Goal: Task Accomplishment & Management: Complete application form

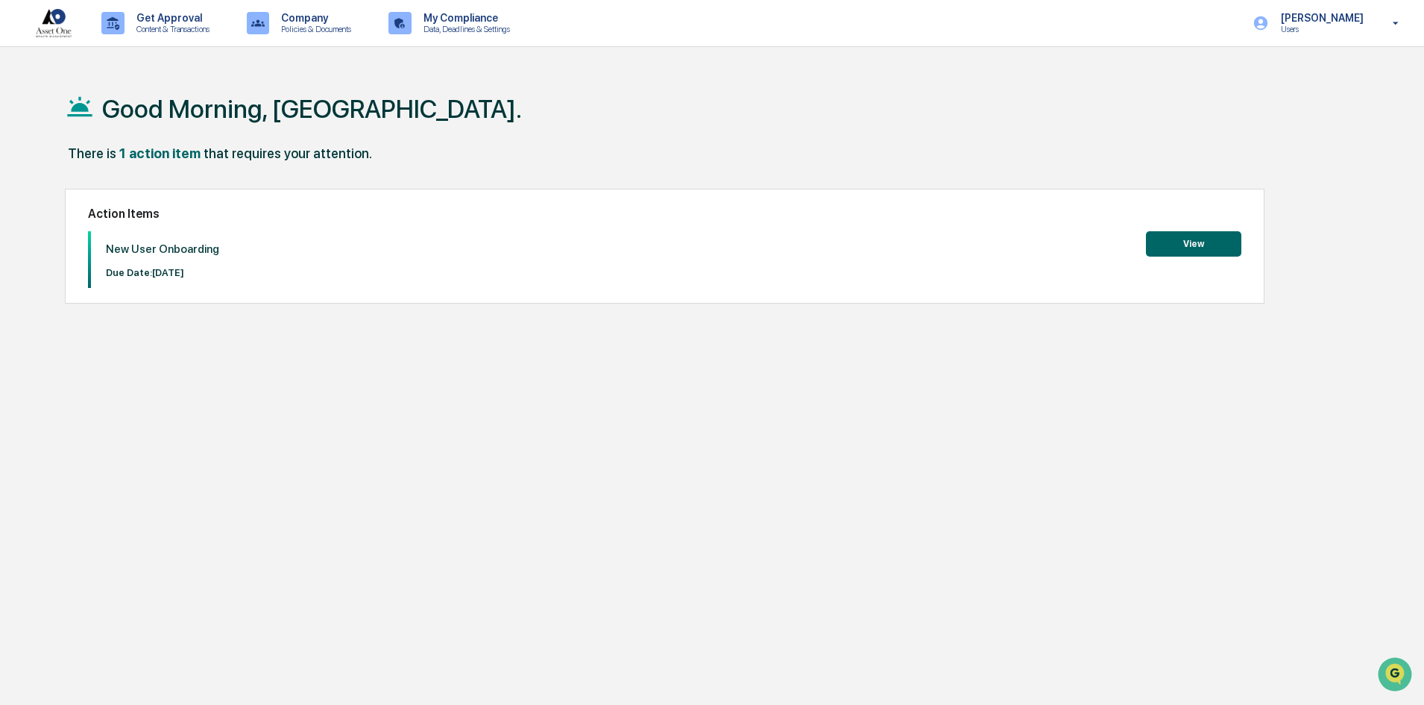
click at [1170, 240] on button "View" at bounding box center [1193, 243] width 95 height 25
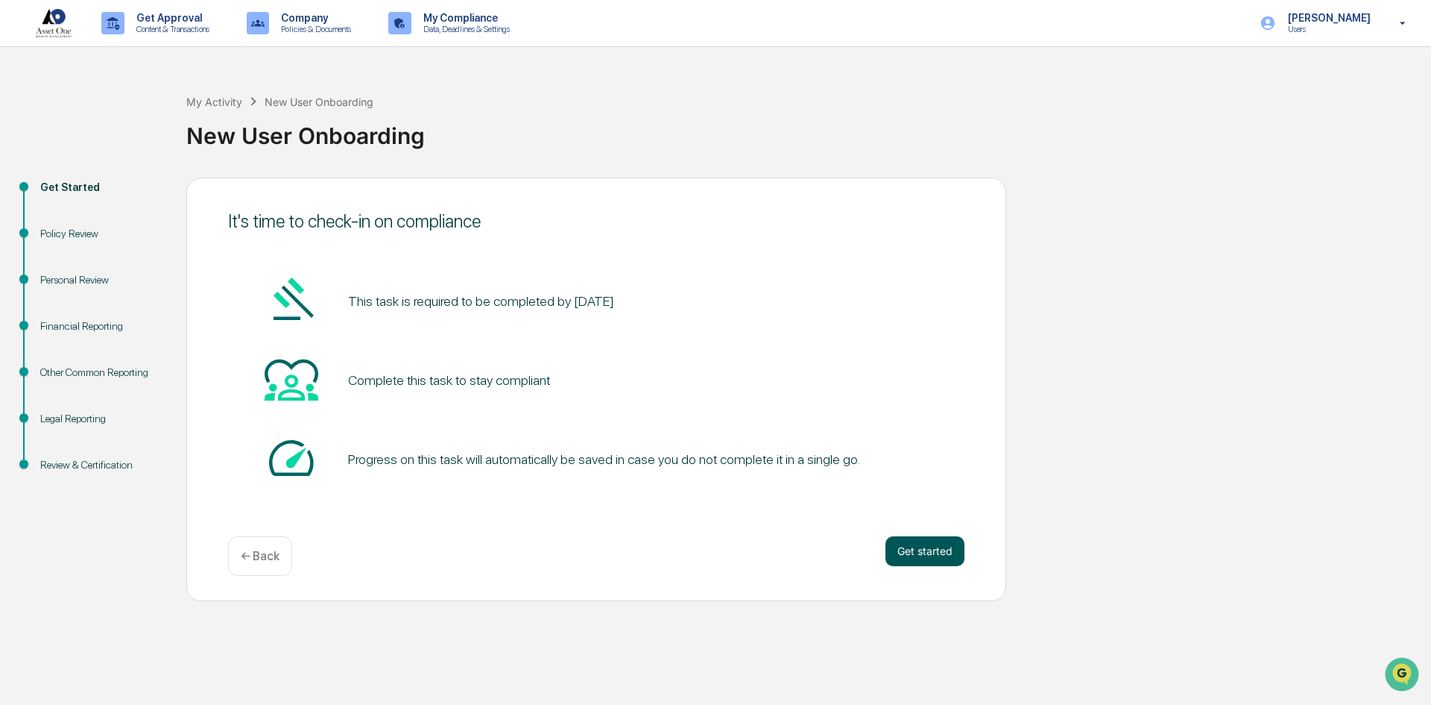
click at [939, 553] on button "Get started" at bounding box center [925, 551] width 79 height 30
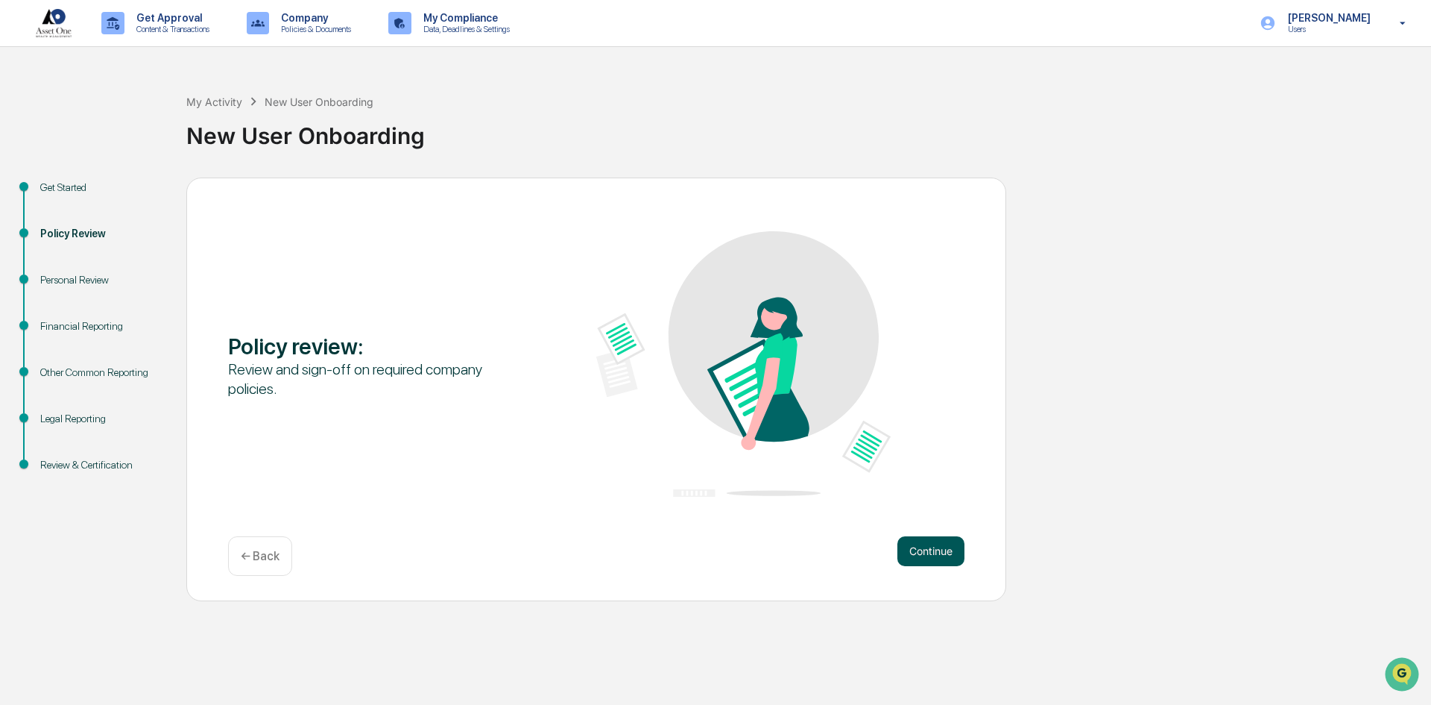
click at [942, 558] on button "Continue" at bounding box center [931, 551] width 67 height 30
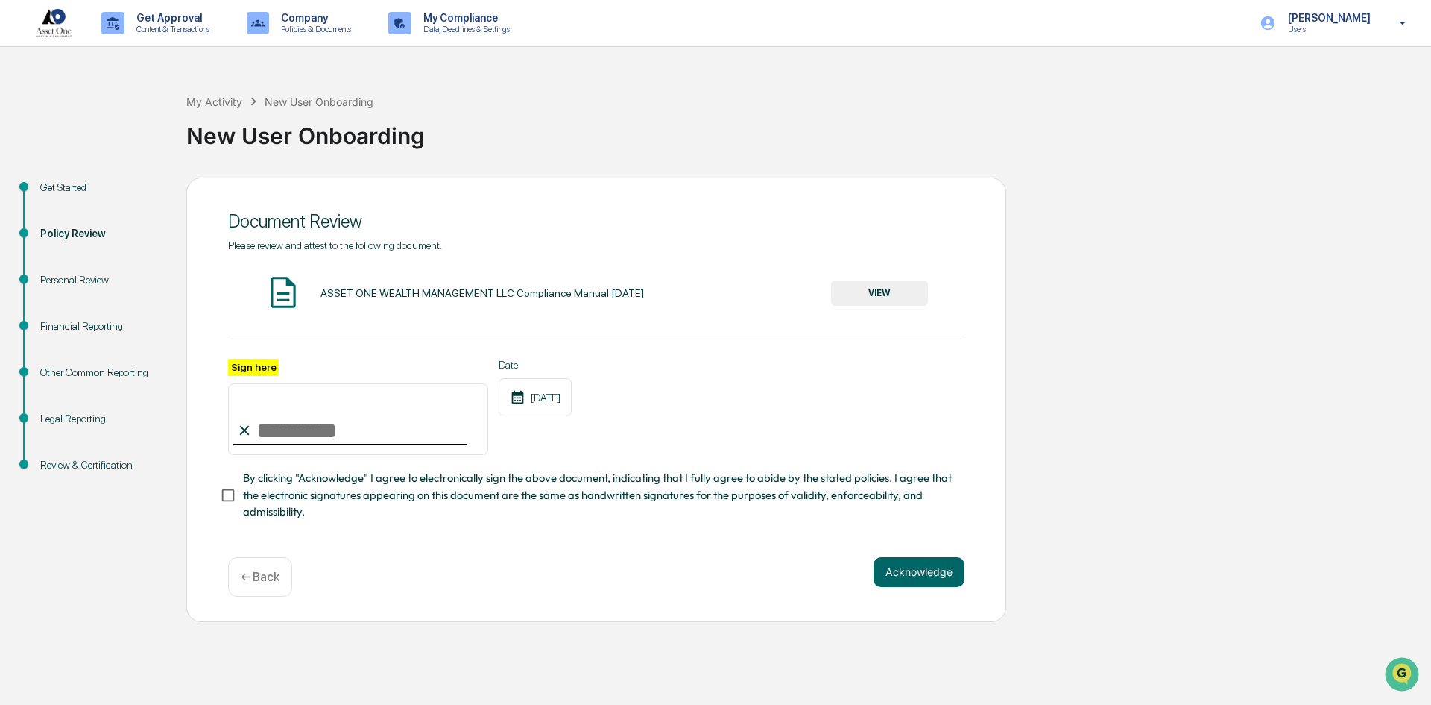
click at [856, 295] on button "VIEW" at bounding box center [879, 292] width 97 height 25
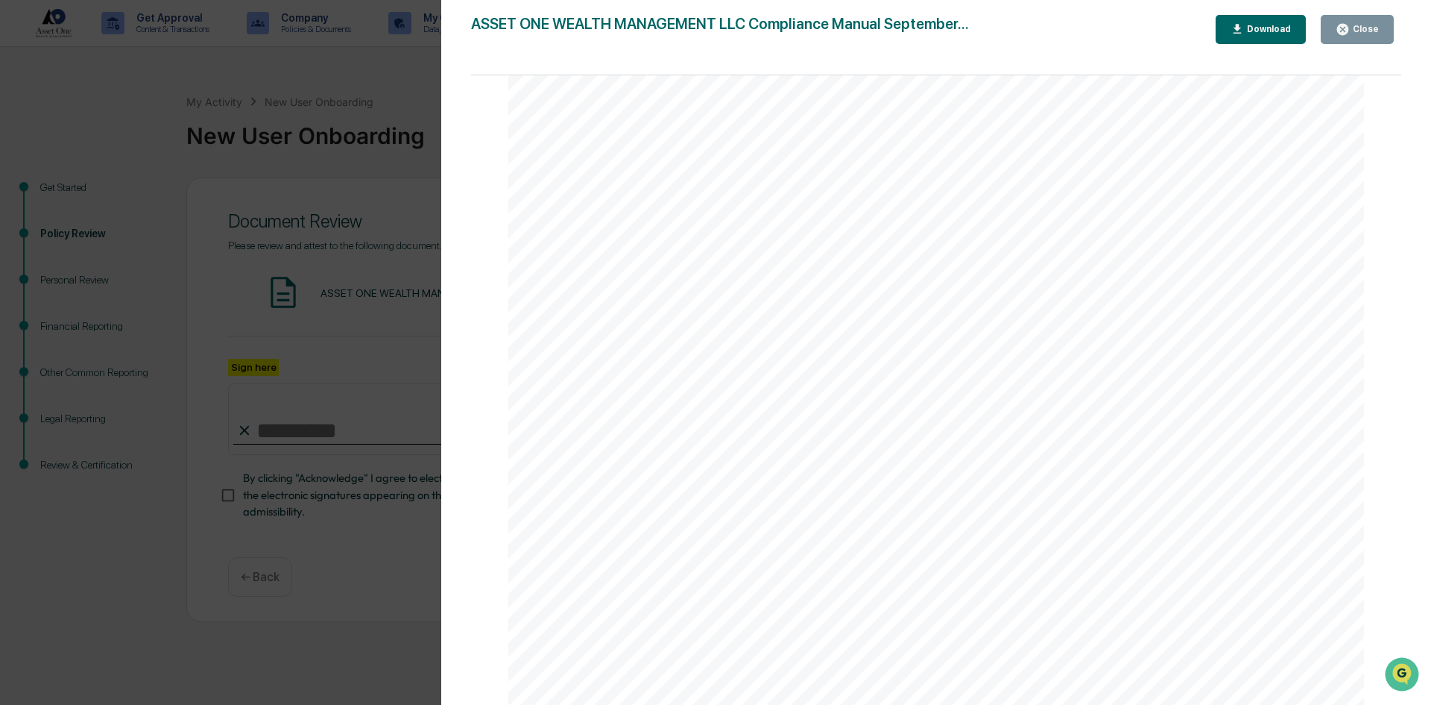
scroll to position [7530, 0]
click at [1341, 37] on button "Close" at bounding box center [1357, 29] width 73 height 29
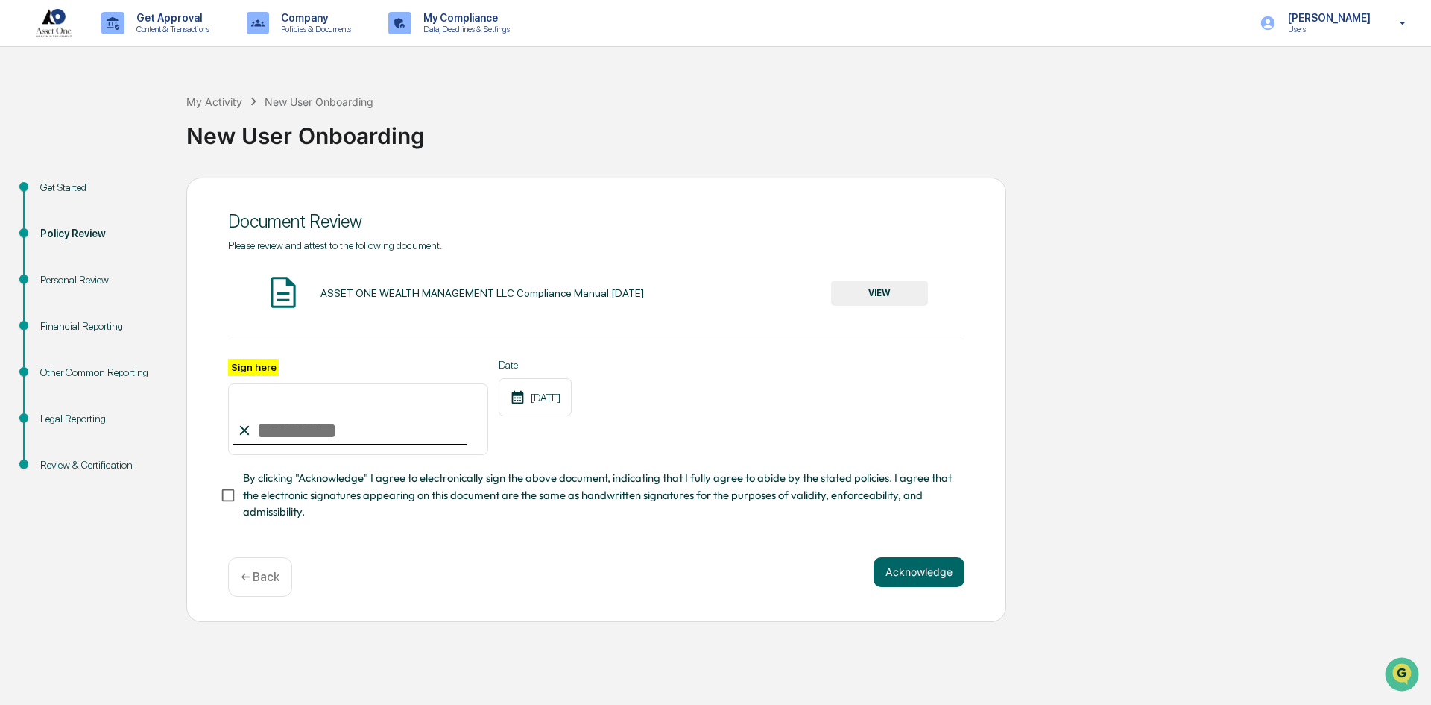
click at [292, 426] on input "Sign here" at bounding box center [358, 419] width 260 height 72
type input "**********"
click at [728, 420] on div "**********" at bounding box center [596, 407] width 737 height 97
click at [916, 575] on button "Acknowledge" at bounding box center [919, 572] width 91 height 30
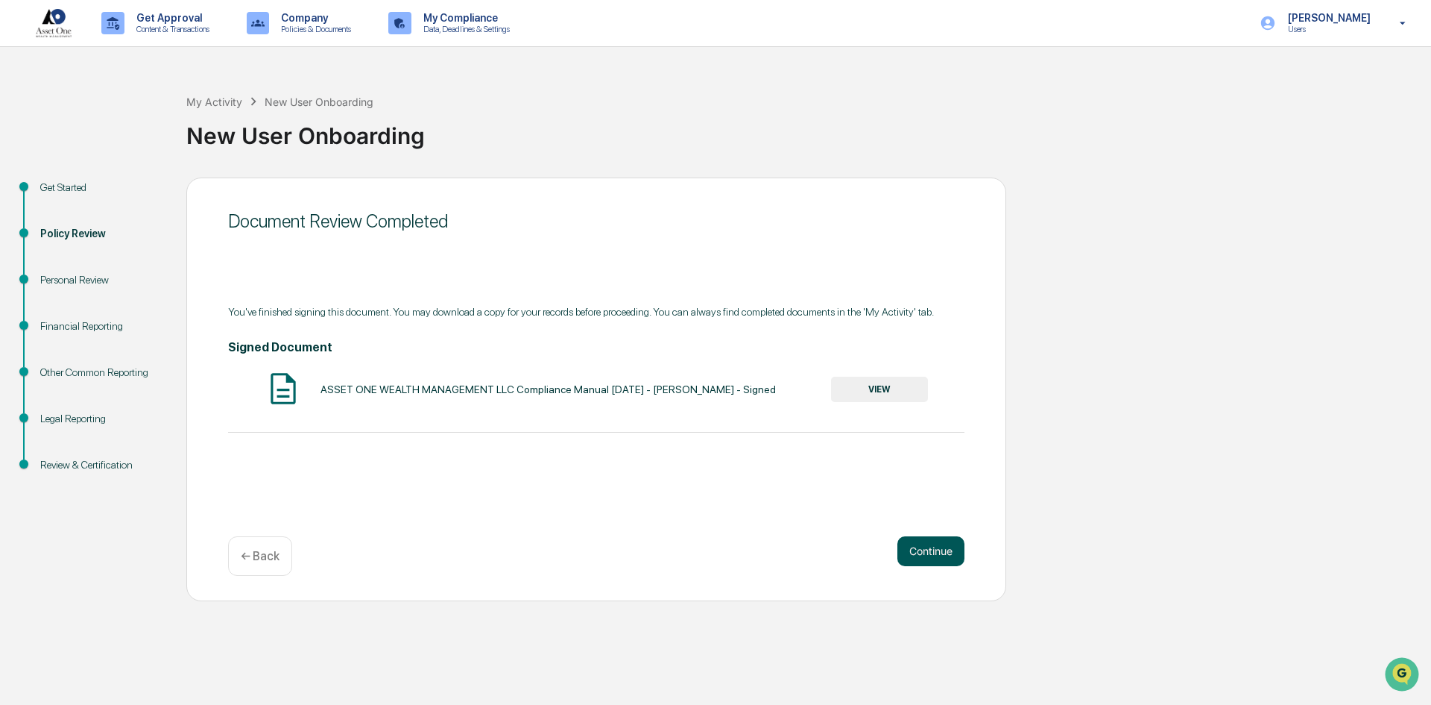
click at [919, 541] on button "Continue" at bounding box center [931, 551] width 67 height 30
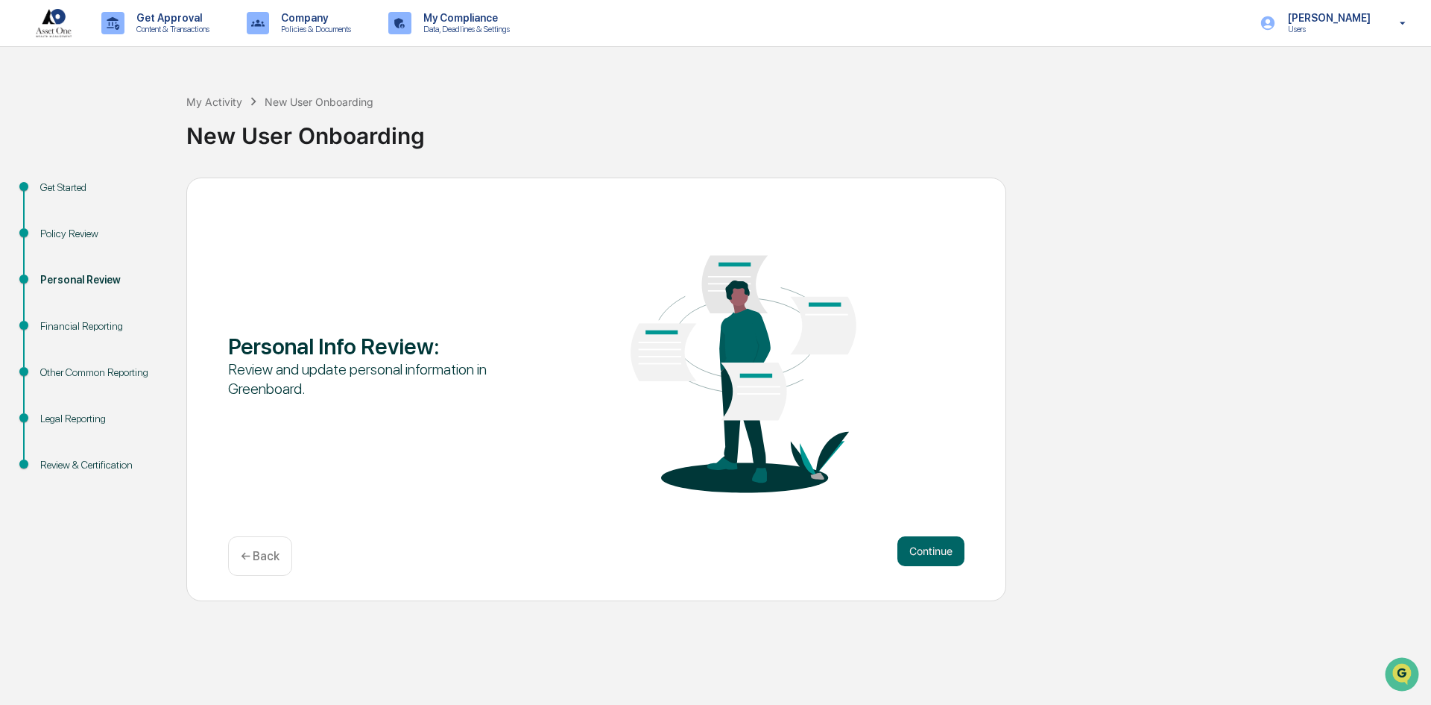
click at [527, 361] on div "Personal Info Review : Review and update personal information in Greenboard." at bounding box center [596, 365] width 737 height 310
click at [937, 547] on button "Continue" at bounding box center [931, 551] width 67 height 30
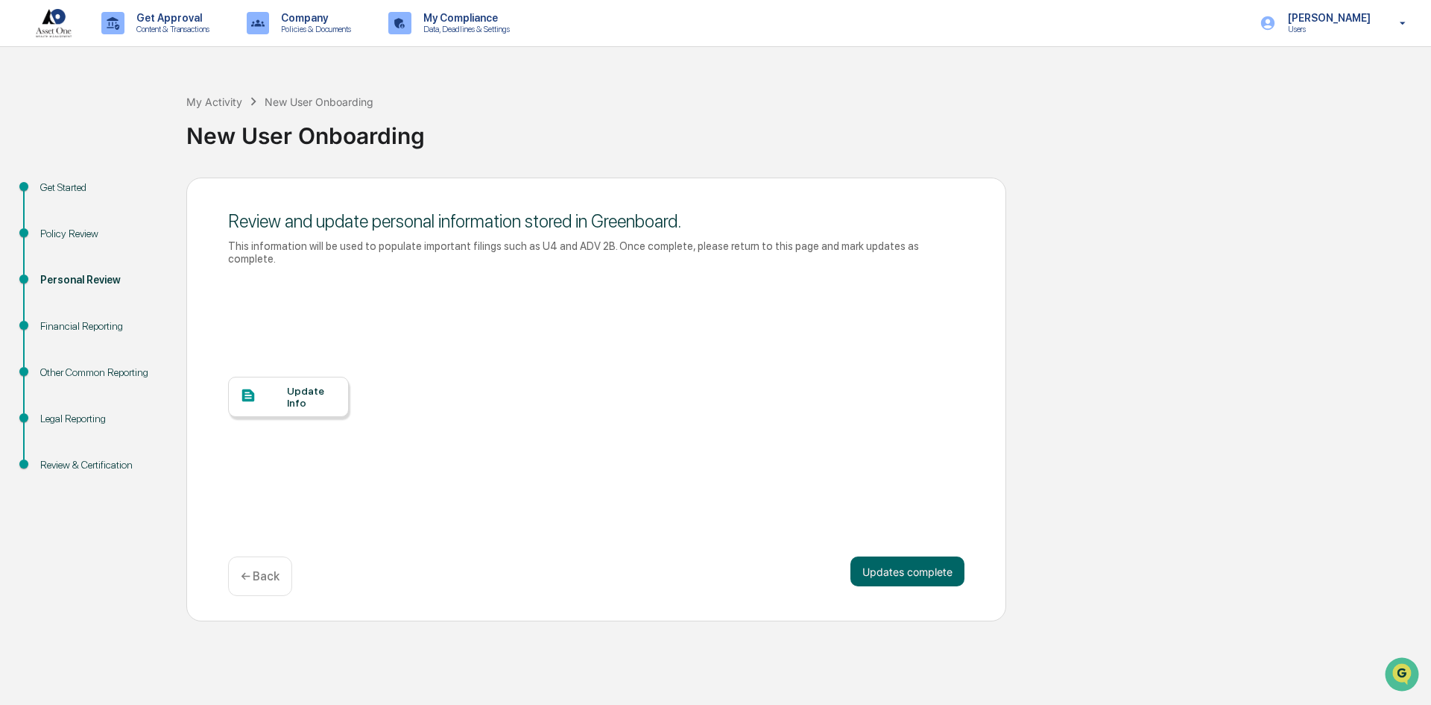
click at [300, 385] on div "Update Info" at bounding box center [312, 397] width 50 height 24
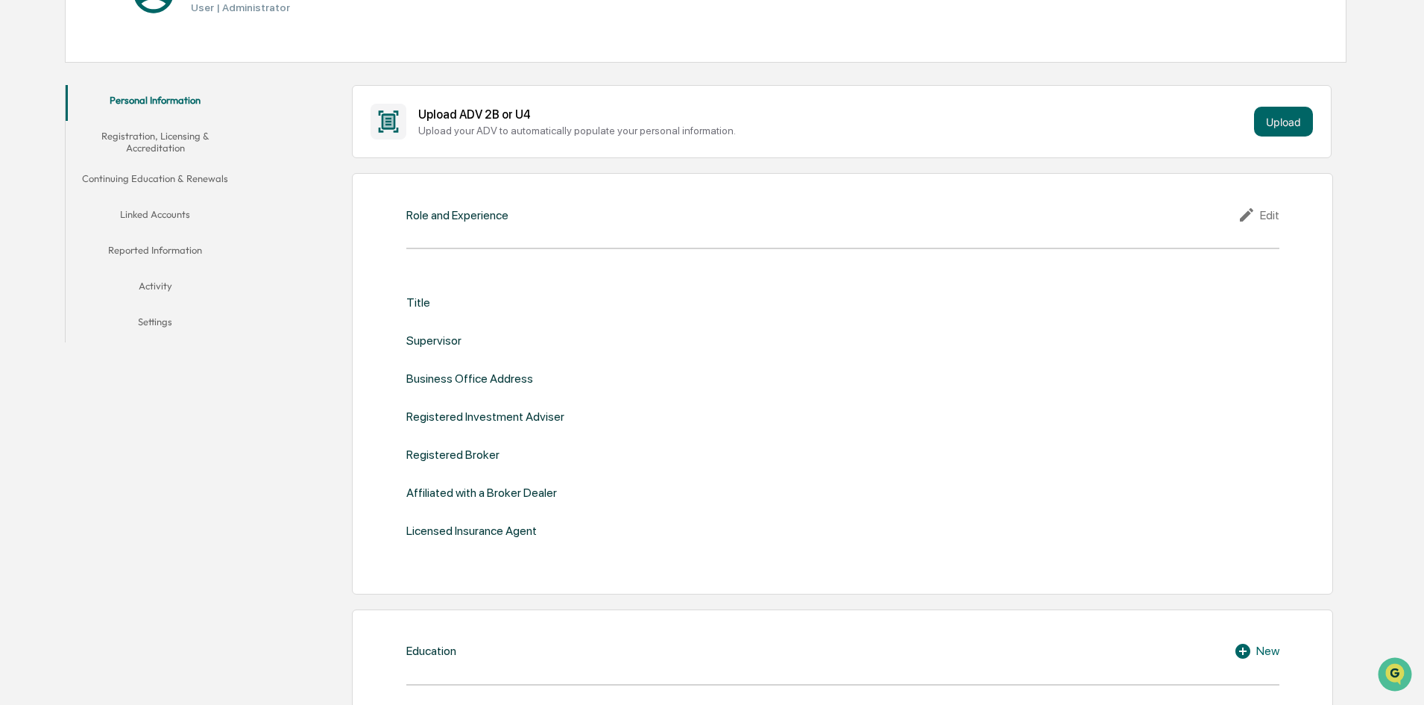
scroll to position [75, 0]
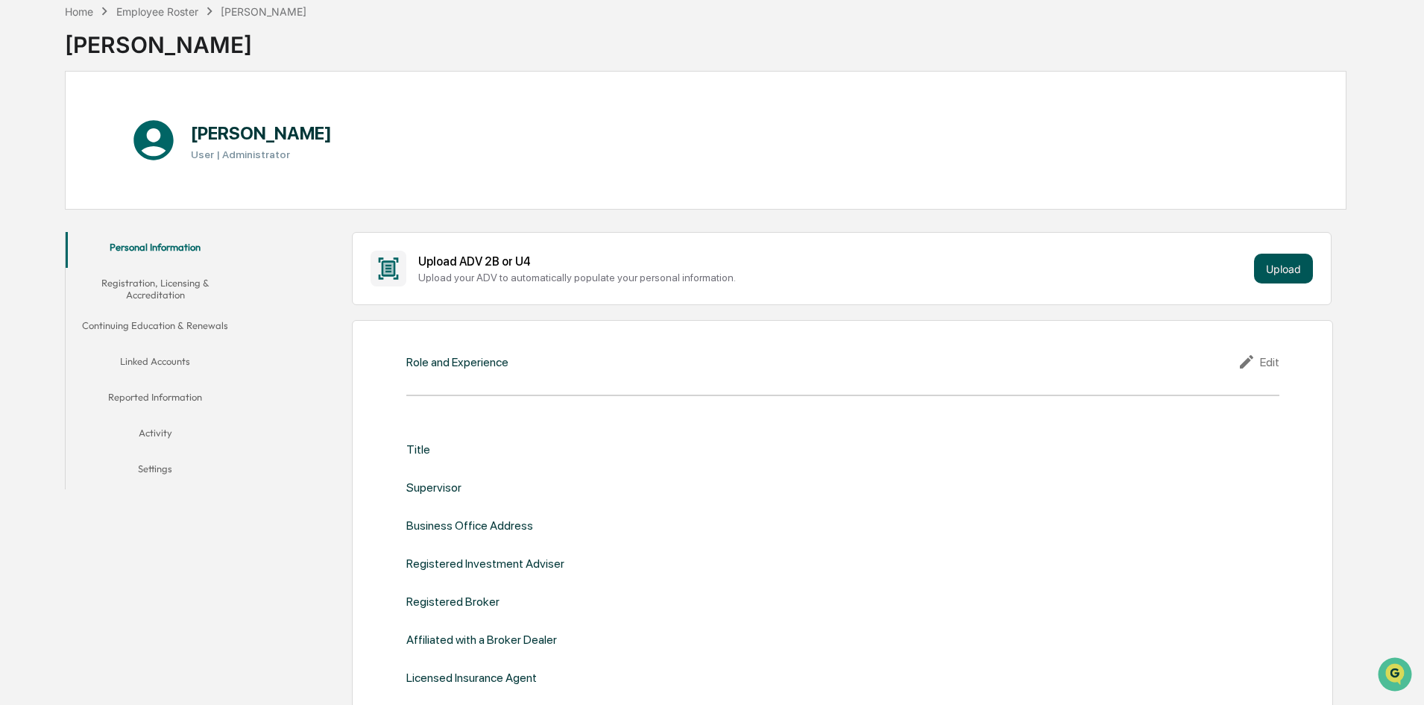
click at [1281, 271] on button "Upload" at bounding box center [1283, 268] width 59 height 30
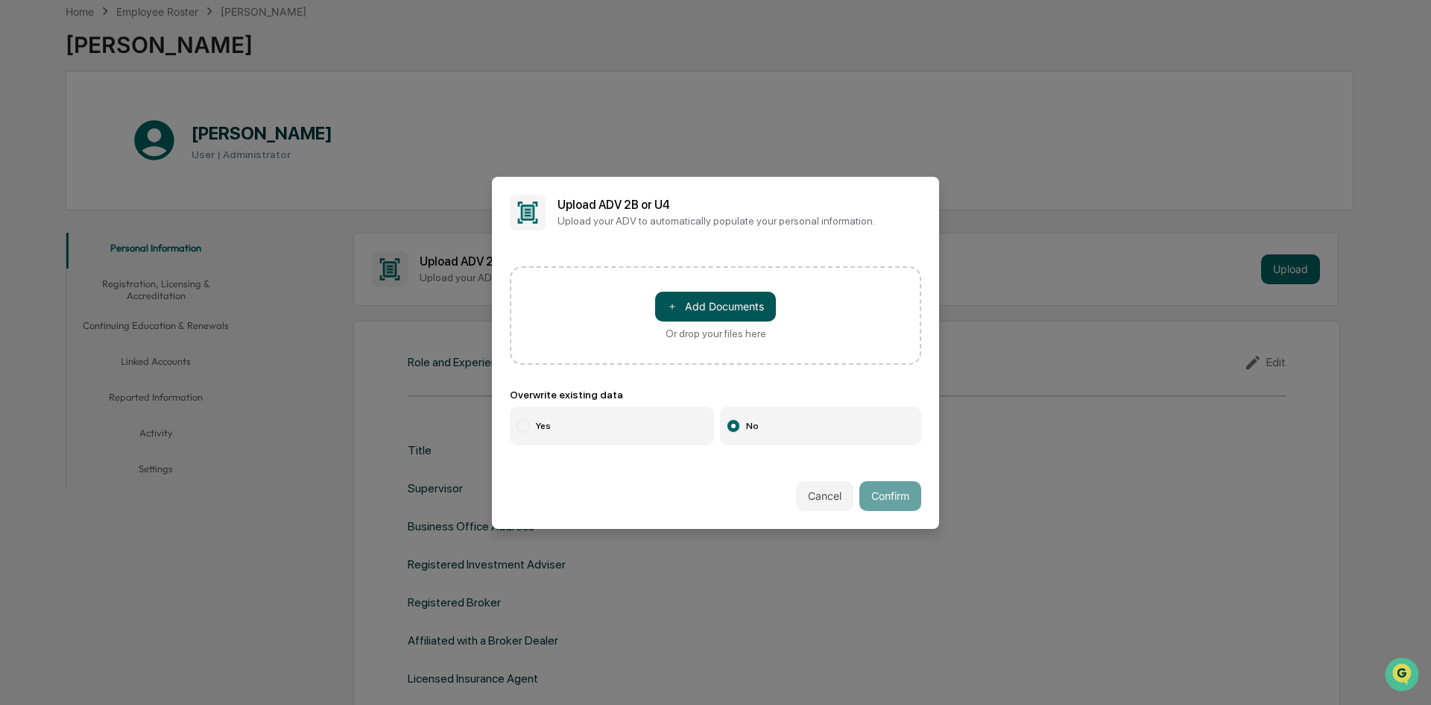
click at [726, 307] on button "＋ Add Documents" at bounding box center [715, 307] width 121 height 30
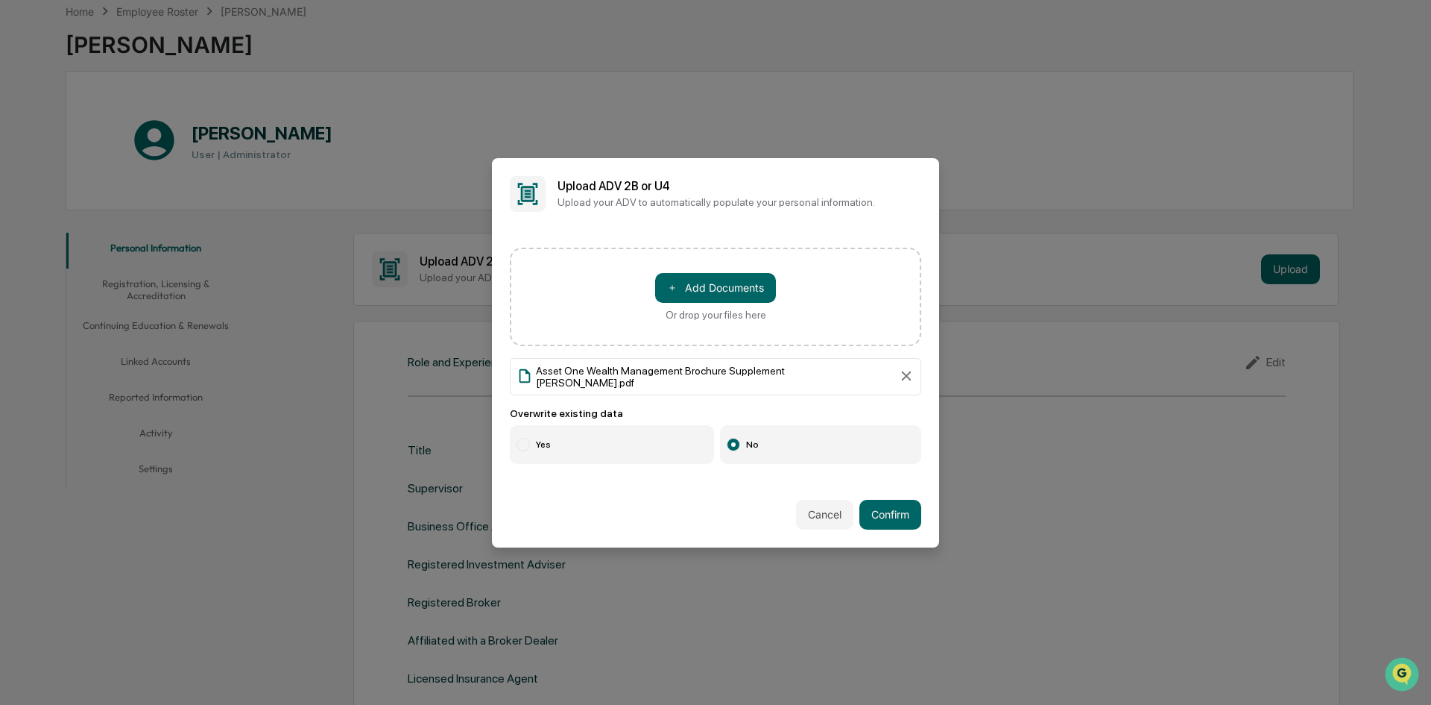
click at [521, 438] on div at bounding box center [523, 444] width 13 height 13
click at [897, 514] on button "Confirm" at bounding box center [891, 515] width 62 height 30
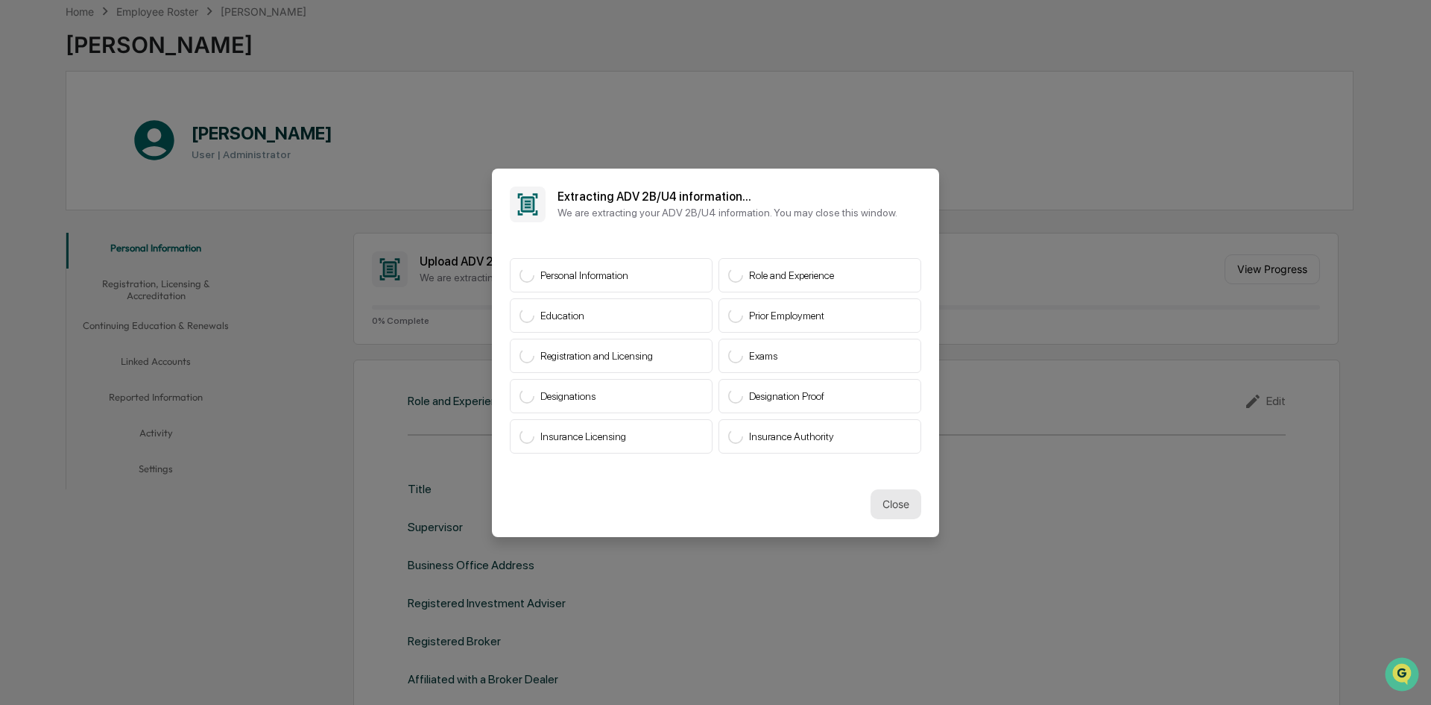
click at [891, 506] on button "Close" at bounding box center [896, 504] width 51 height 30
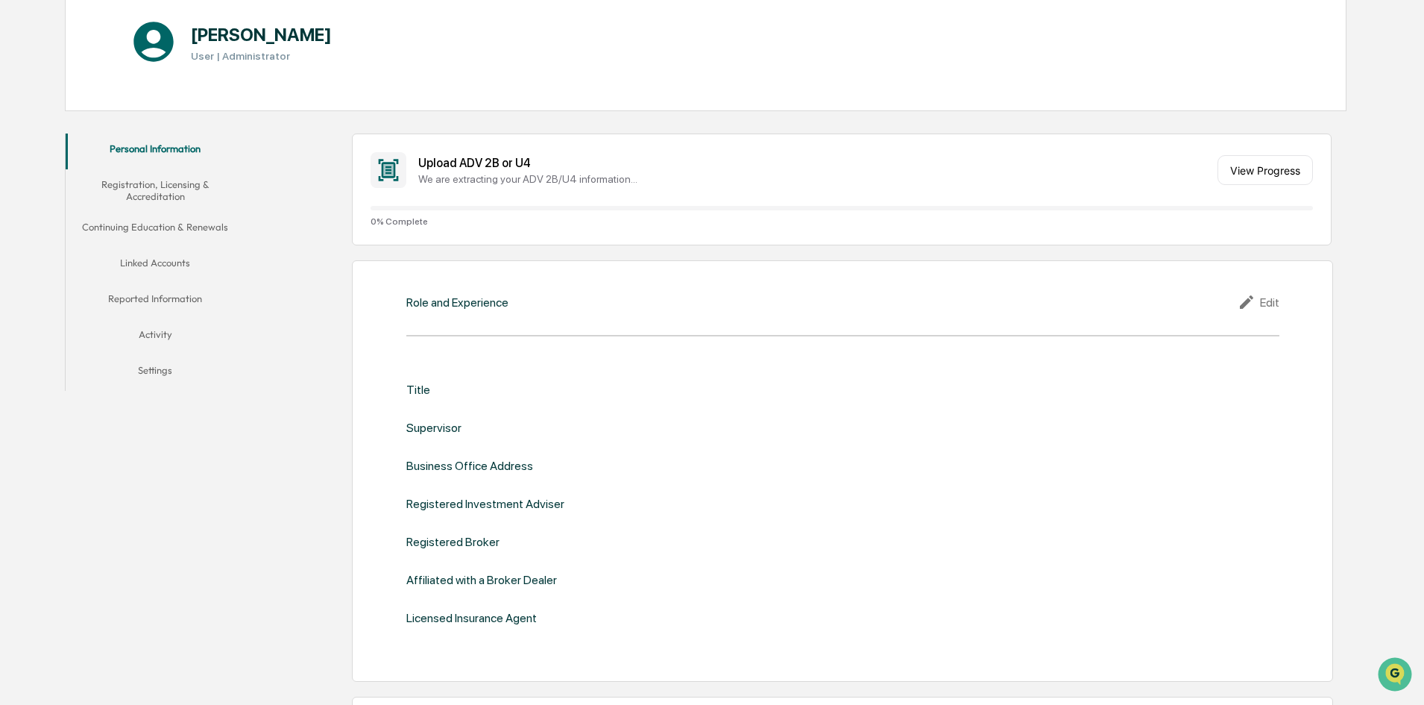
scroll to position [224, 0]
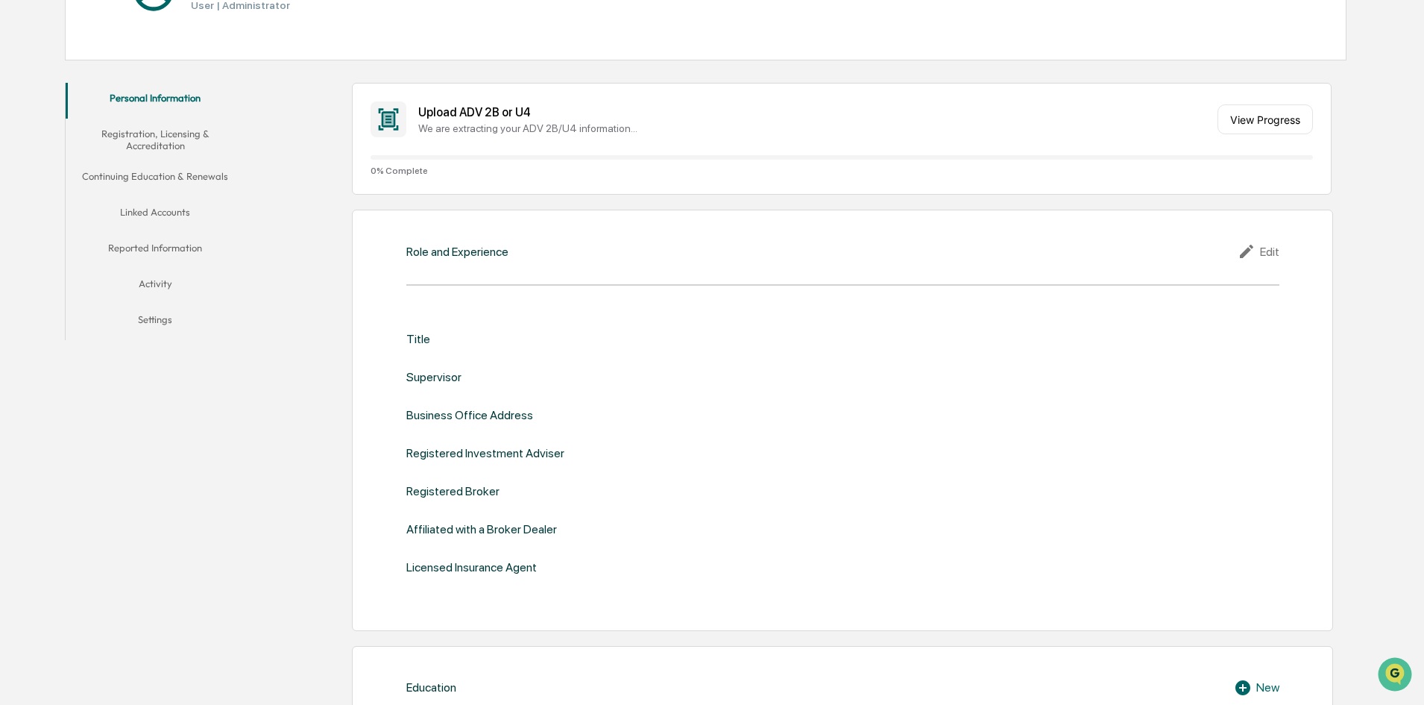
click at [1264, 254] on div "Edit" at bounding box center [1259, 251] width 42 height 18
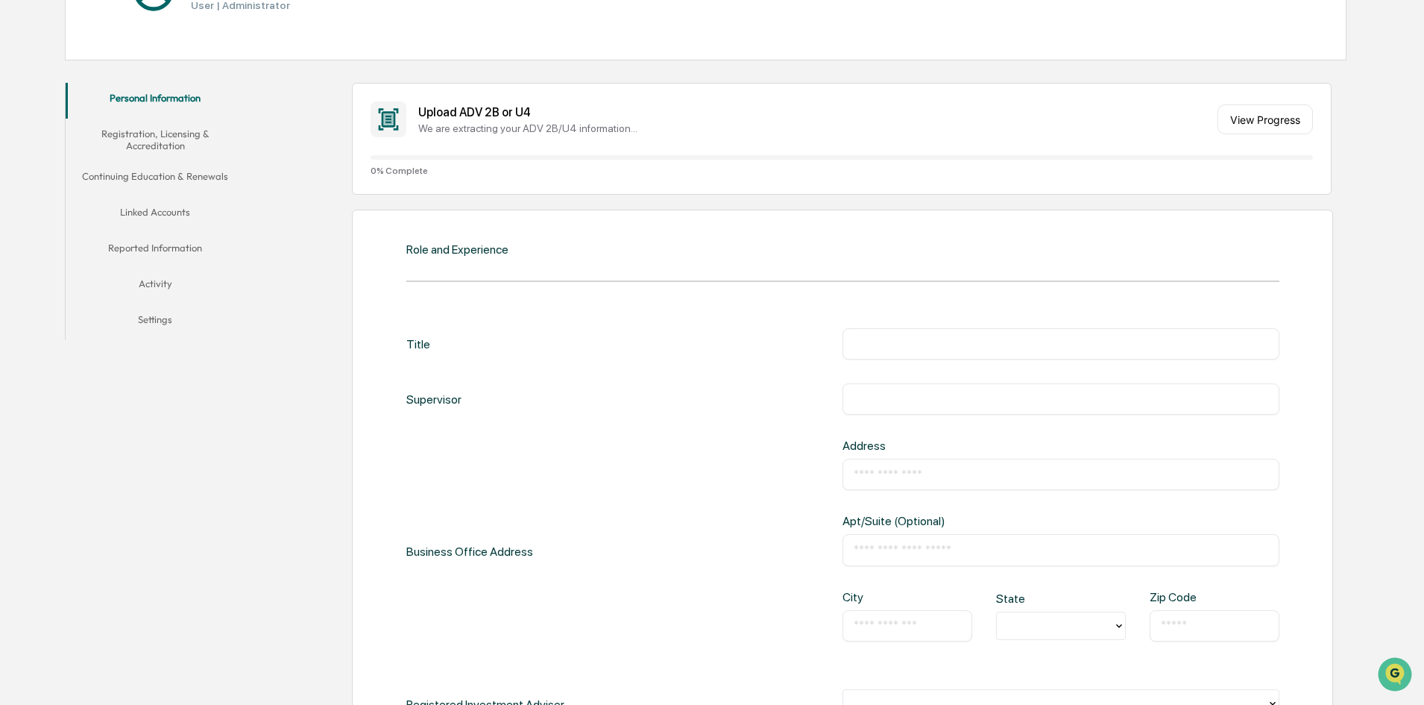
click at [517, 352] on div "Title ​" at bounding box center [842, 343] width 873 height 31
click at [913, 353] on div "​" at bounding box center [1060, 343] width 437 height 31
click at [916, 346] on input "text" at bounding box center [1061, 343] width 415 height 15
type input "**********"
drag, startPoint x: 895, startPoint y: 476, endPoint x: 893, endPoint y: 467, distance: 9.2
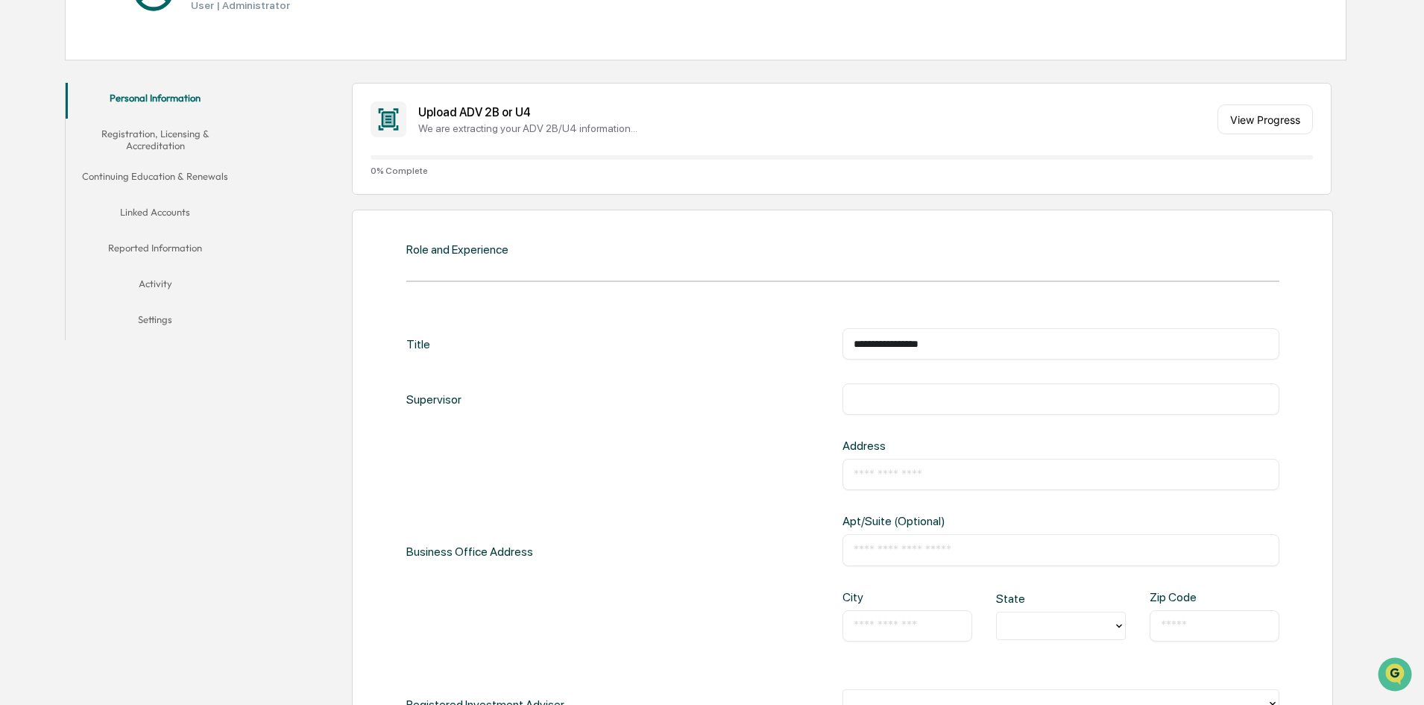
click at [895, 476] on input "text" at bounding box center [1061, 474] width 415 height 15
type input "**********"
type input "**"
click at [729, 494] on div "**********" at bounding box center [842, 551] width 873 height 226
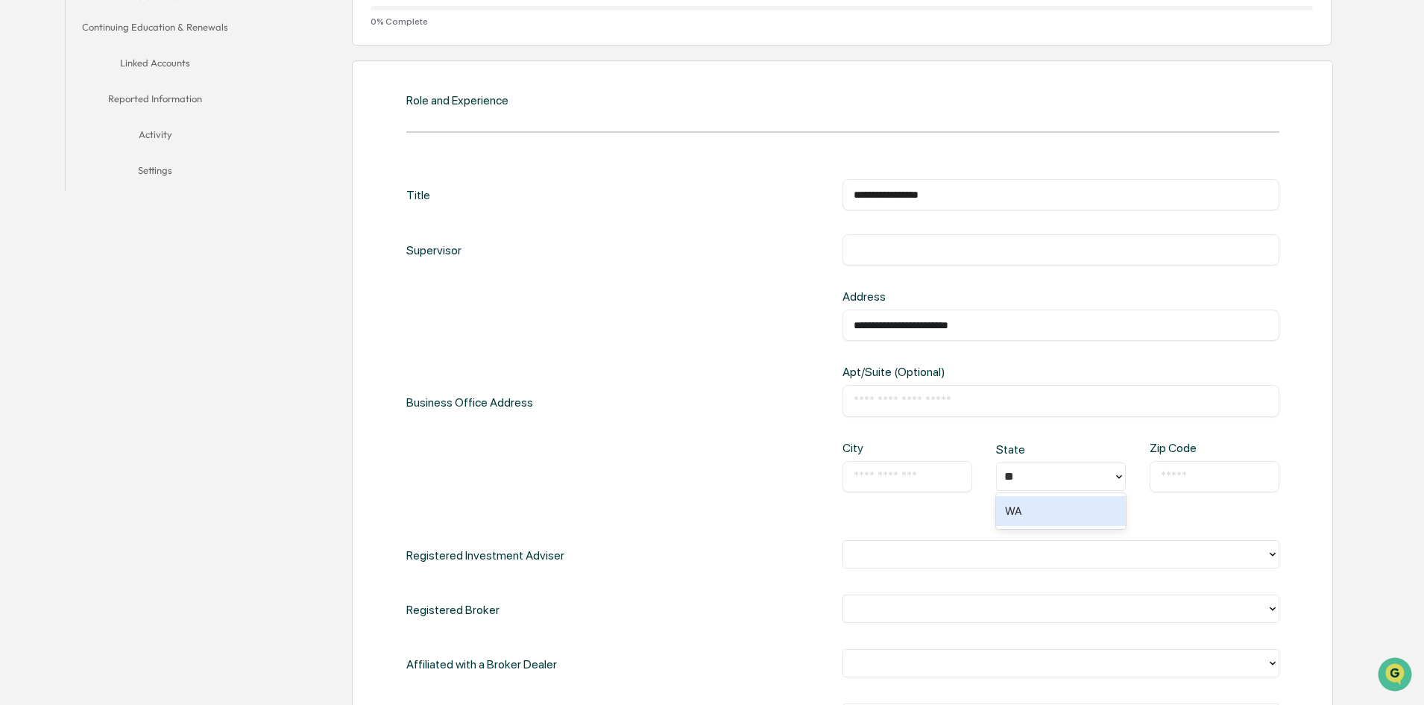
click at [899, 485] on div "​" at bounding box center [907, 476] width 130 height 31
click at [939, 470] on input "text" at bounding box center [907, 476] width 107 height 15
type input "********"
click at [1006, 506] on div "WA" at bounding box center [1061, 511] width 130 height 30
click at [1175, 480] on input "text" at bounding box center [1214, 476] width 107 height 15
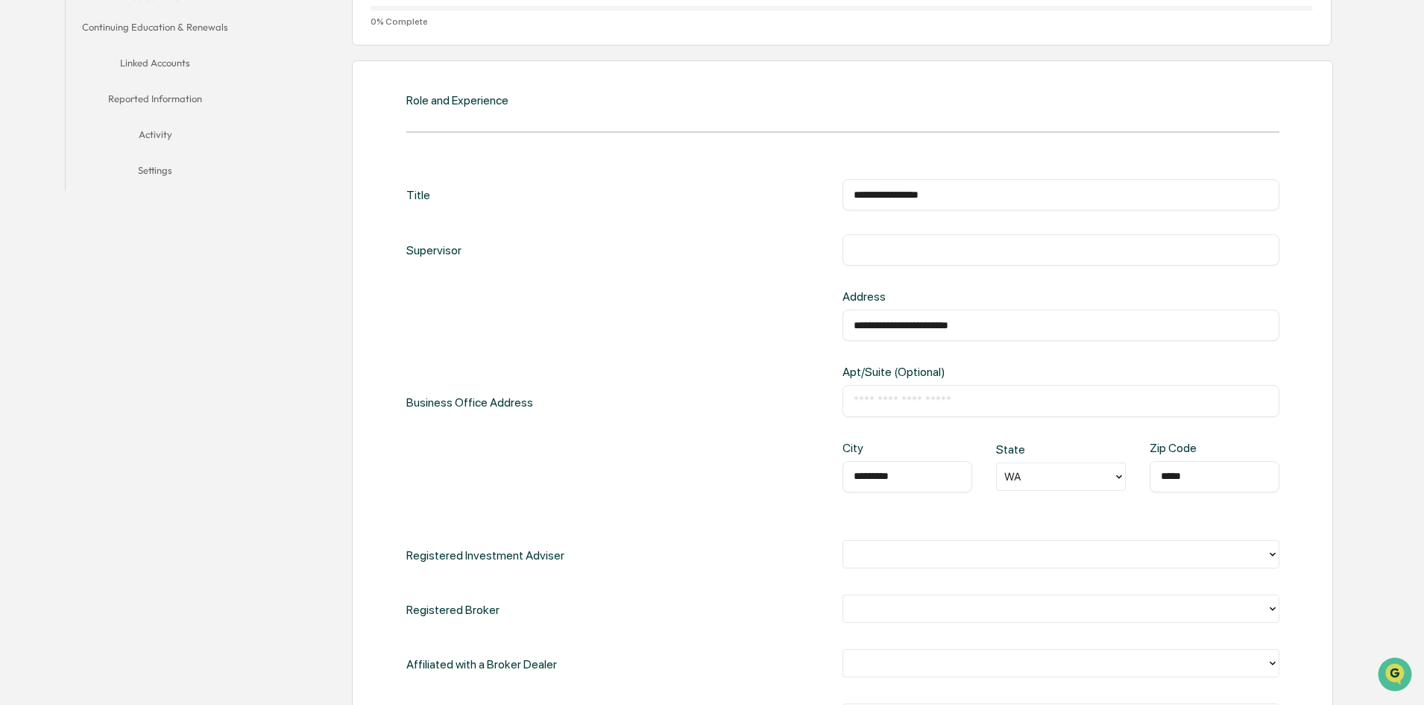
type input "*****"
click at [670, 290] on div "**********" at bounding box center [842, 402] width 873 height 226
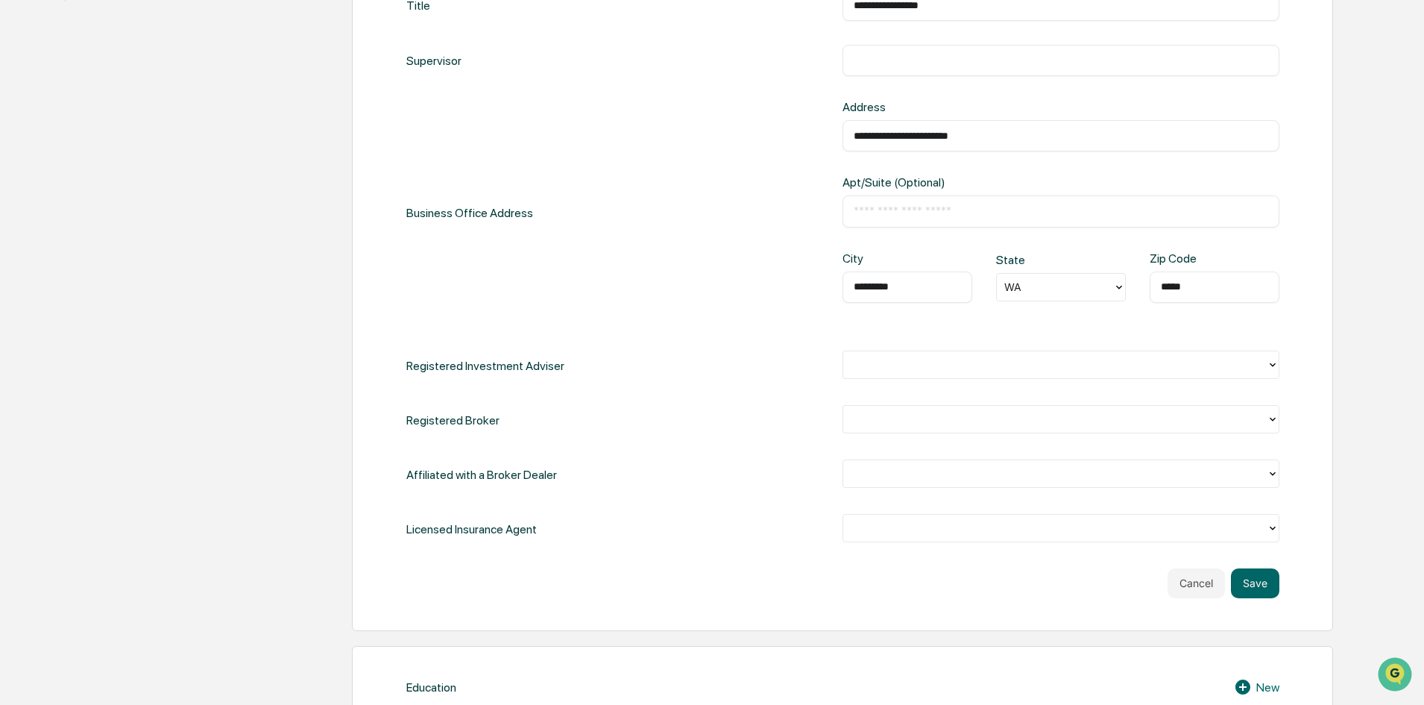
scroll to position [596, 0]
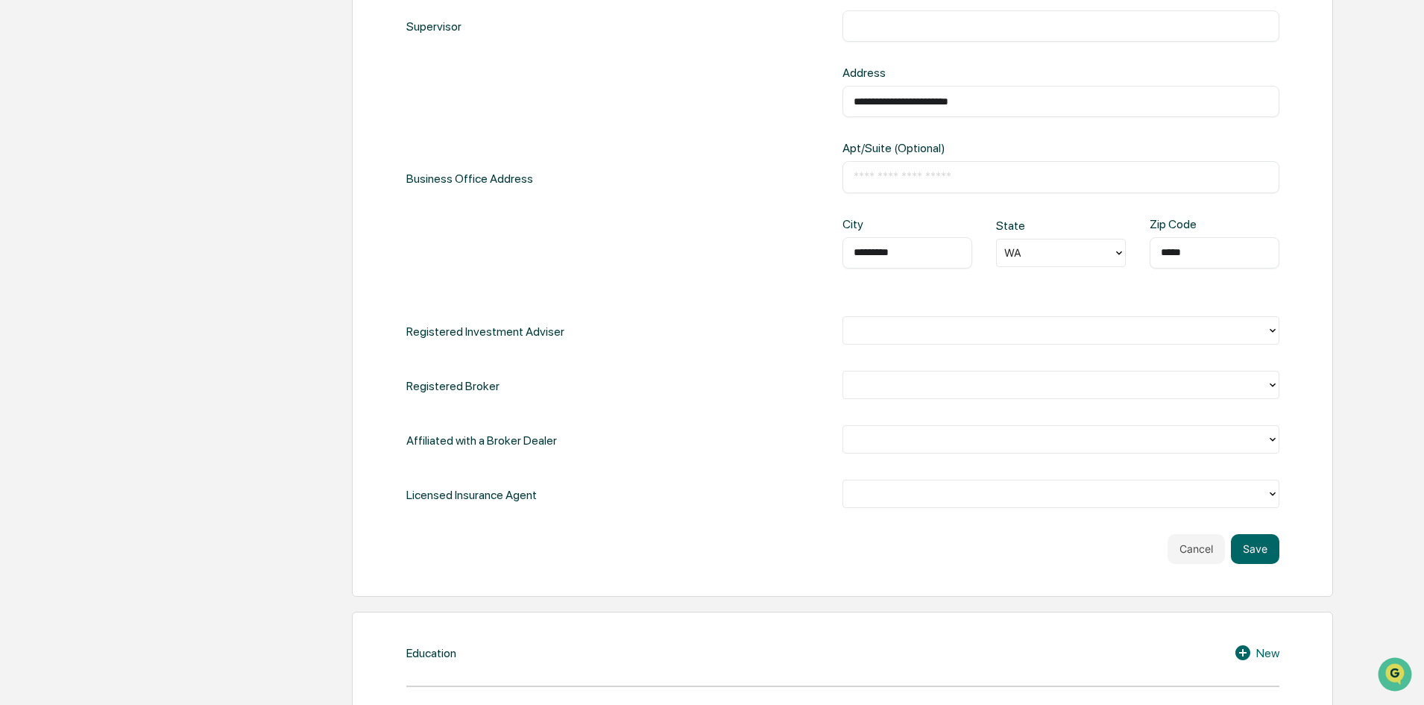
click at [1109, 339] on div at bounding box center [1054, 329] width 423 height 23
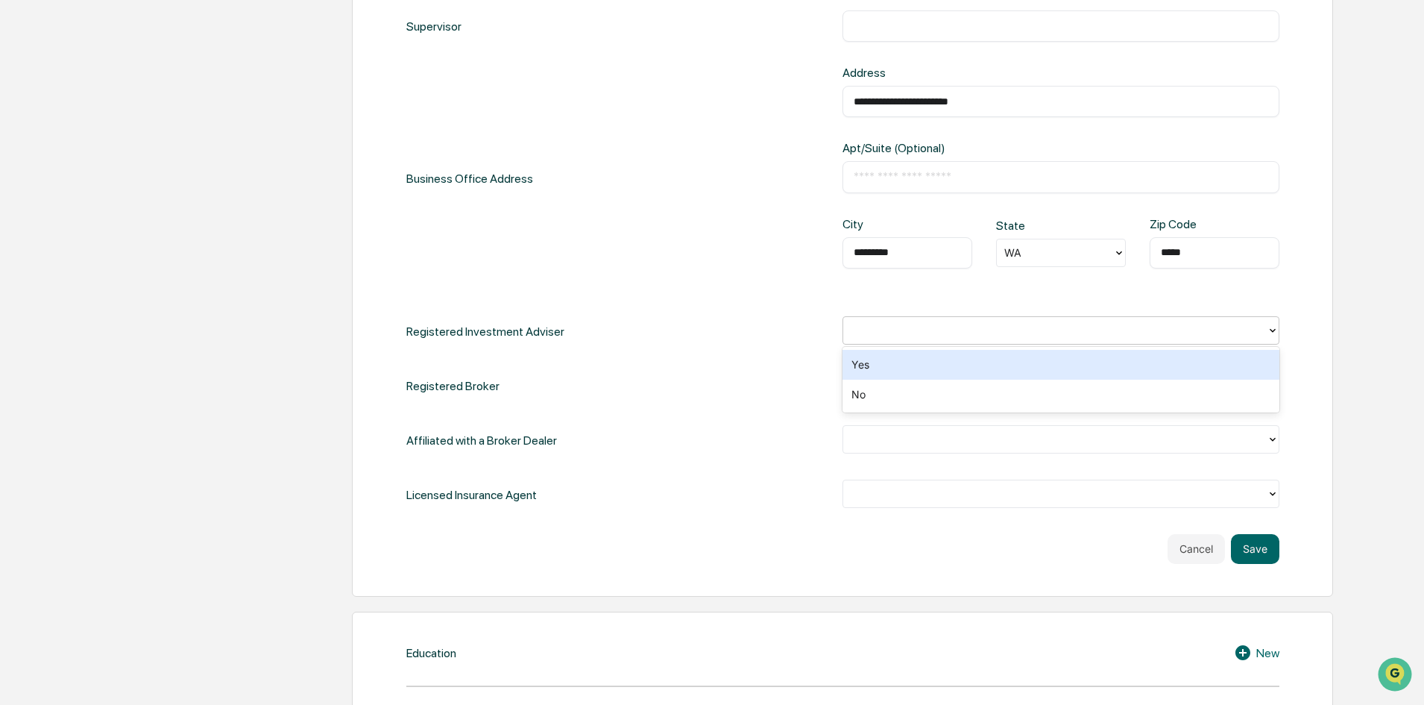
click at [997, 365] on div "Yes" at bounding box center [1060, 365] width 437 height 30
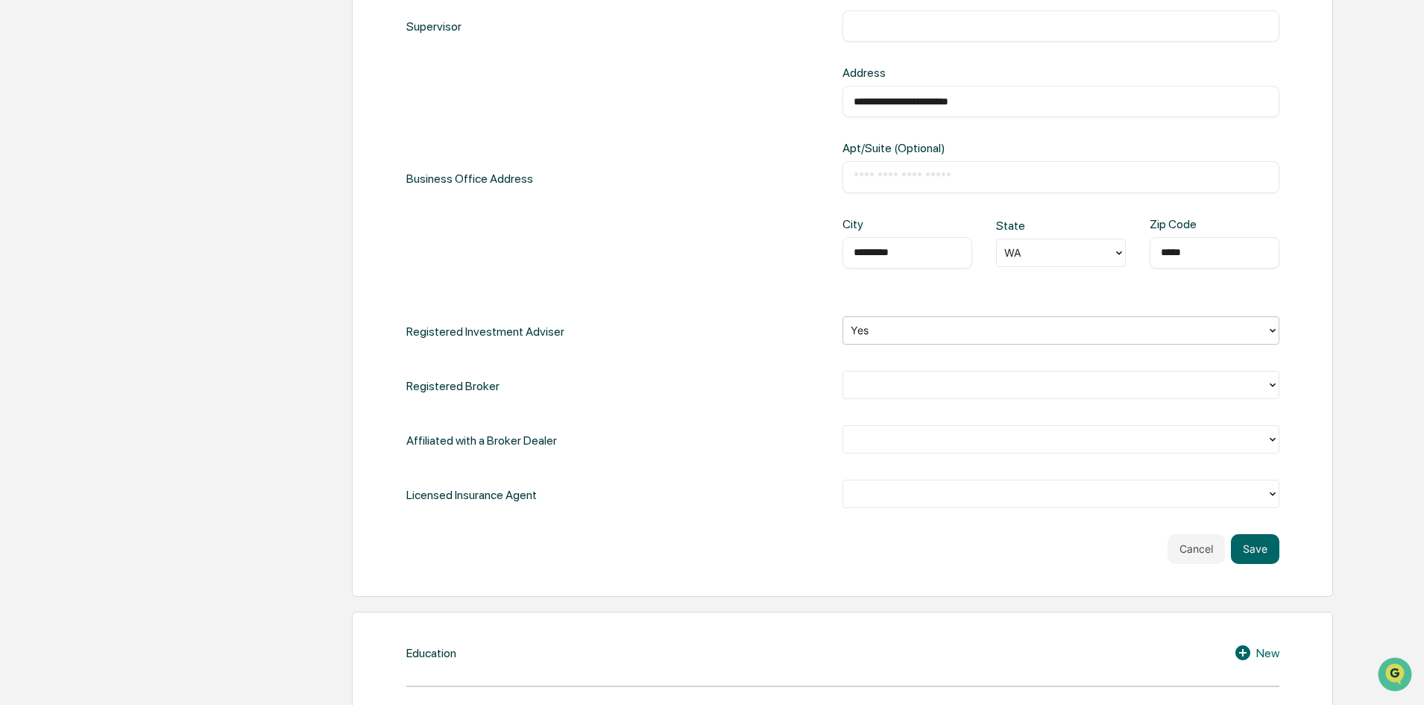
click at [994, 387] on div at bounding box center [1055, 384] width 409 height 17
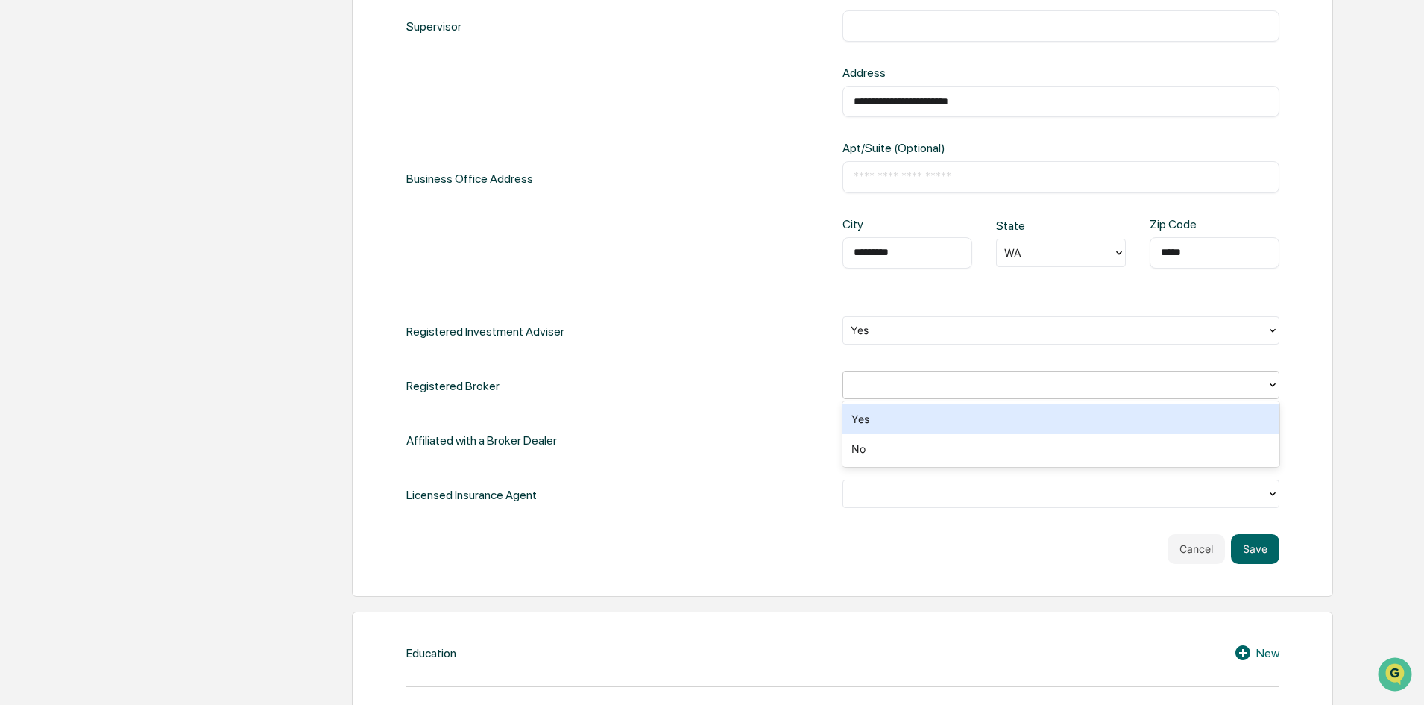
click at [967, 417] on div "Yes" at bounding box center [1060, 419] width 437 height 30
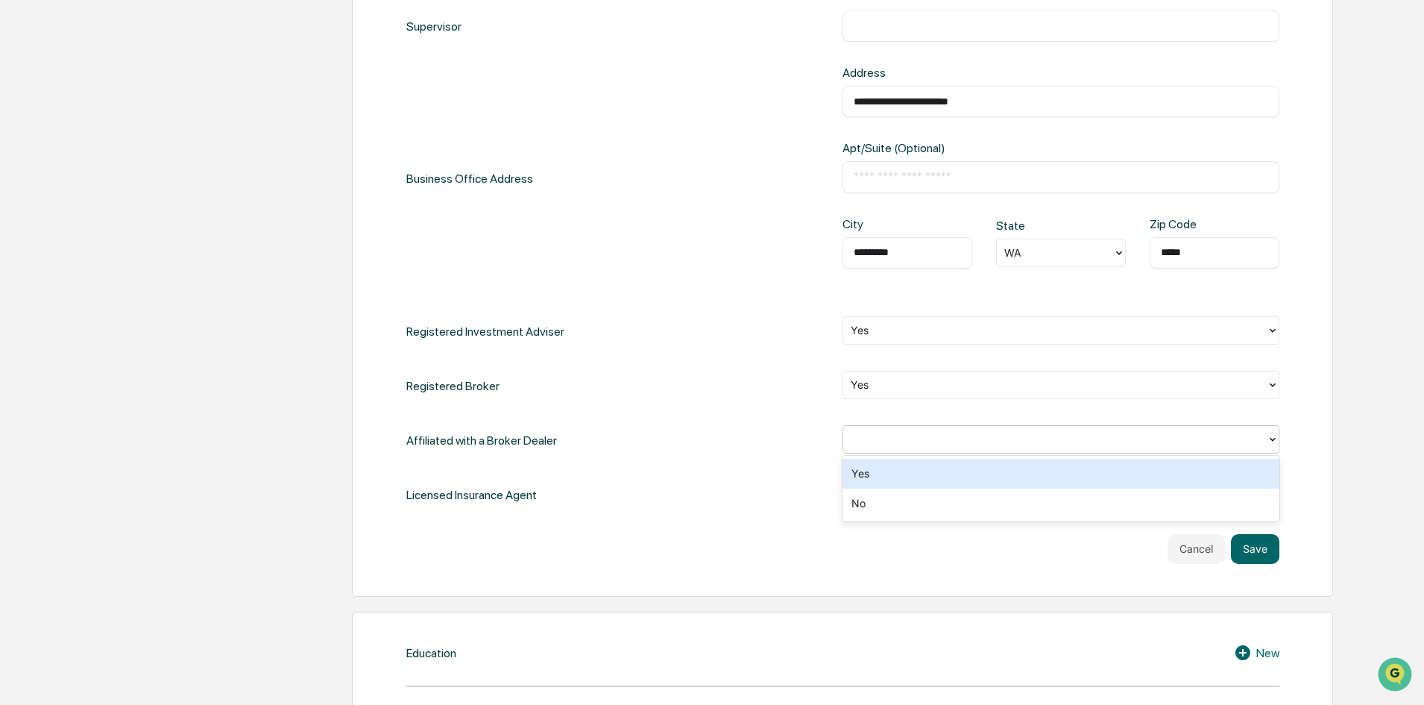
click at [954, 438] on div at bounding box center [1055, 438] width 409 height 17
click at [948, 476] on div "Yes" at bounding box center [1060, 474] width 437 height 30
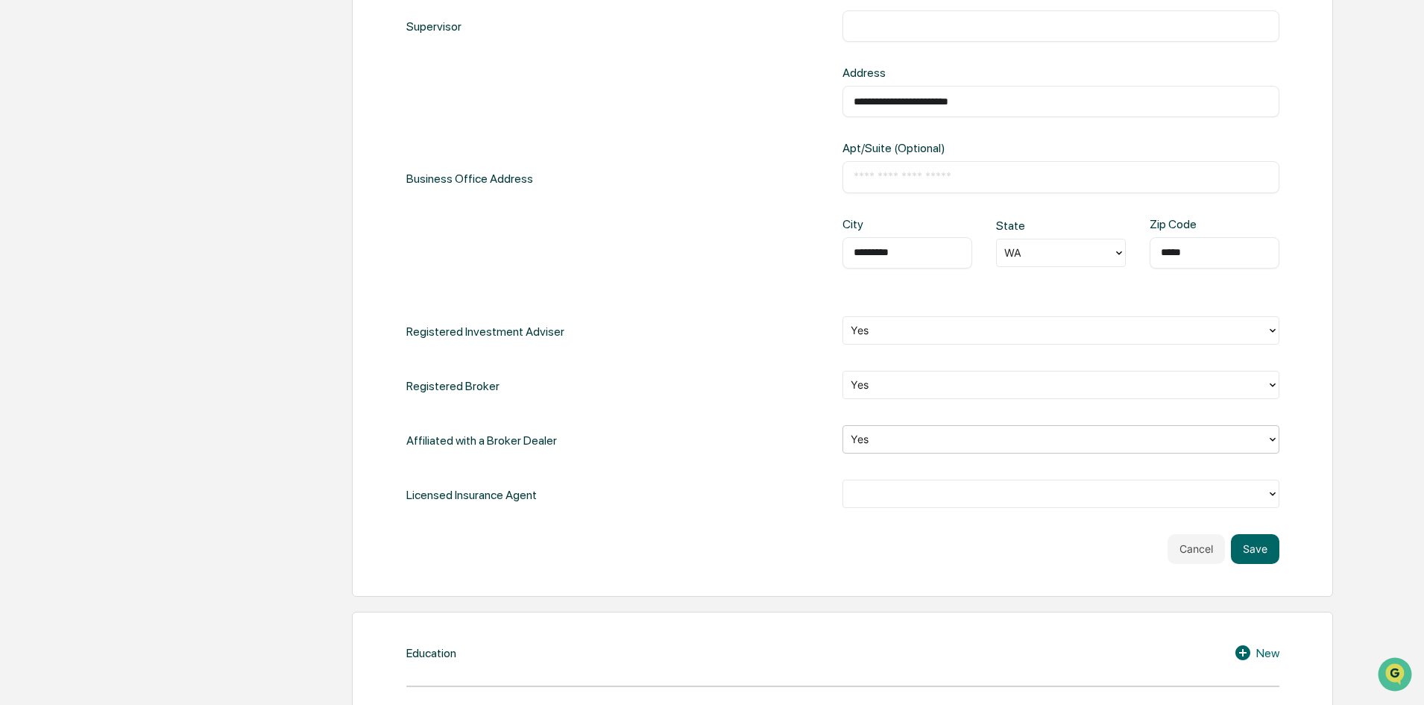
scroll to position [671, 0]
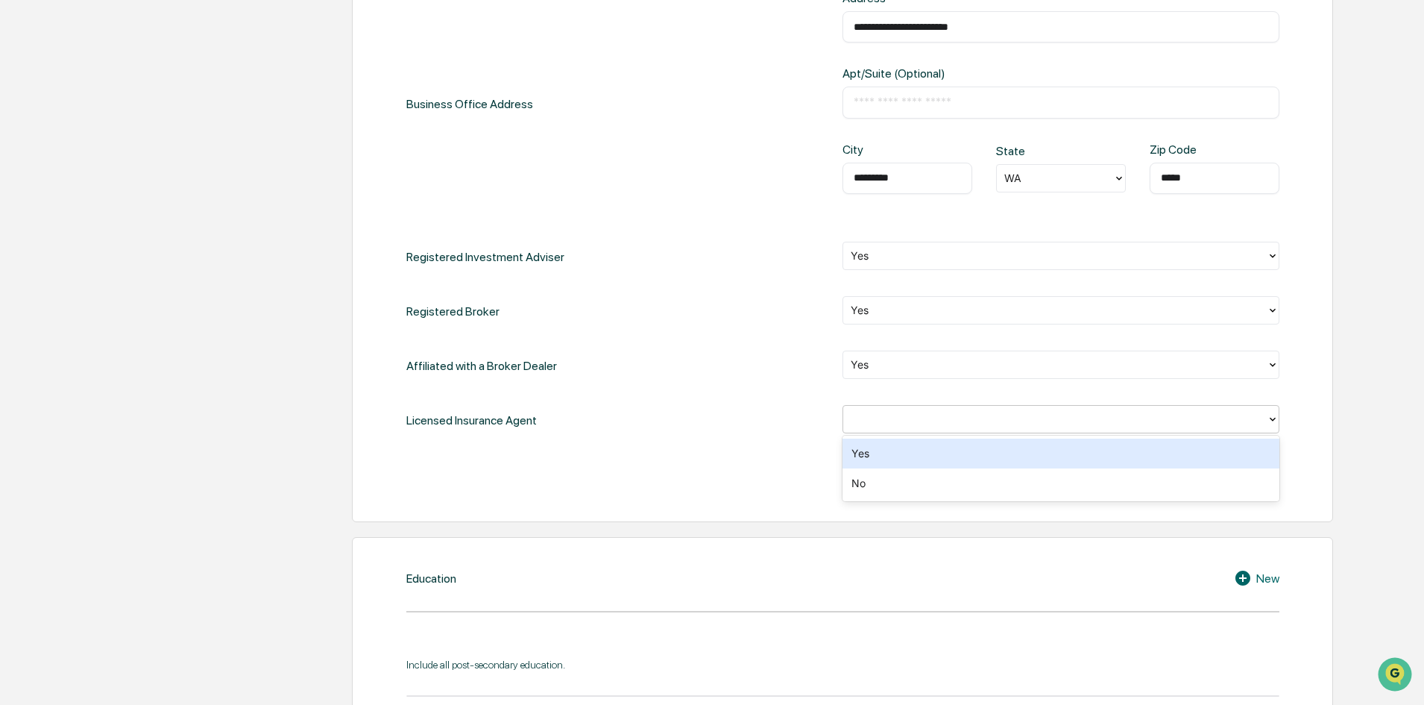
click at [967, 419] on div at bounding box center [1055, 418] width 409 height 17
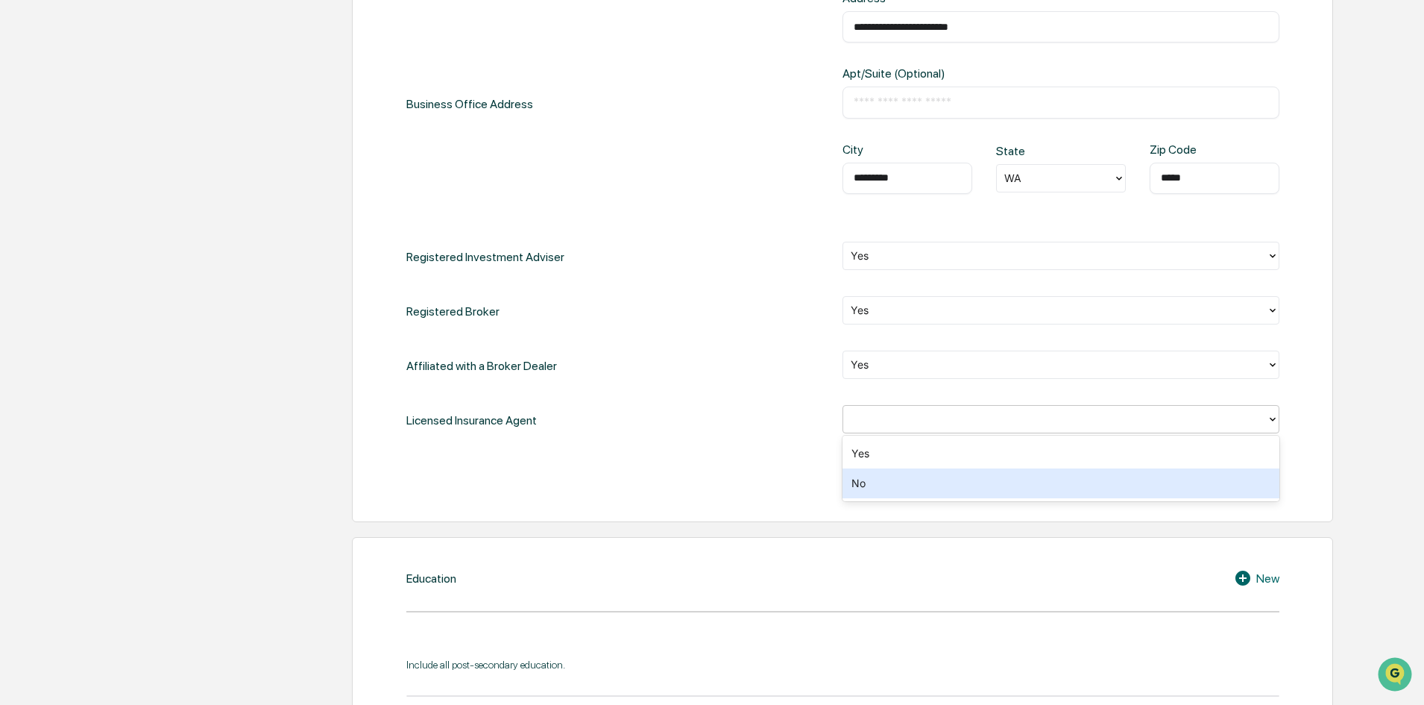
click at [935, 485] on div "No" at bounding box center [1060, 483] width 437 height 30
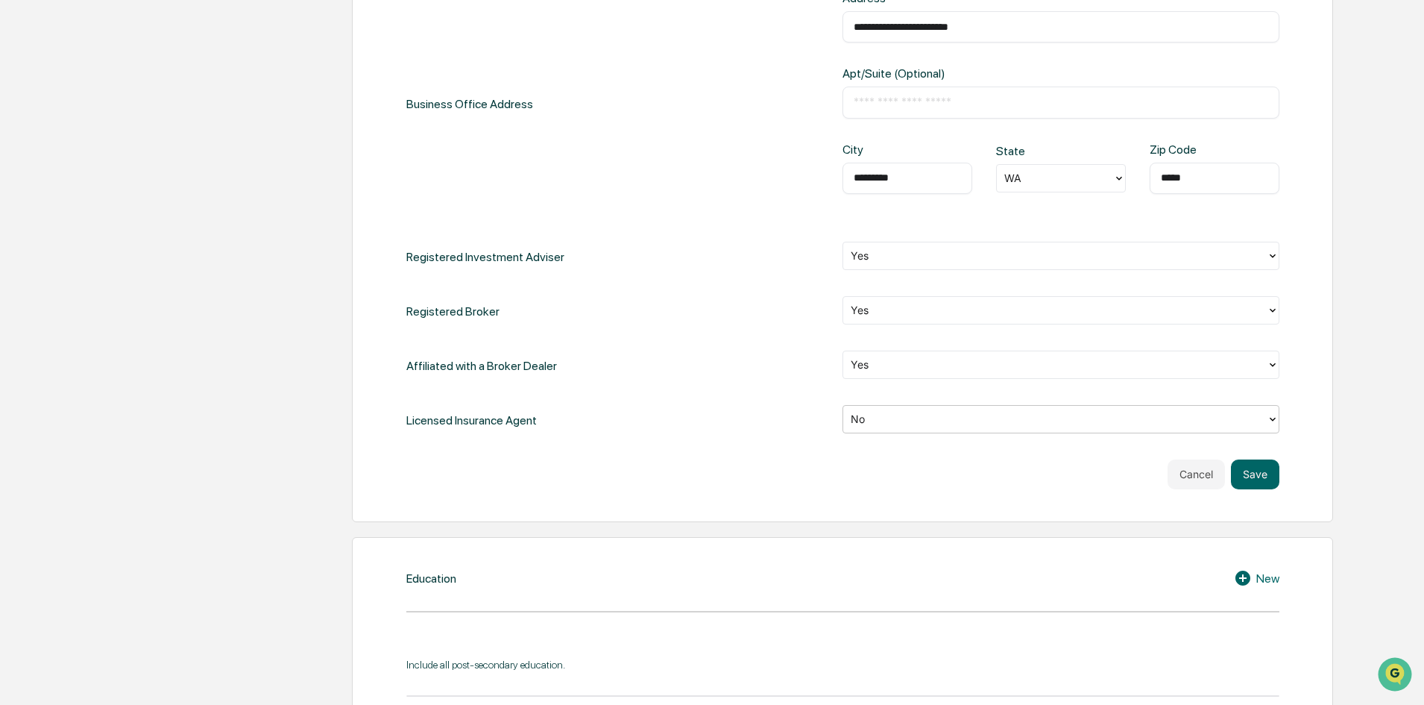
click at [773, 461] on div "Cancel Save" at bounding box center [842, 474] width 873 height 30
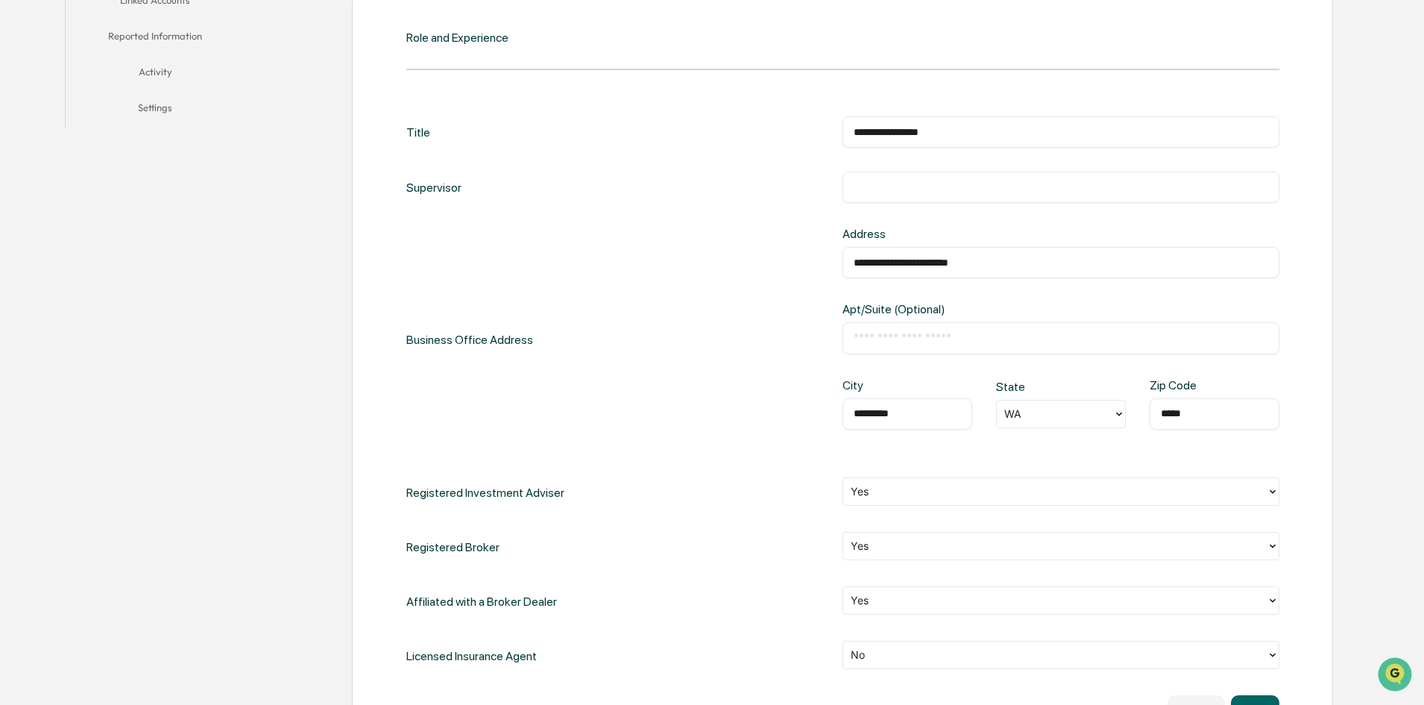
scroll to position [585, 0]
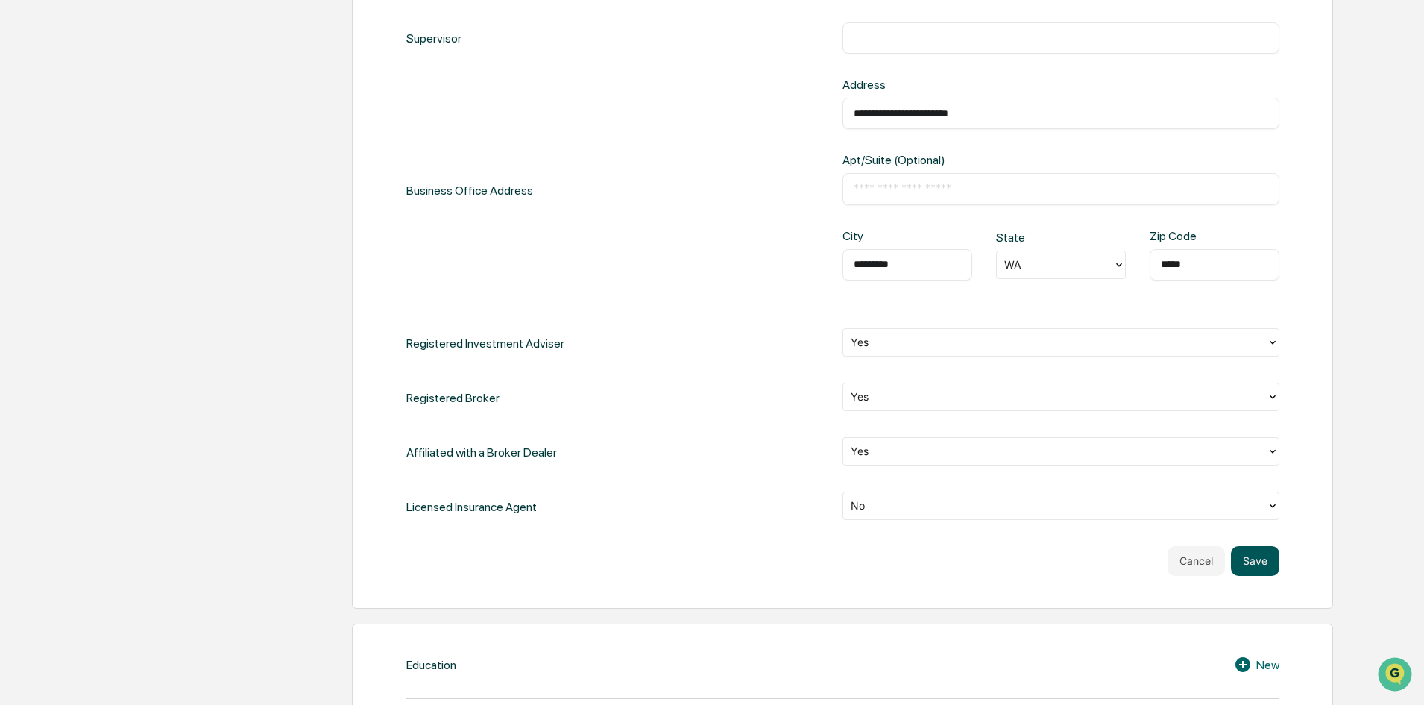
click at [1261, 555] on button "Save" at bounding box center [1255, 561] width 48 height 30
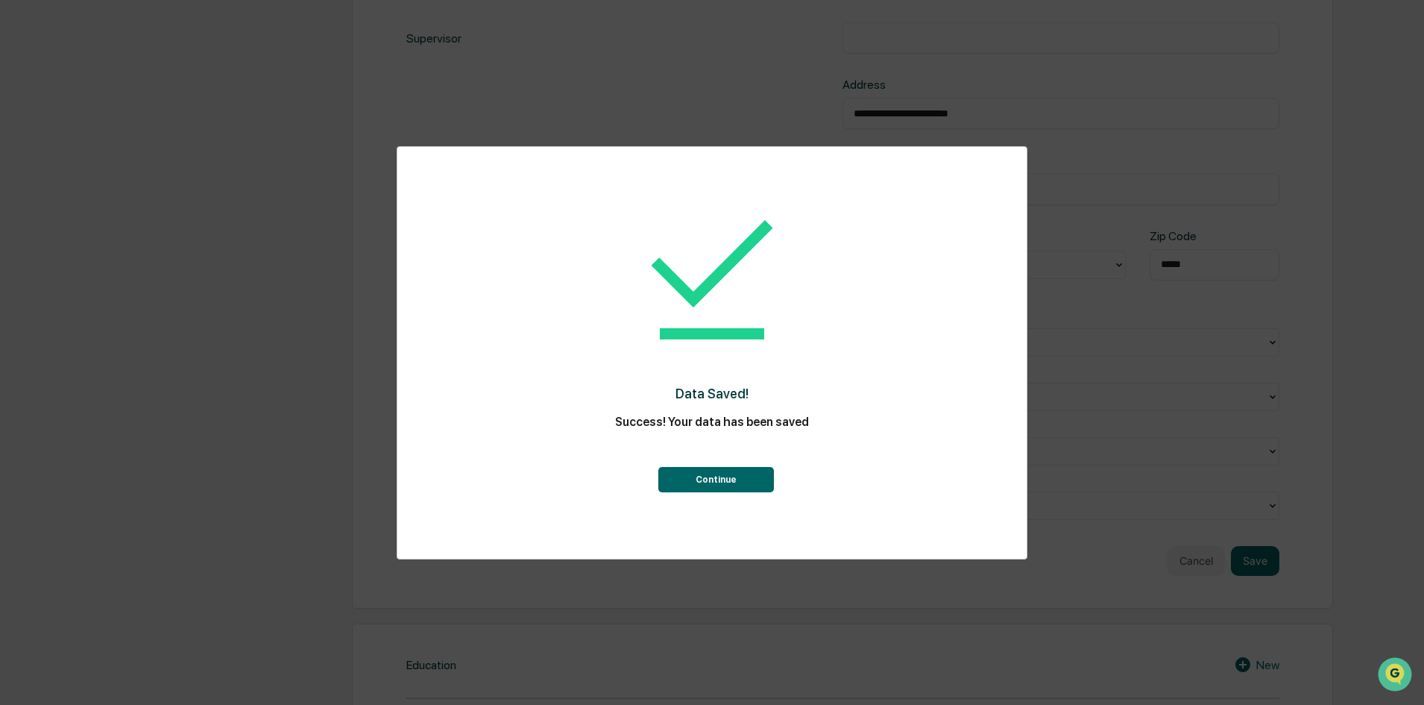
click at [728, 485] on button "Continue" at bounding box center [716, 479] width 116 height 25
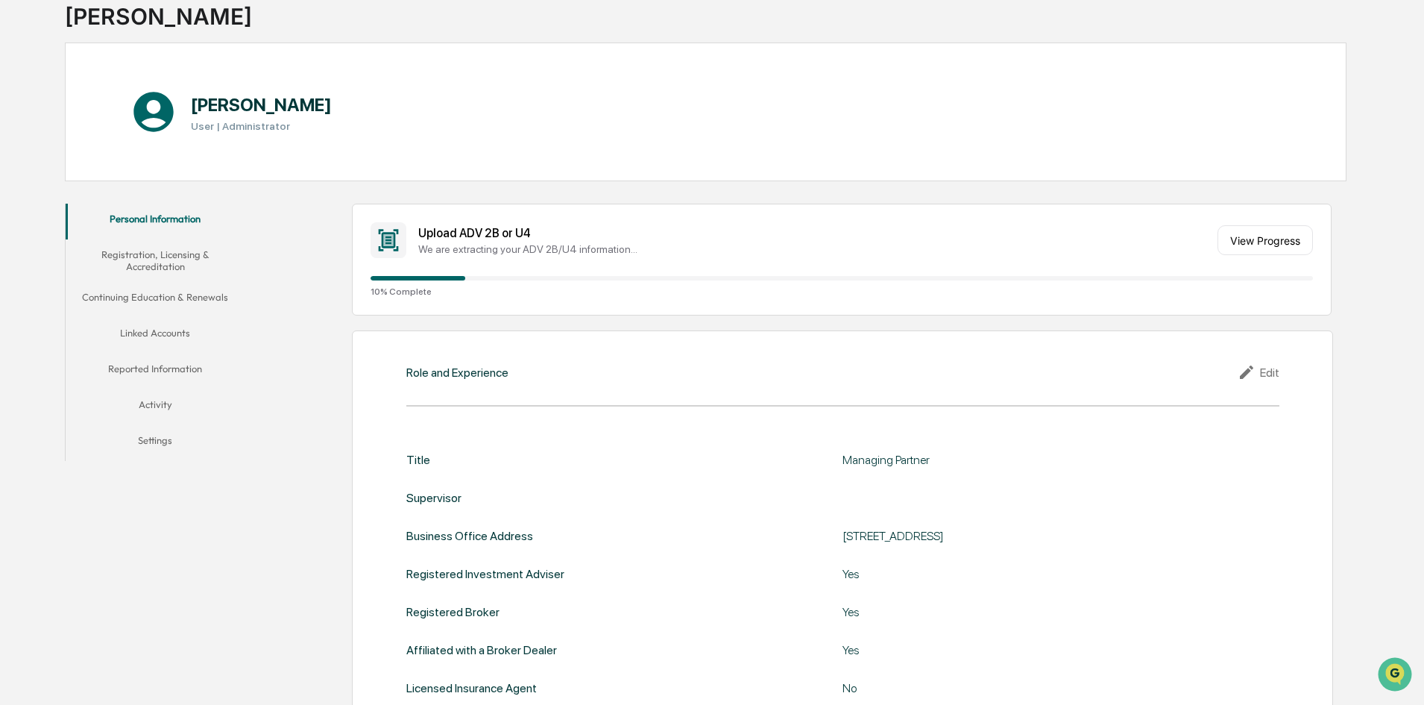
scroll to position [49, 0]
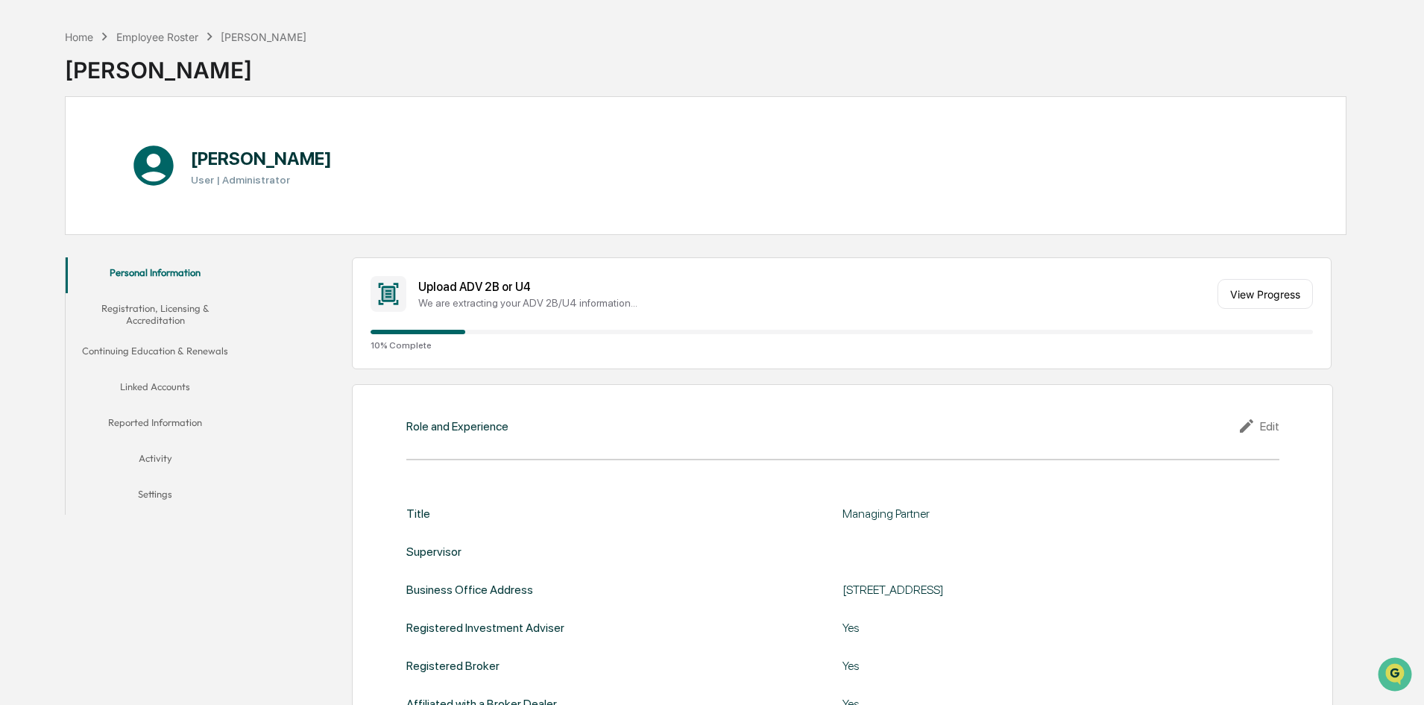
click at [148, 315] on button "Registration, Licensing & Accreditation" at bounding box center [155, 314] width 179 height 42
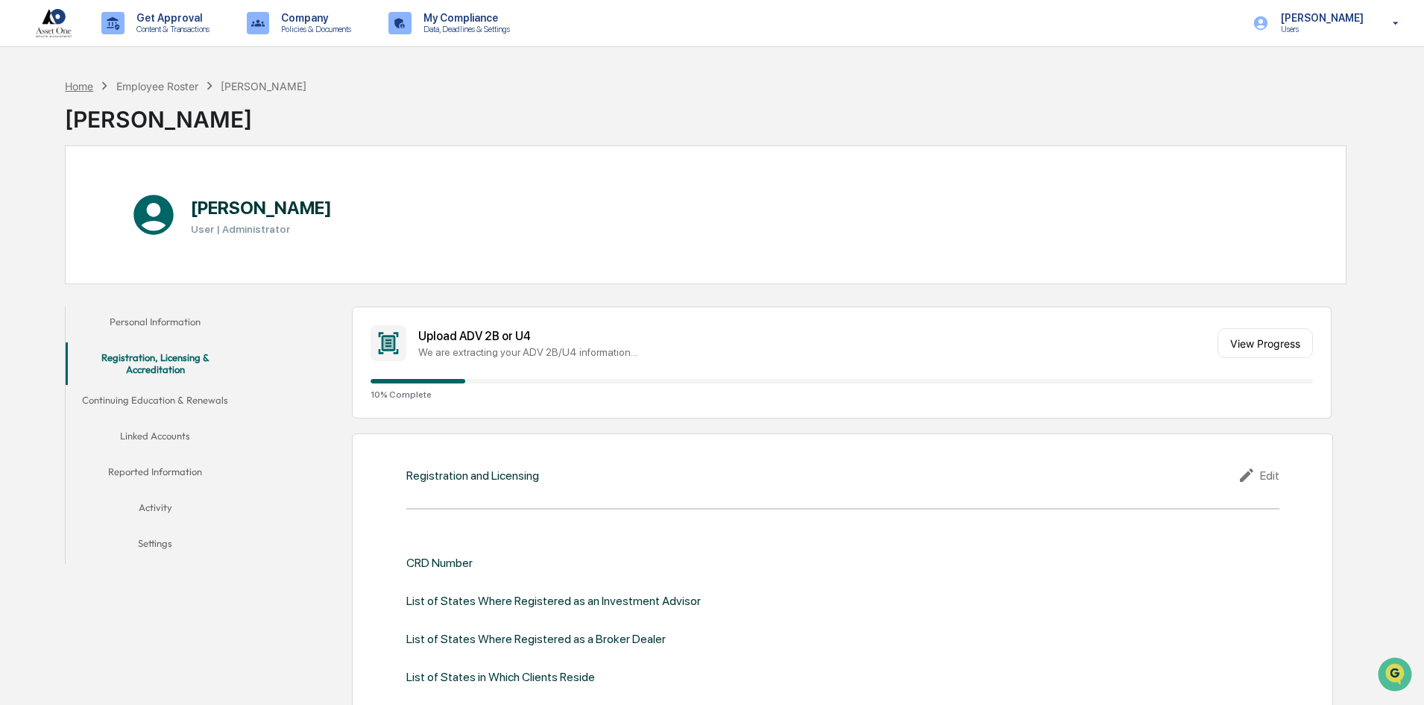
click at [91, 90] on div "Home" at bounding box center [79, 86] width 28 height 13
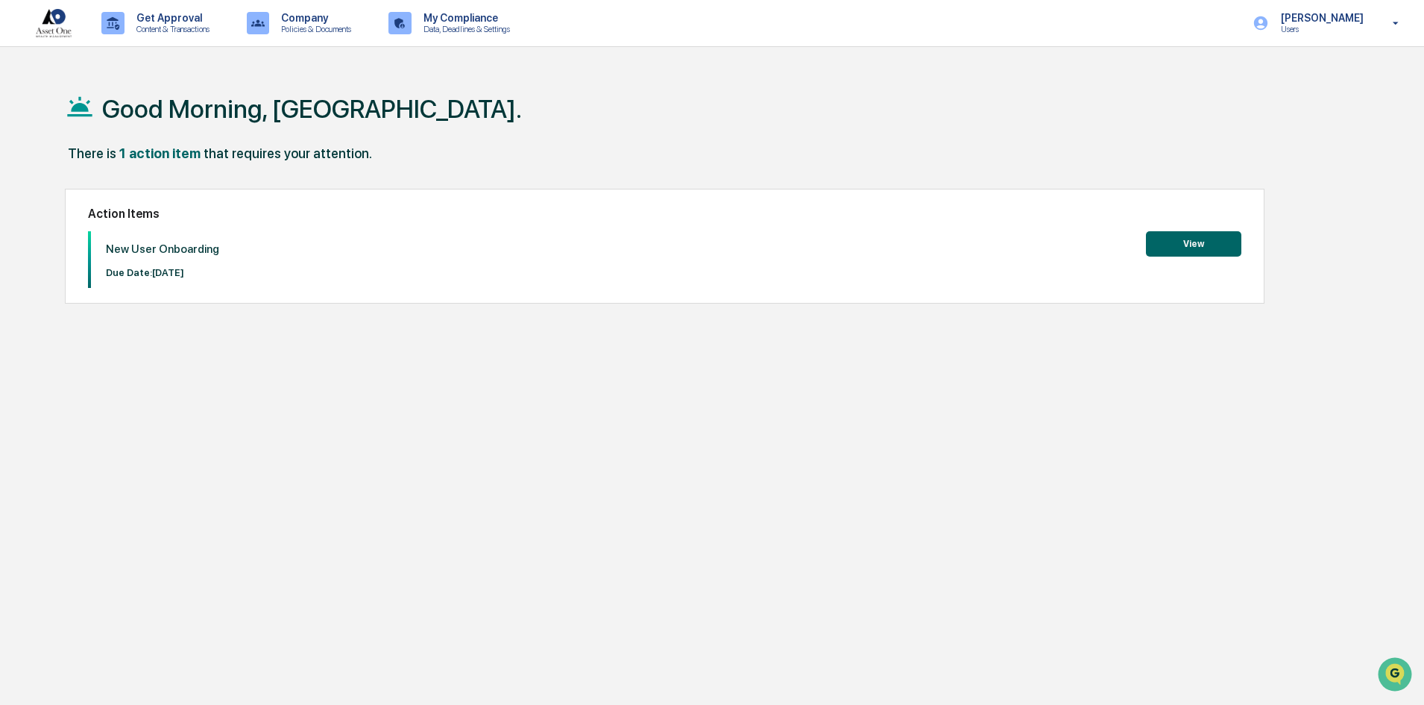
click at [1206, 245] on button "View" at bounding box center [1193, 243] width 95 height 25
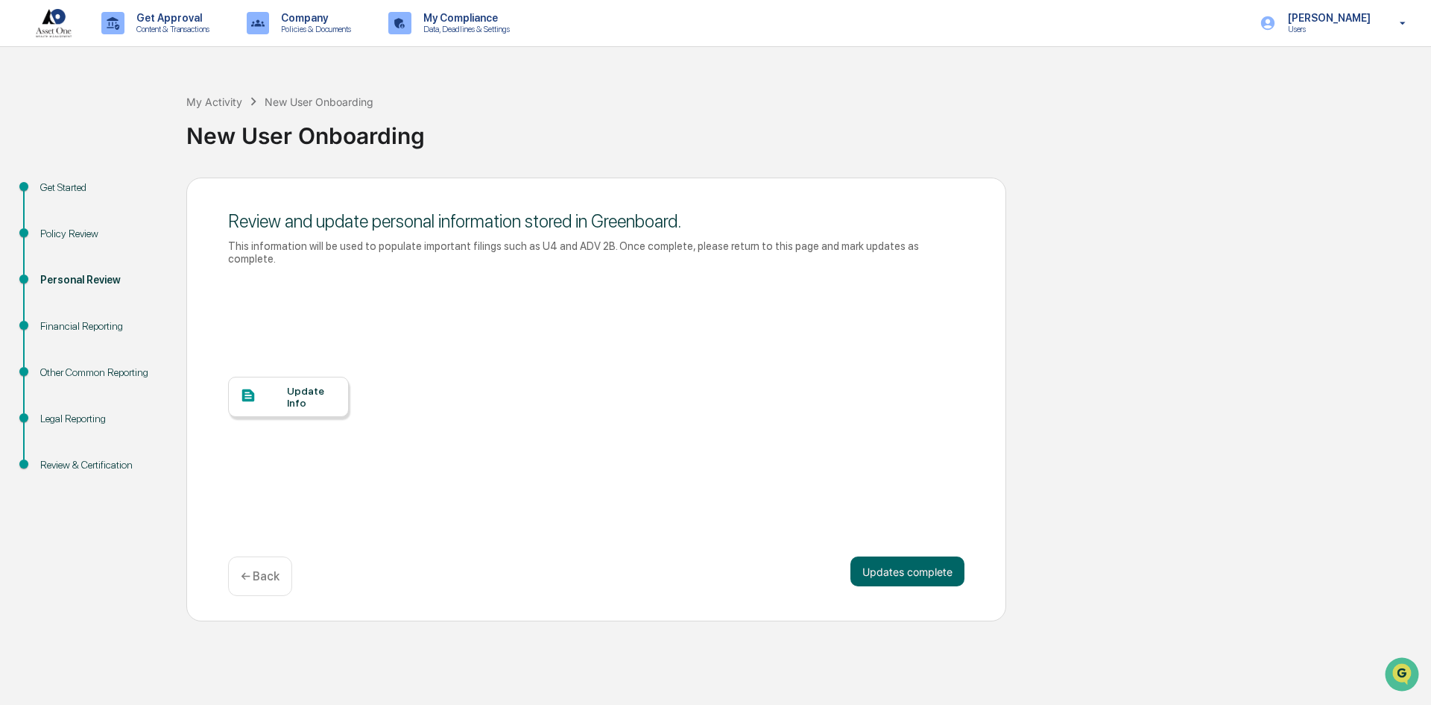
click at [99, 325] on div "Financial Reporting" at bounding box center [101, 326] width 122 height 16
click at [916, 556] on button "Updates complete" at bounding box center [908, 571] width 114 height 30
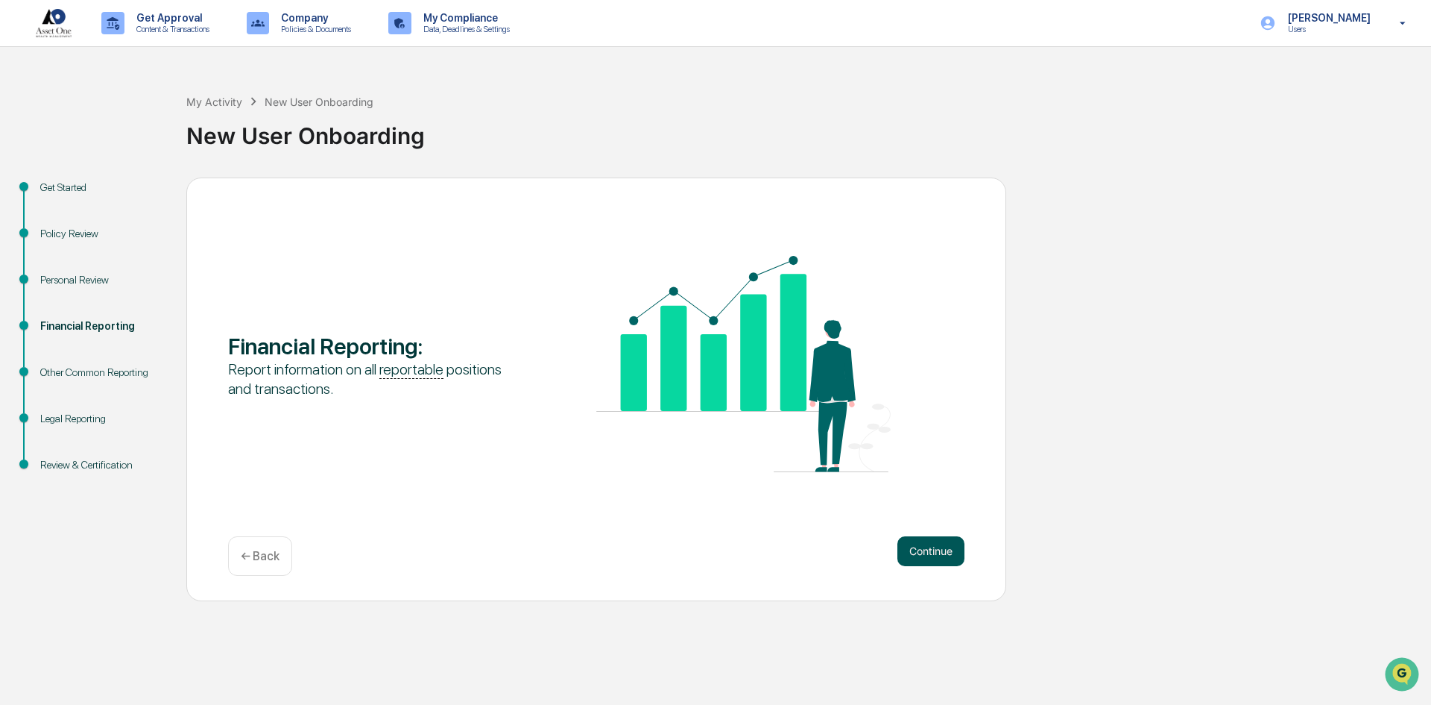
click at [941, 552] on button "Continue" at bounding box center [931, 551] width 67 height 30
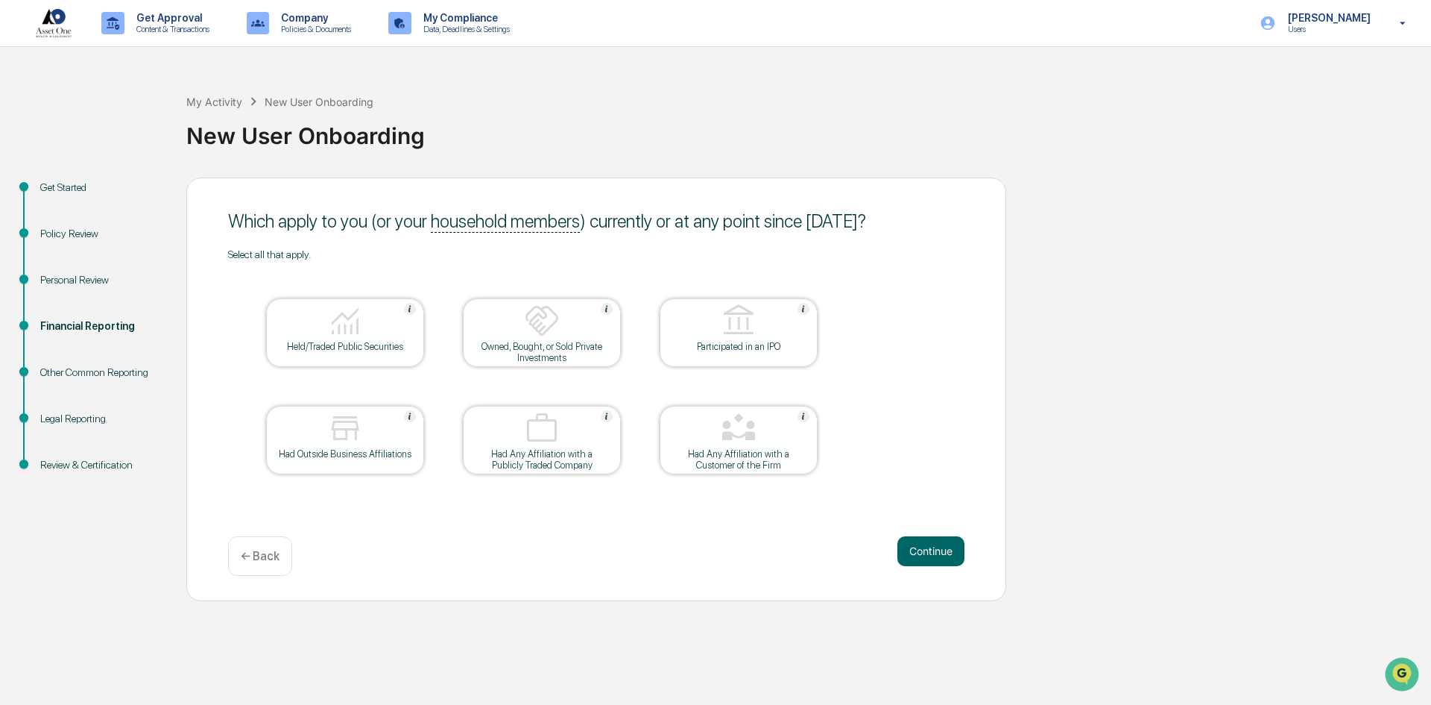
click at [336, 328] on img at bounding box center [345, 321] width 36 height 36
click at [936, 552] on button "Continue" at bounding box center [931, 551] width 67 height 30
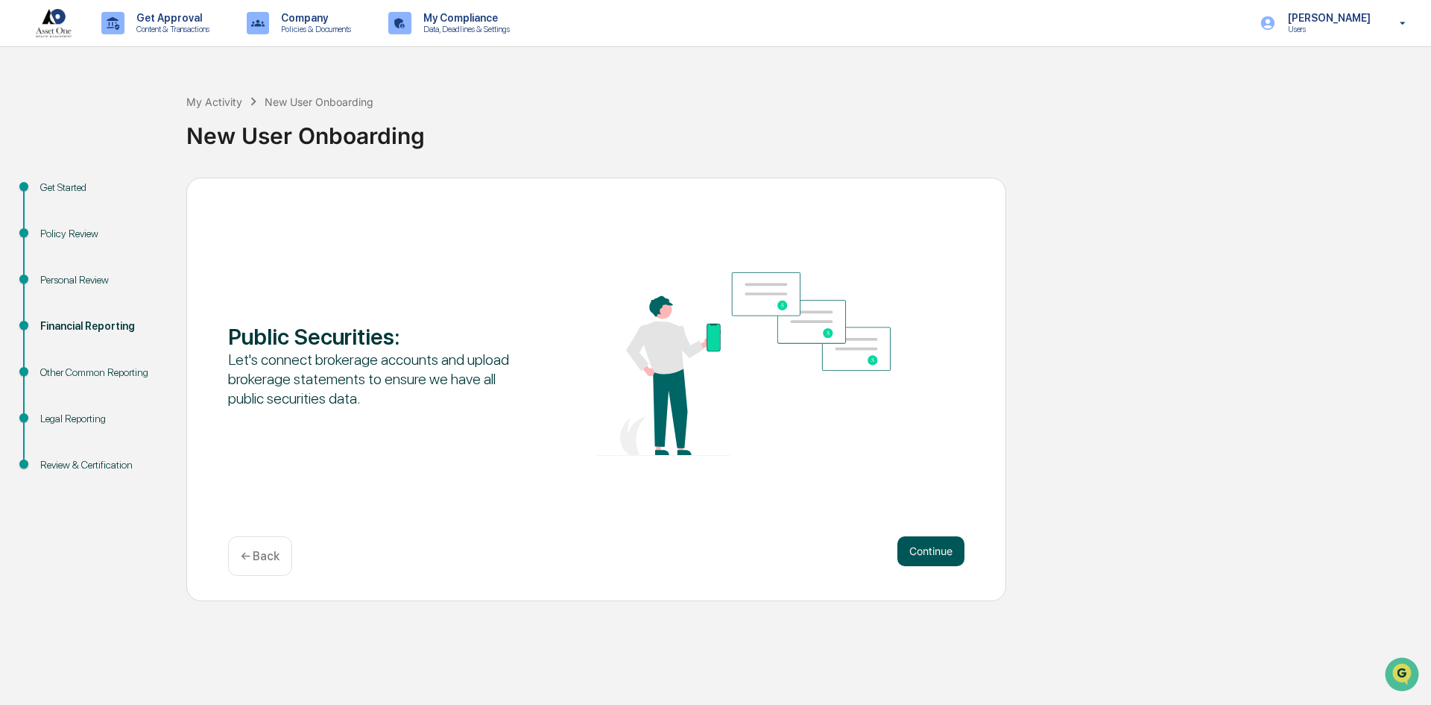
click at [927, 553] on button "Continue" at bounding box center [931, 551] width 67 height 30
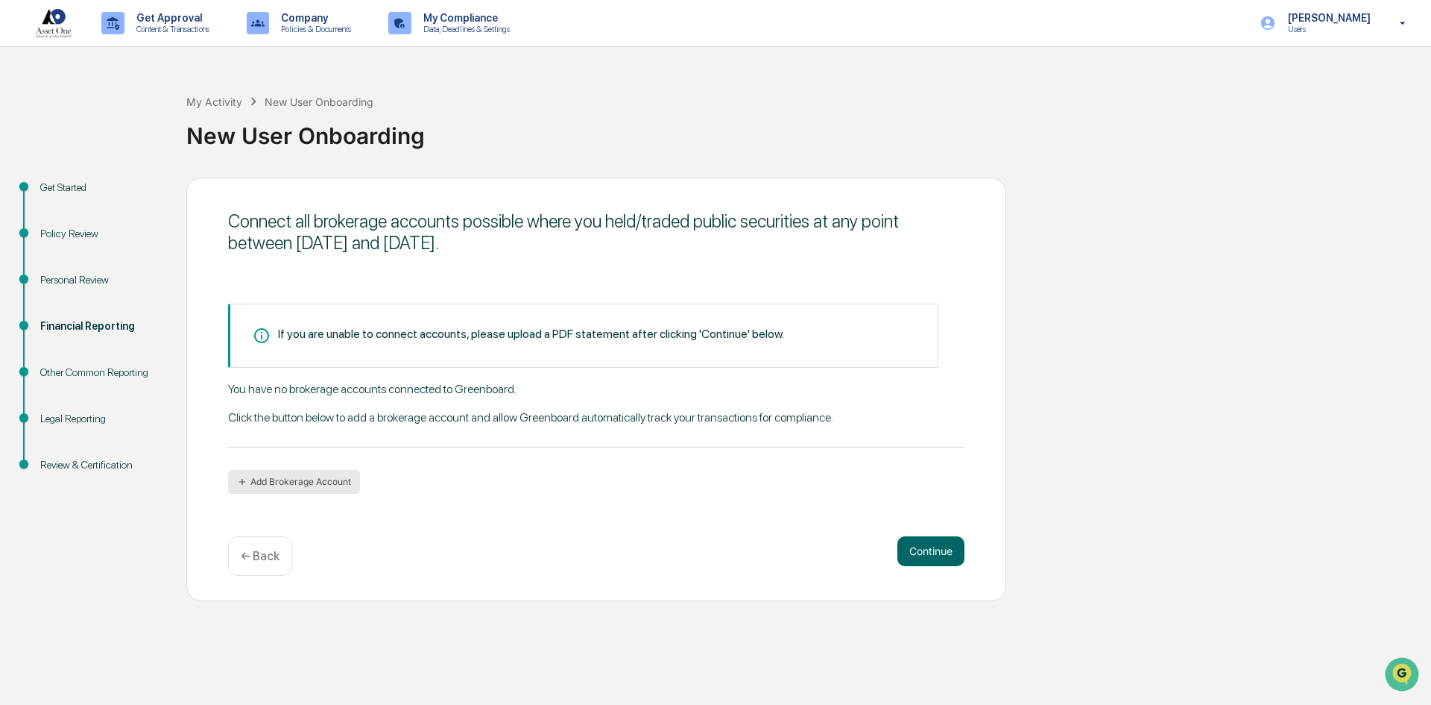
click at [306, 481] on button "Add Brokerage Account" at bounding box center [294, 482] width 132 height 24
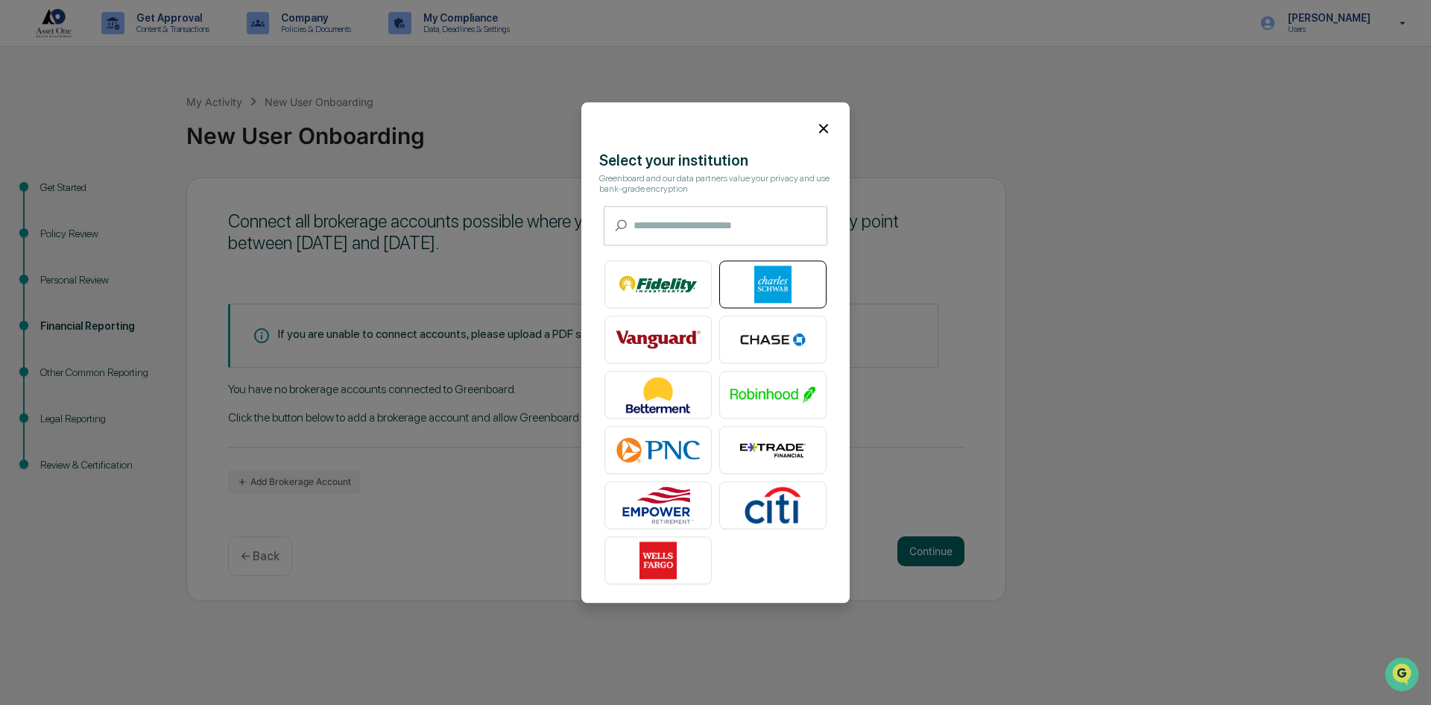
click at [757, 276] on img at bounding box center [773, 283] width 85 height 37
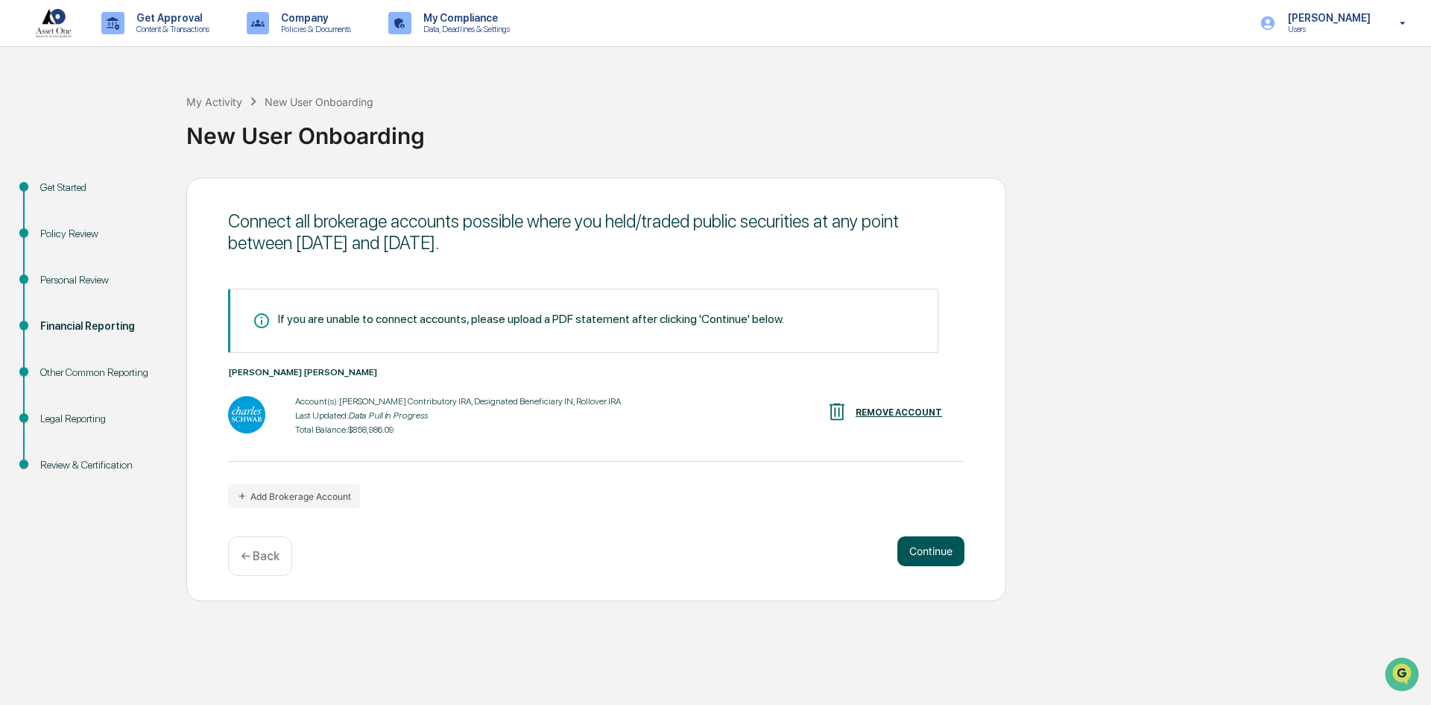
click at [929, 558] on button "Continue" at bounding box center [931, 551] width 67 height 30
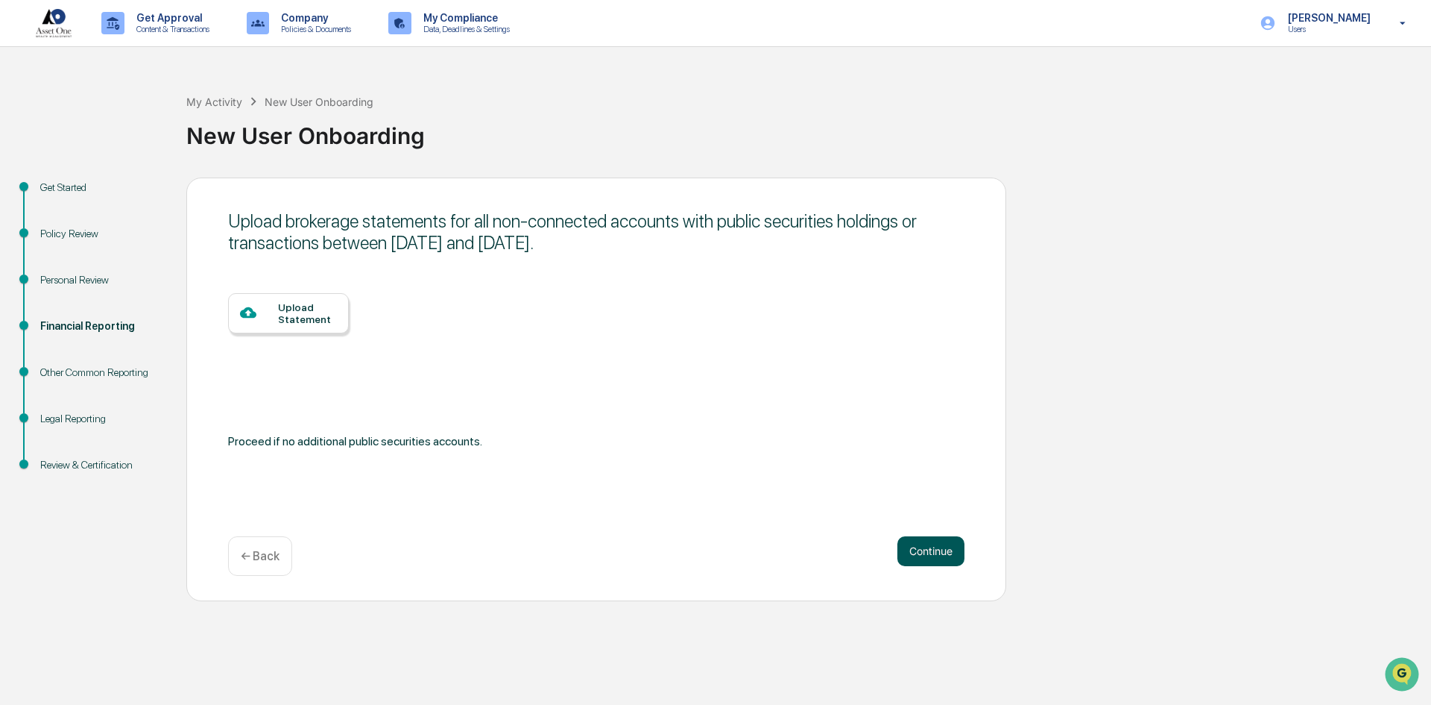
click at [931, 555] on button "Continue" at bounding box center [931, 551] width 67 height 30
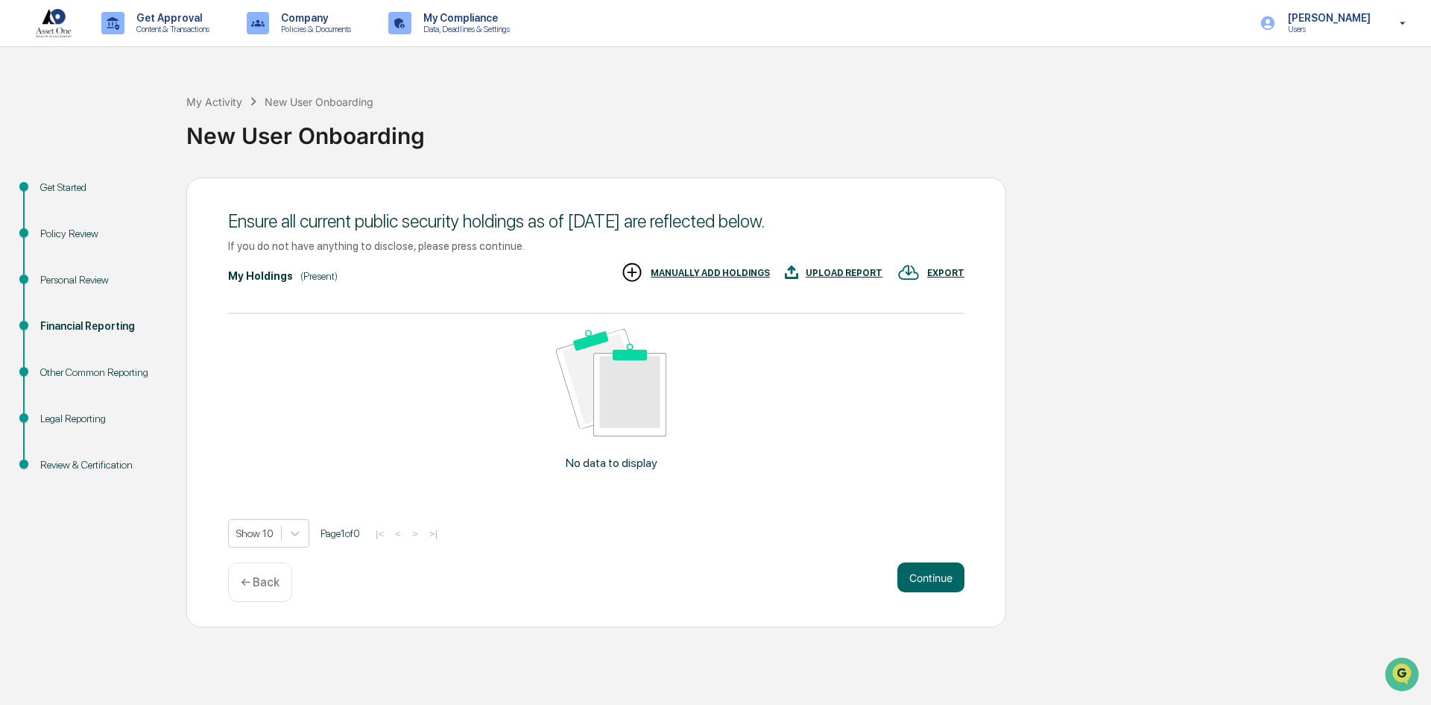
click at [931, 555] on div "Ensure all current public security holdings as of September 18, 2025 are reflec…" at bounding box center [596, 402] width 820 height 450
click at [98, 372] on div "Other Common Reporting" at bounding box center [101, 373] width 122 height 16
click at [78, 417] on div "Legal Reporting" at bounding box center [101, 419] width 122 height 16
click at [917, 572] on button "Continue" at bounding box center [931, 577] width 67 height 30
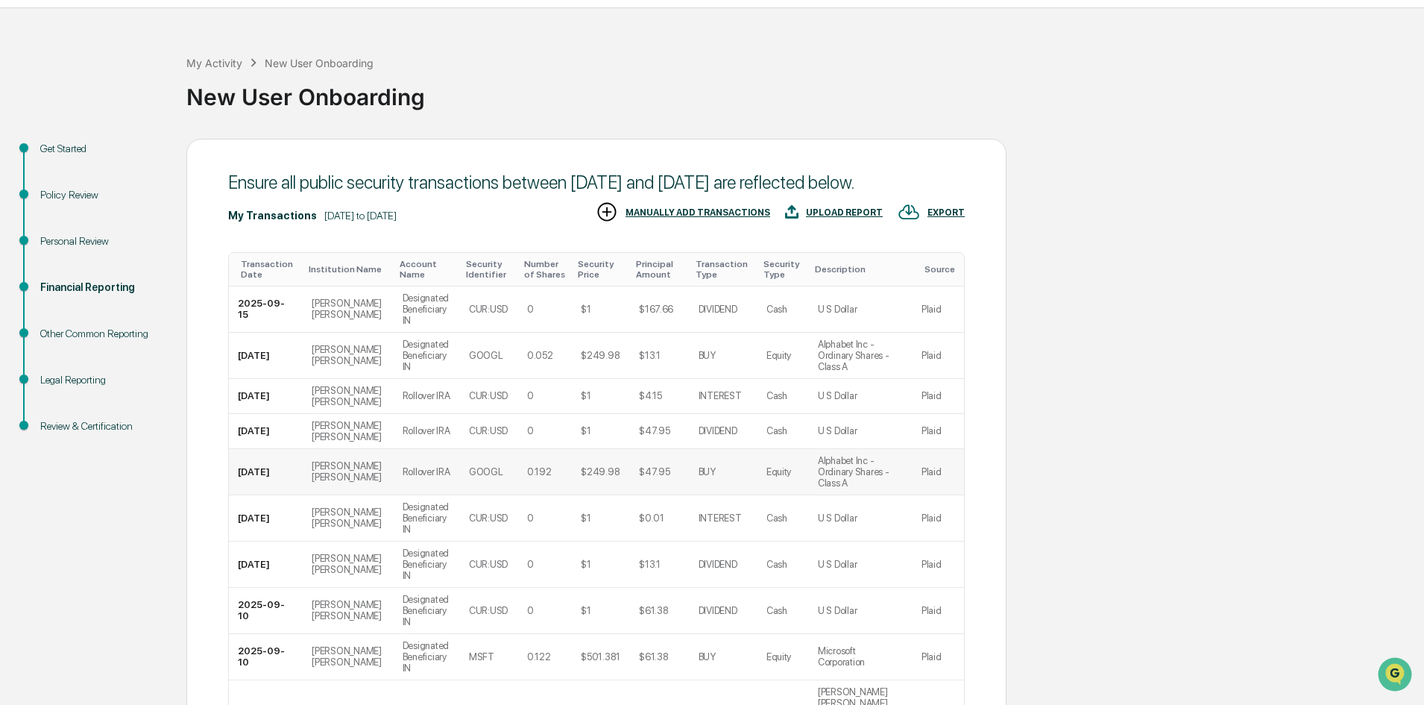
scroll to position [145, 0]
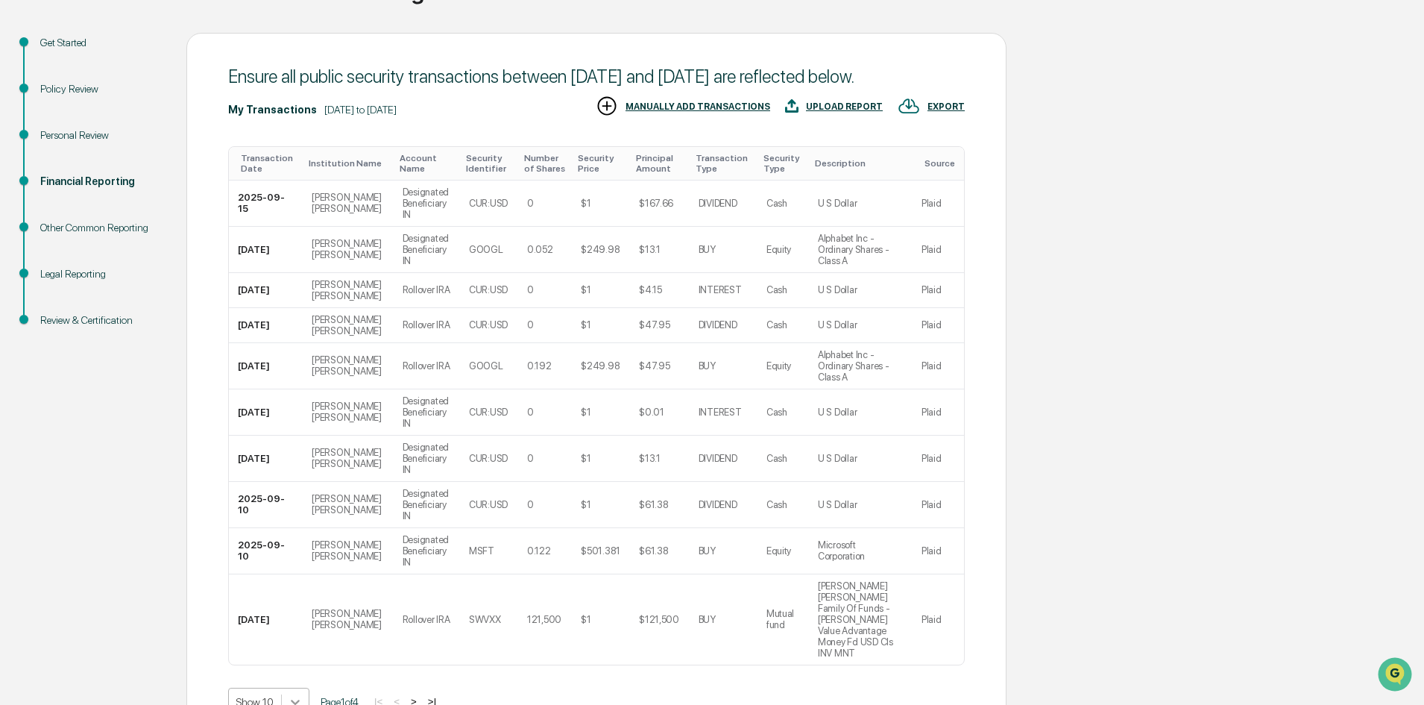
click at [289, 612] on body "Get Approval Content & Transactions Company Policies & Documents My Compliance …" at bounding box center [712, 324] width 1424 height 939
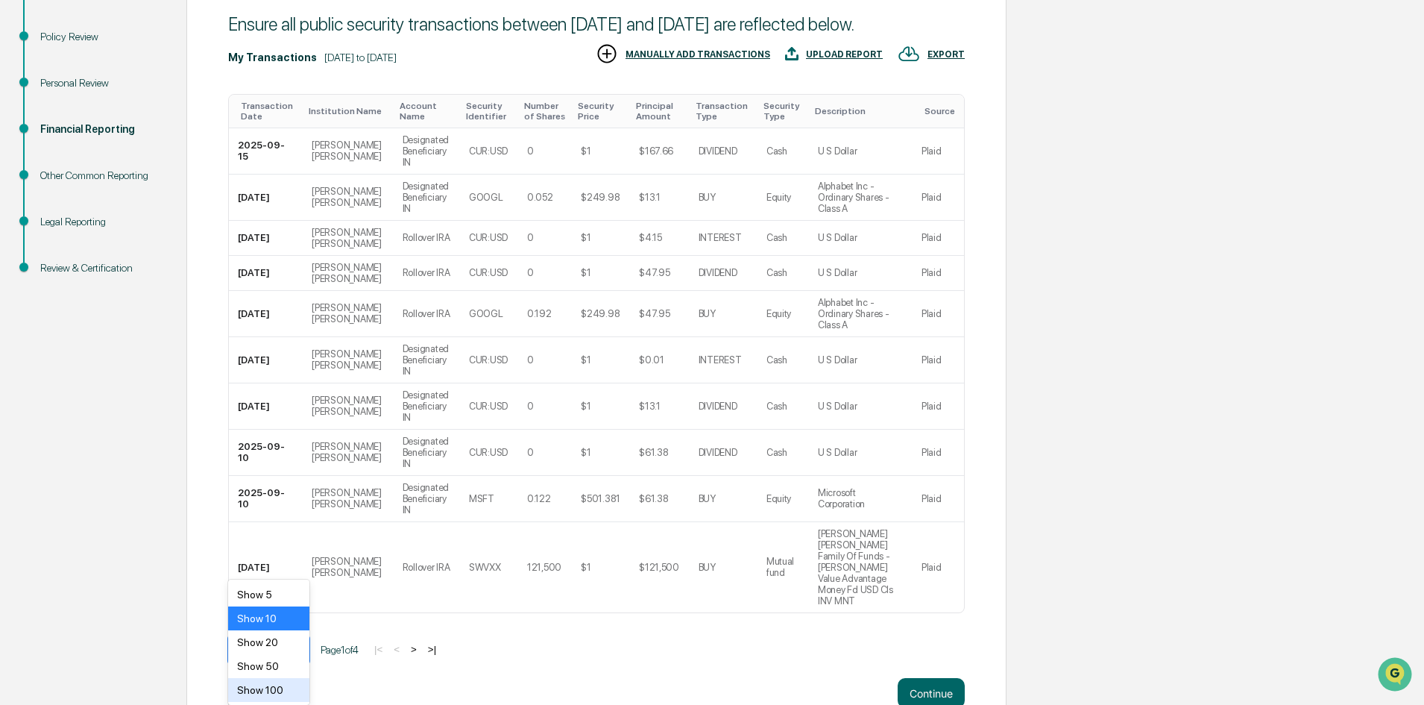
click at [269, 689] on div "Show 100" at bounding box center [268, 690] width 81 height 24
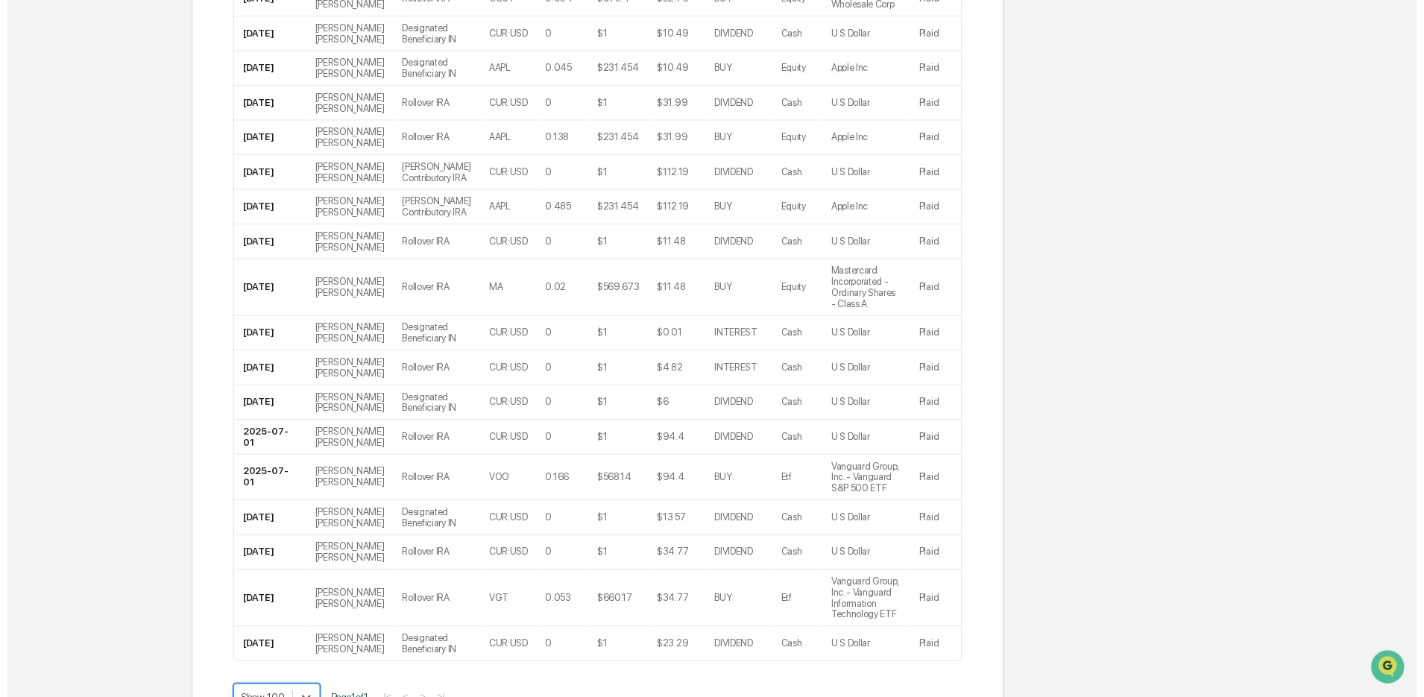
scroll to position [914, 0]
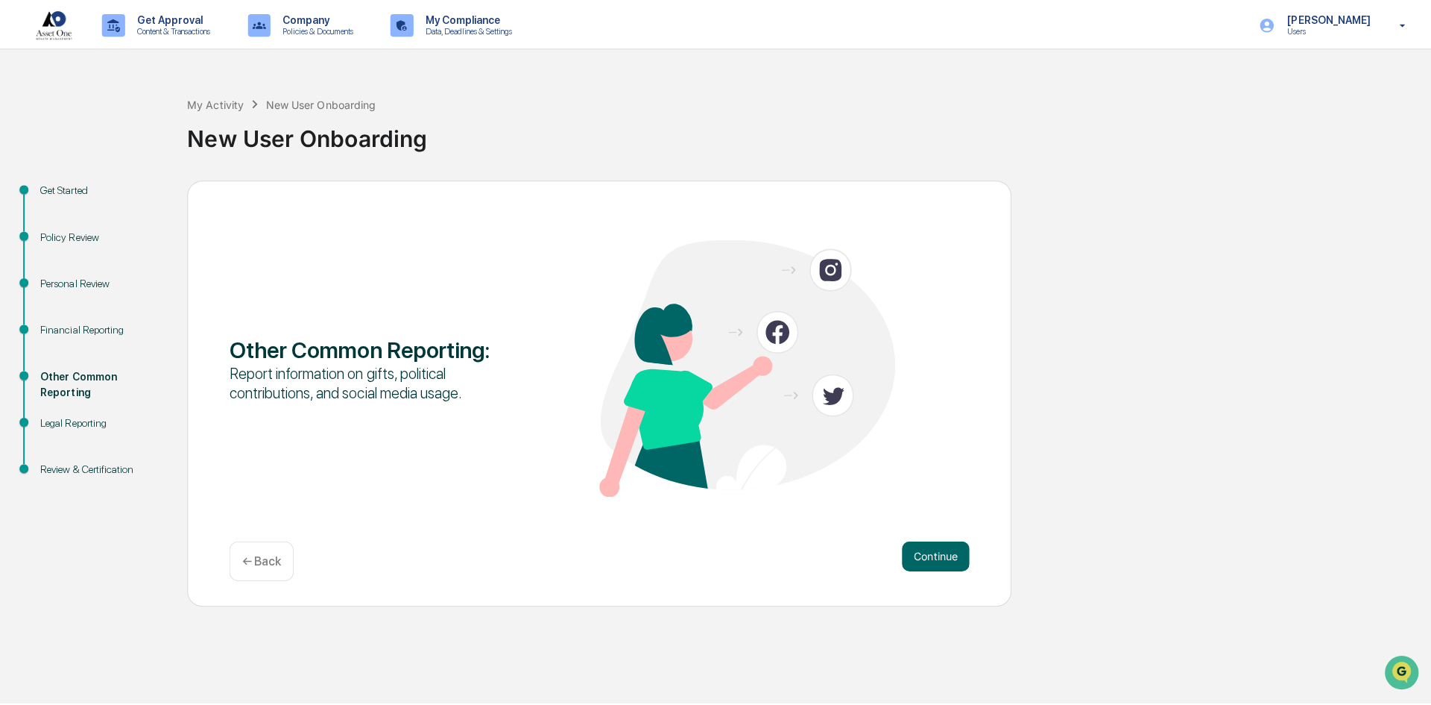
scroll to position [0, 0]
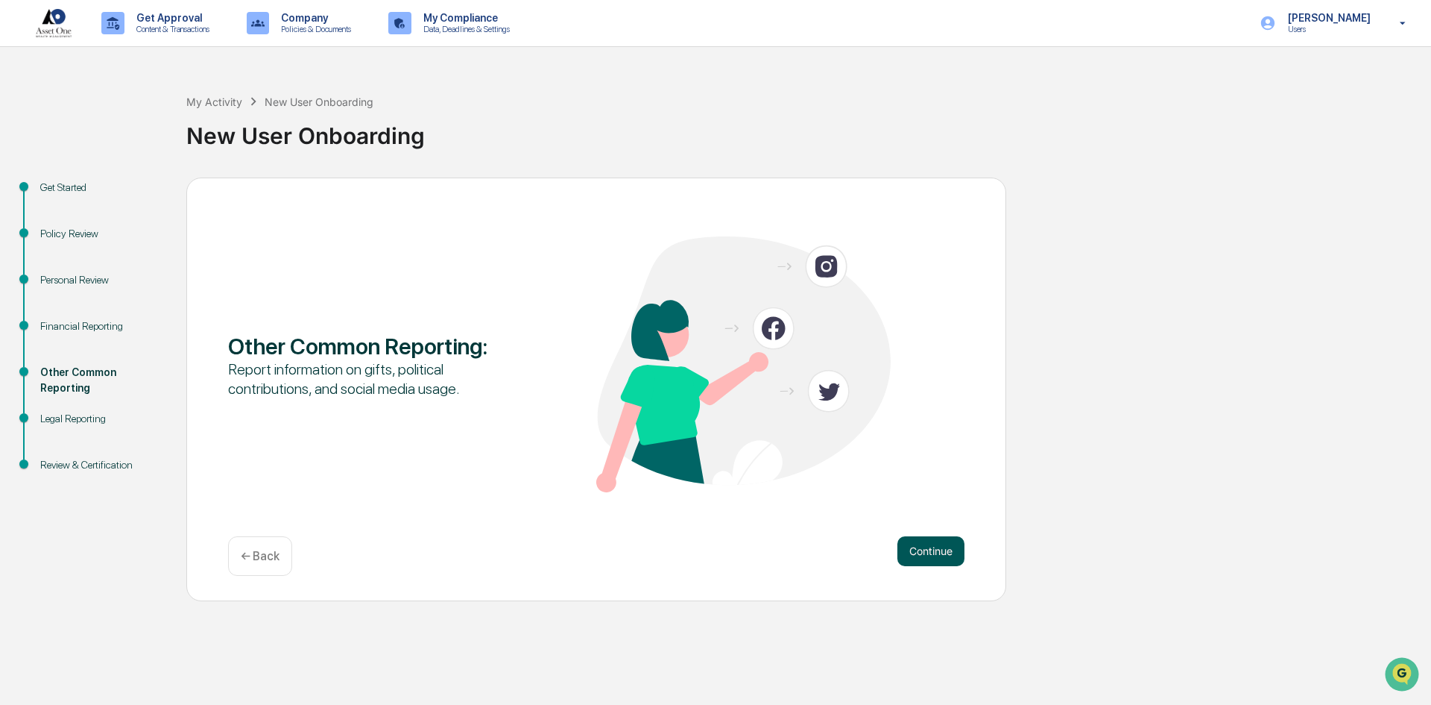
click at [919, 550] on button "Continue" at bounding box center [931, 551] width 67 height 30
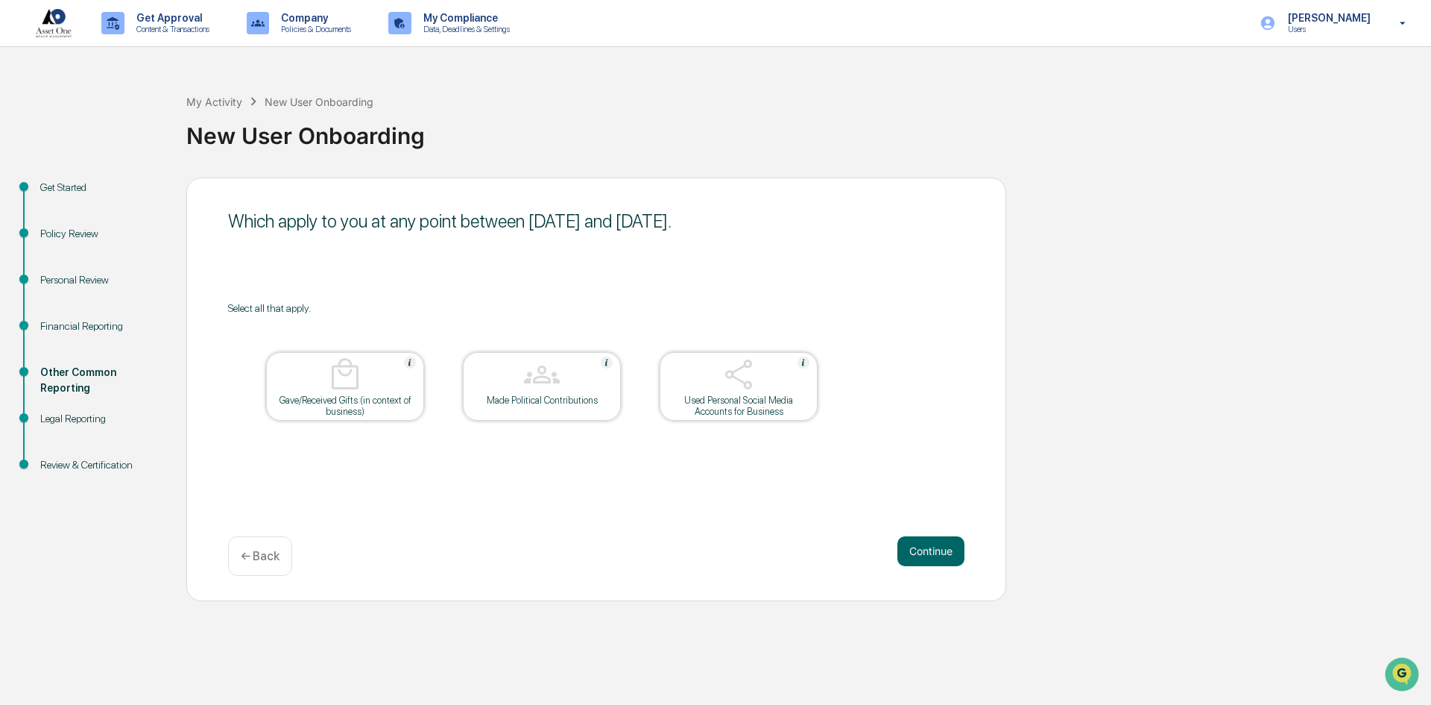
click at [919, 550] on button "Continue" at bounding box center [931, 551] width 67 height 30
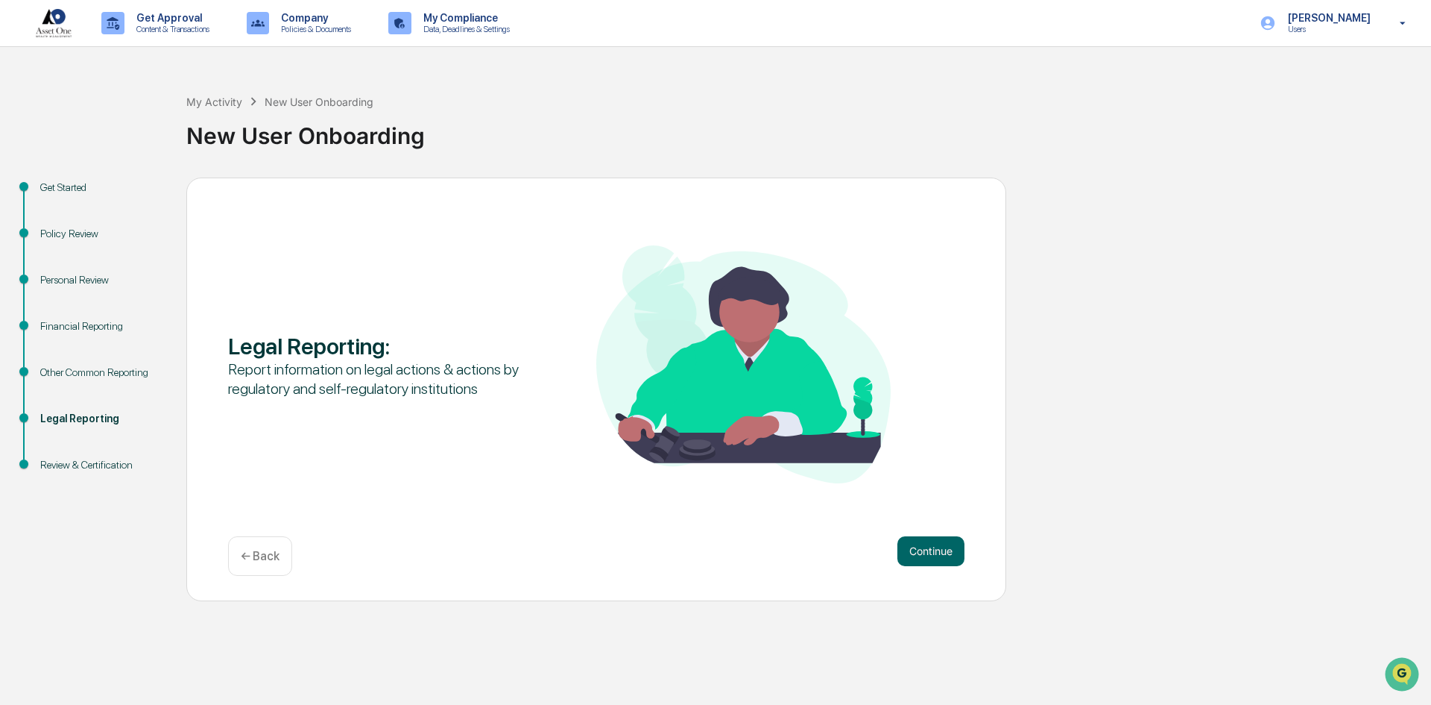
click at [919, 550] on button "Continue" at bounding box center [931, 551] width 67 height 30
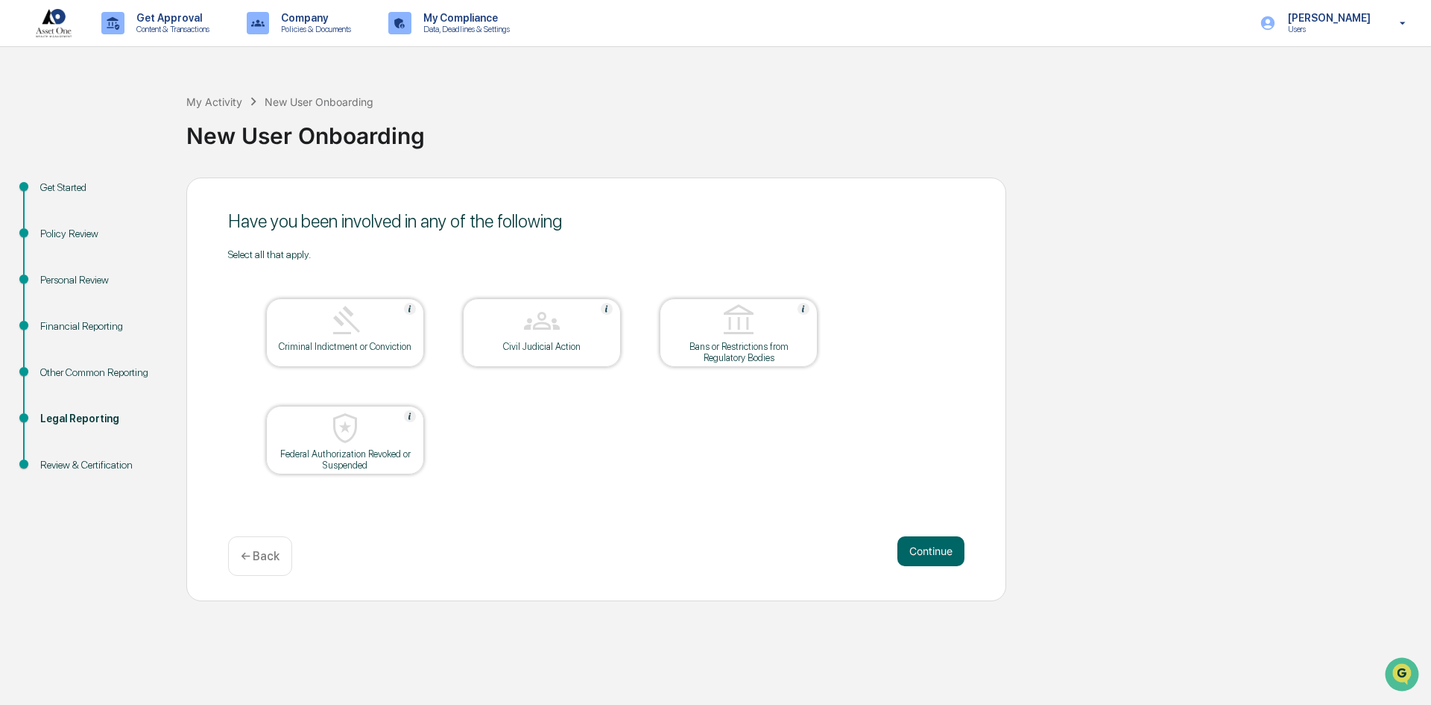
click at [919, 550] on button "Continue" at bounding box center [931, 551] width 67 height 30
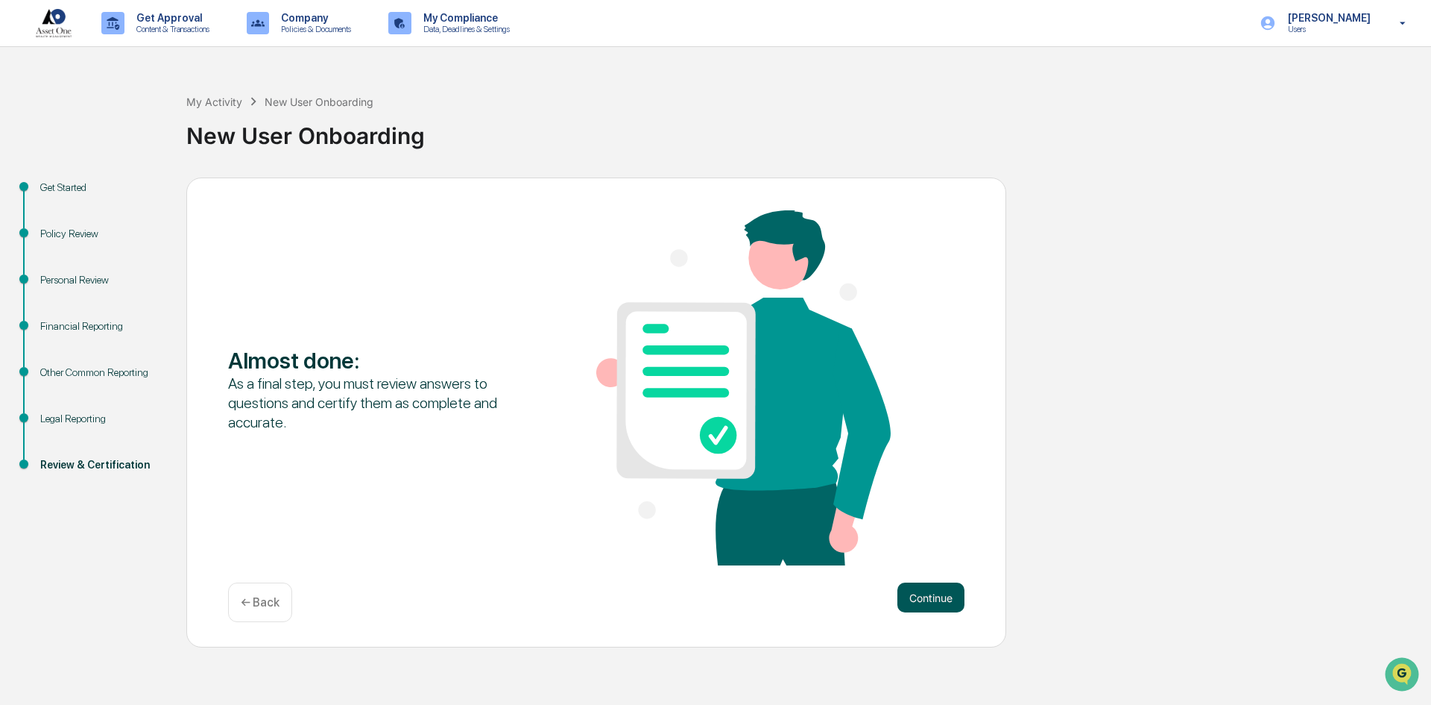
click at [919, 589] on button "Continue" at bounding box center [931, 597] width 67 height 30
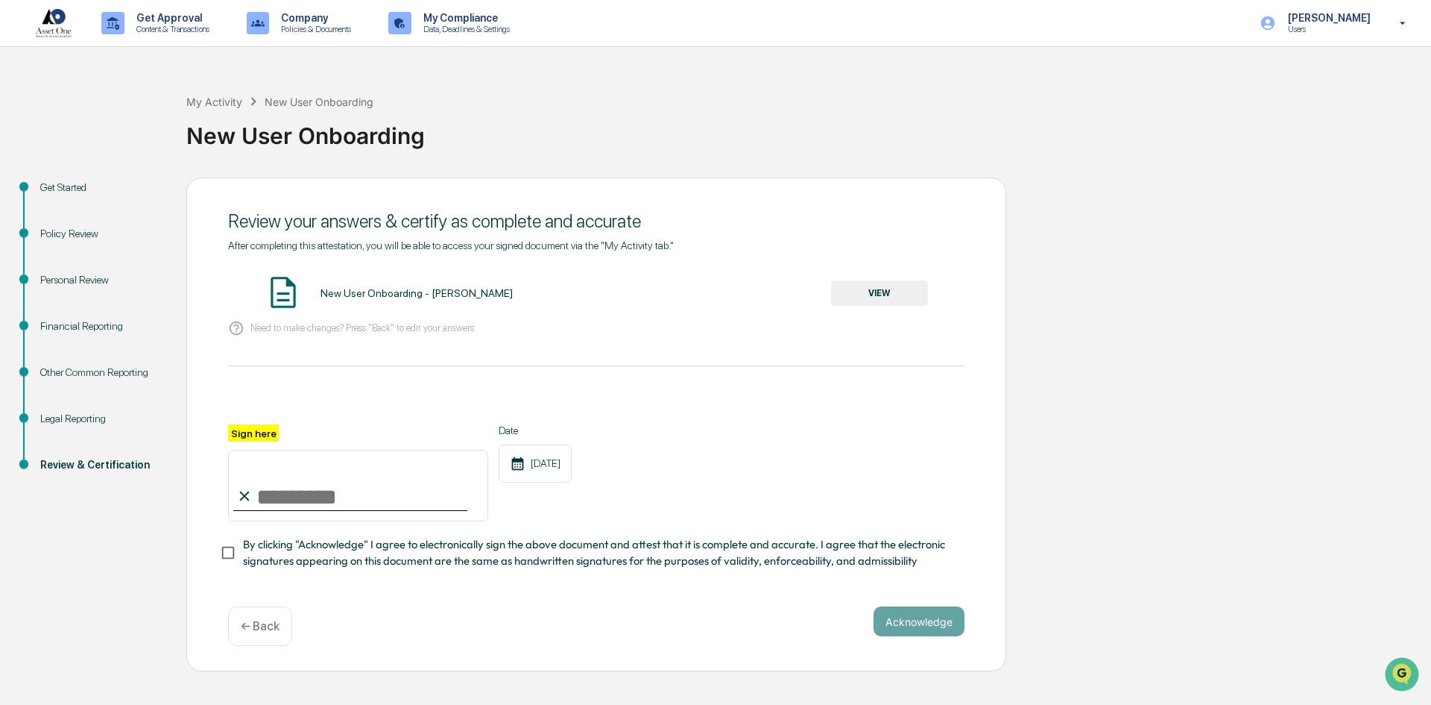
click at [291, 486] on input "Sign here" at bounding box center [358, 486] width 260 height 72
type input "**********"
click at [893, 624] on button "Acknowledge" at bounding box center [919, 621] width 91 height 30
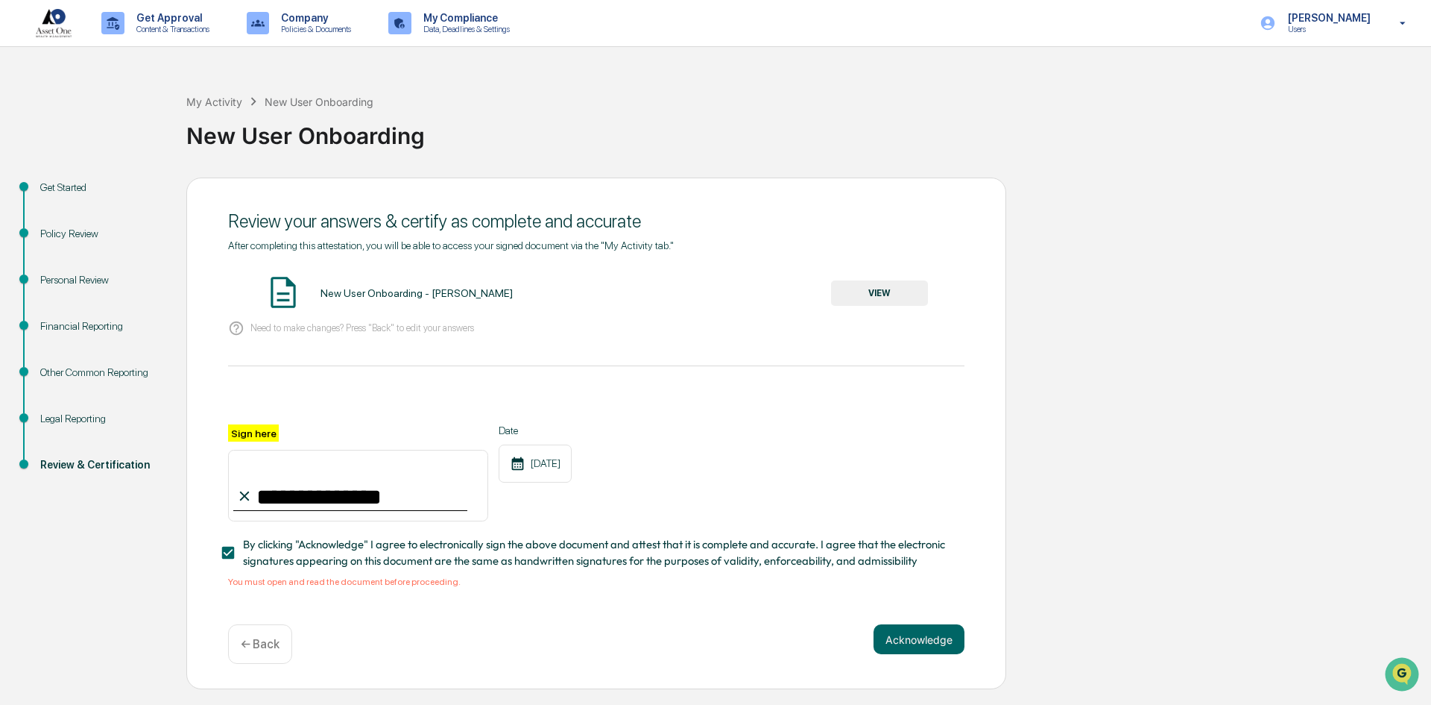
click at [907, 287] on button "VIEW" at bounding box center [879, 292] width 97 height 25
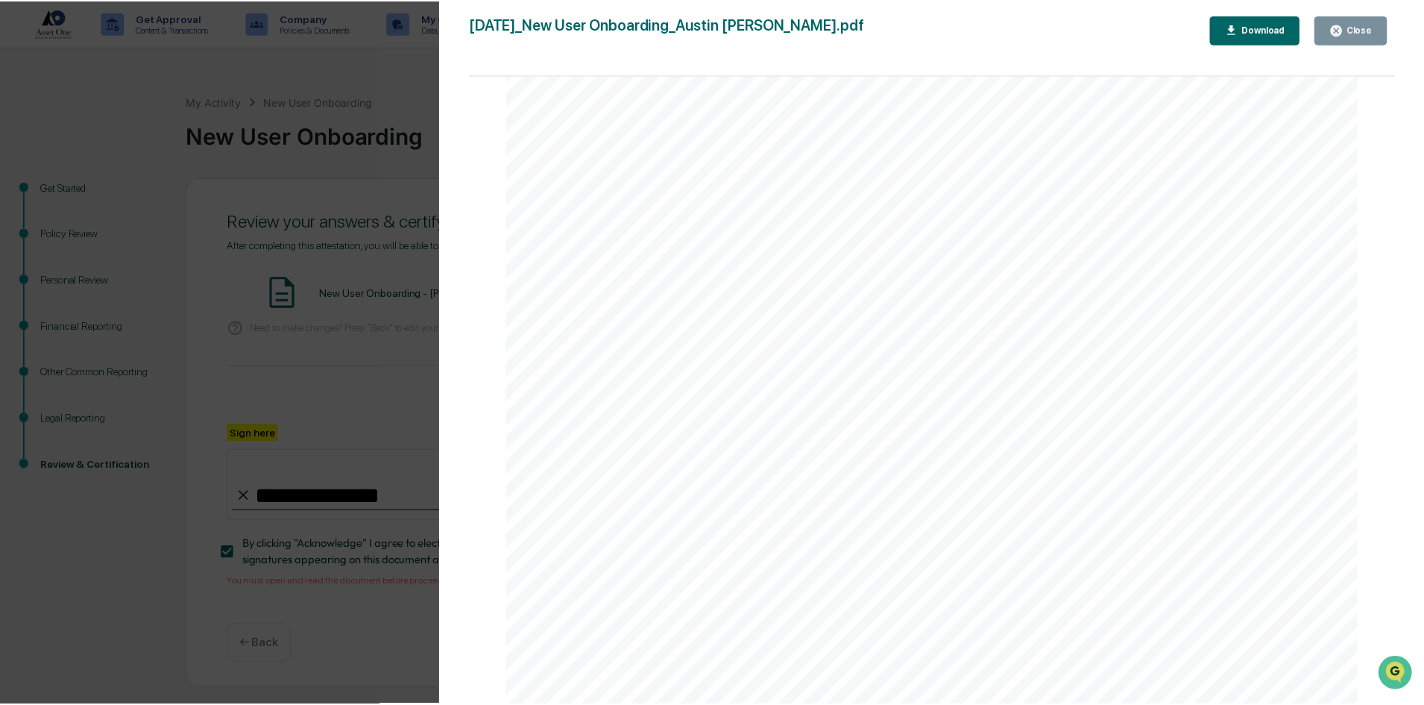
scroll to position [6911, 0]
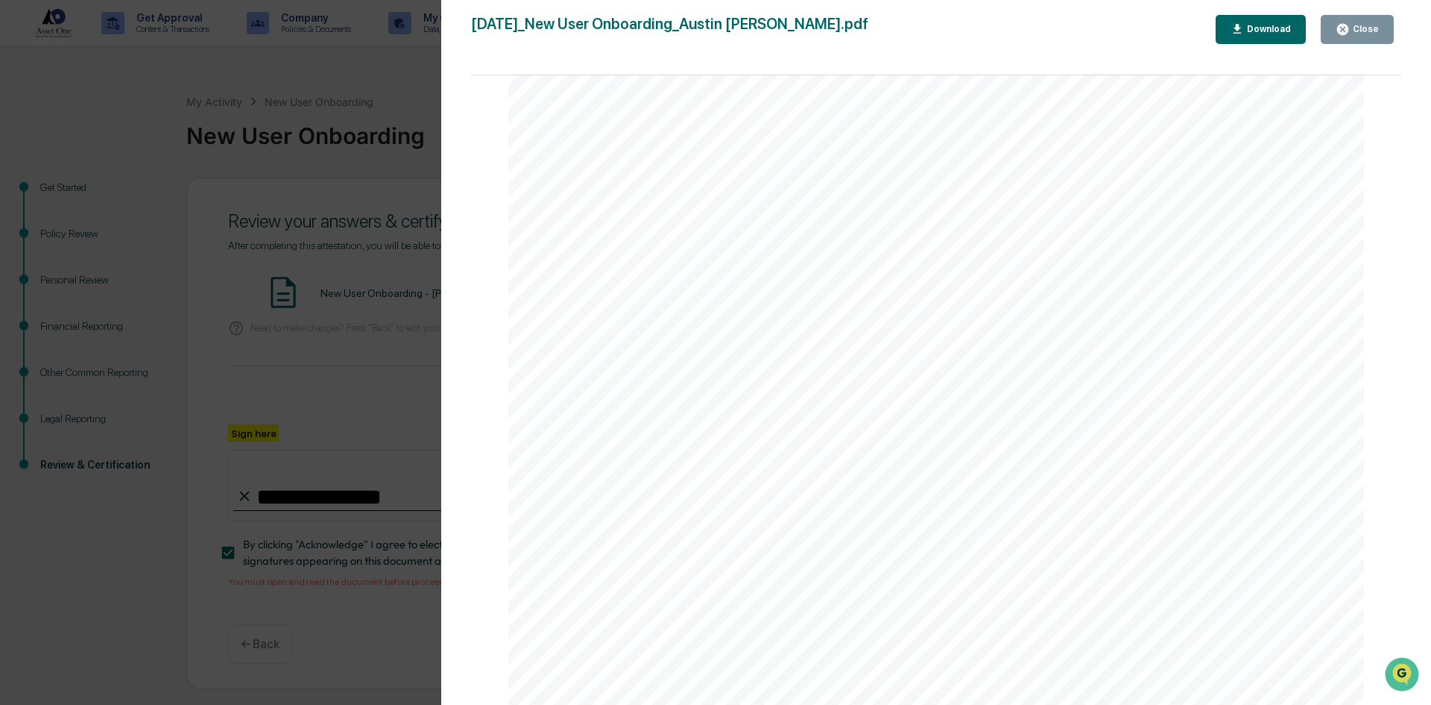
click at [1362, 39] on button "Close" at bounding box center [1357, 29] width 73 height 29
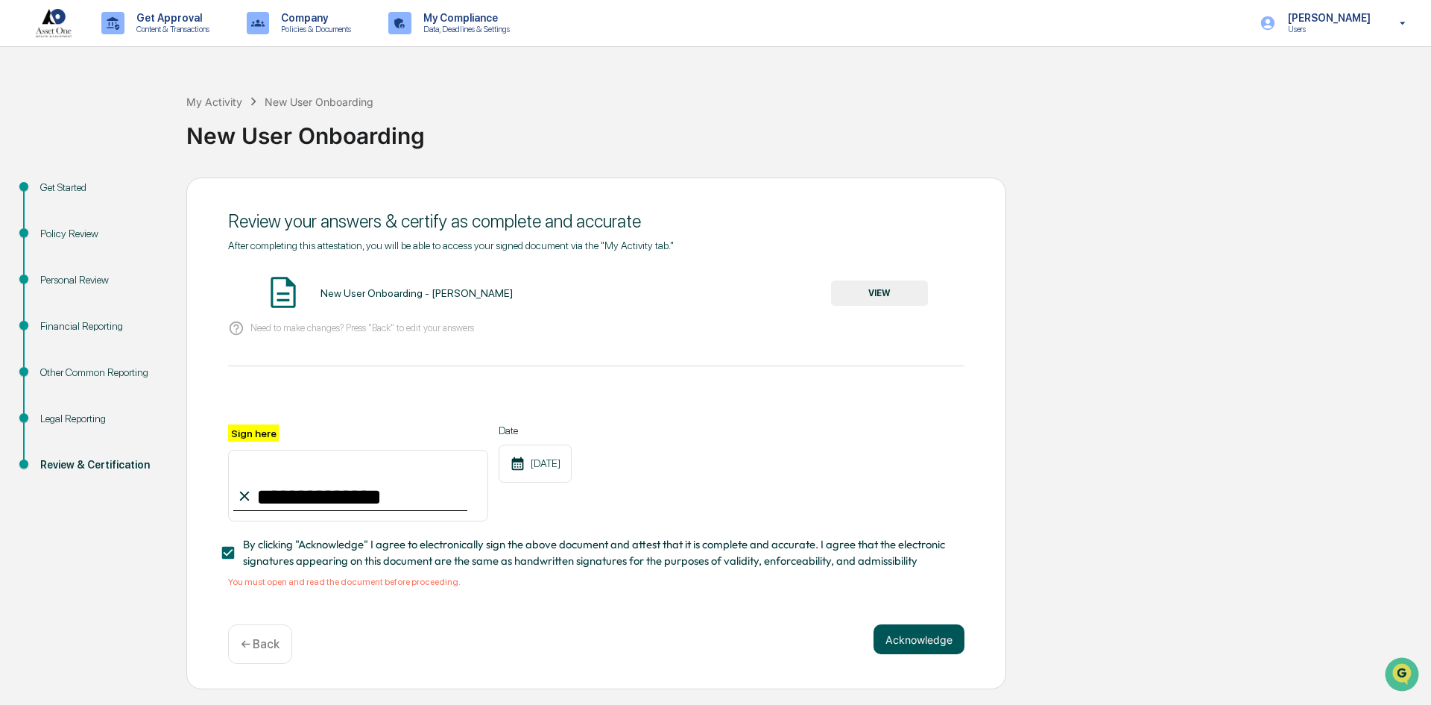
click at [885, 632] on button "Acknowledge" at bounding box center [919, 639] width 91 height 30
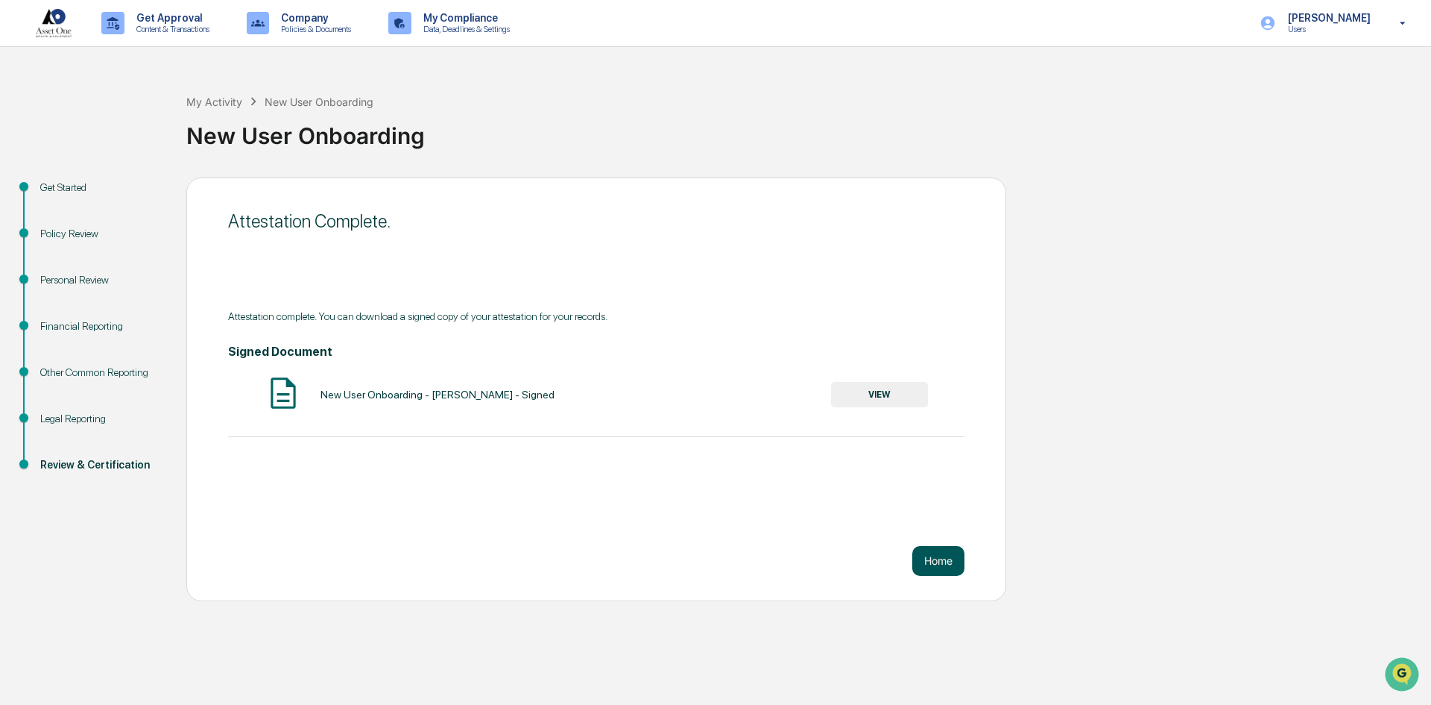
click at [932, 563] on button "Home" at bounding box center [939, 561] width 52 height 30
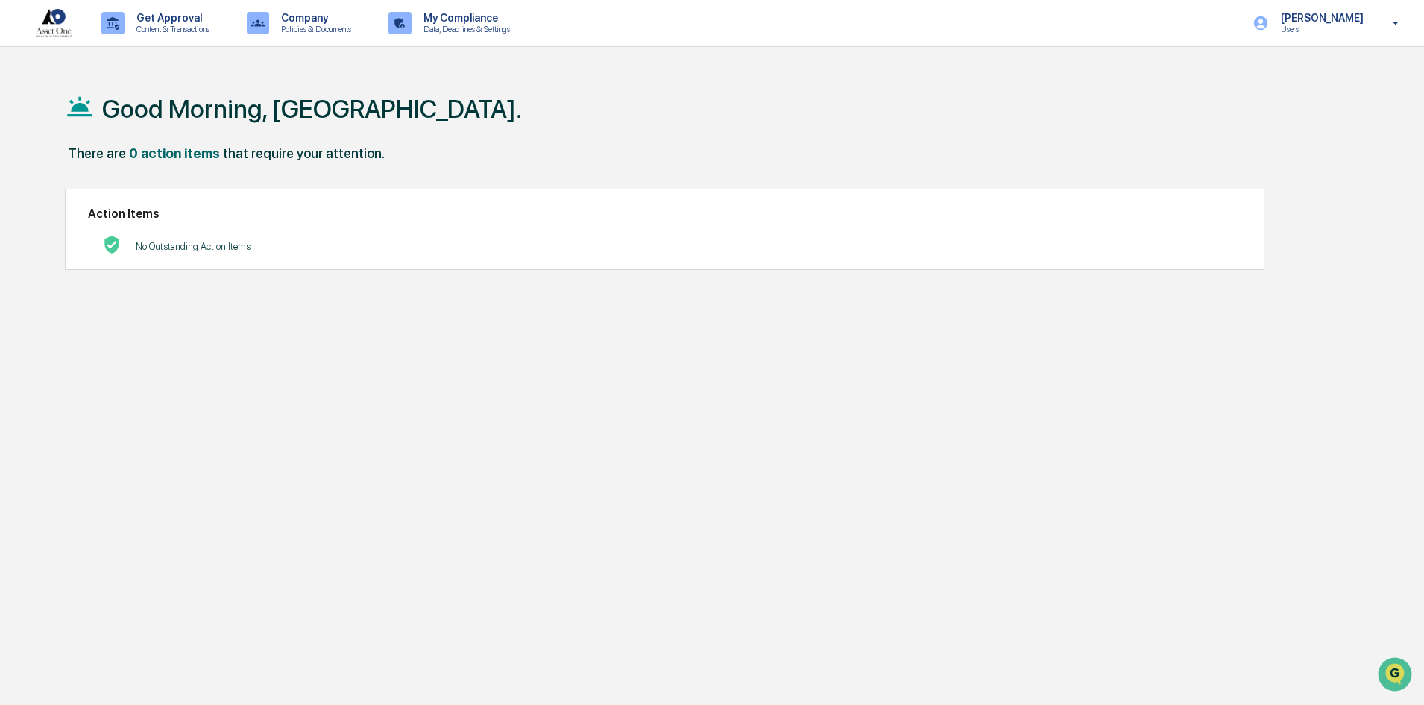
click at [65, 21] on img at bounding box center [54, 23] width 36 height 28
click at [159, 22] on p "Get Approval" at bounding box center [171, 18] width 92 height 12
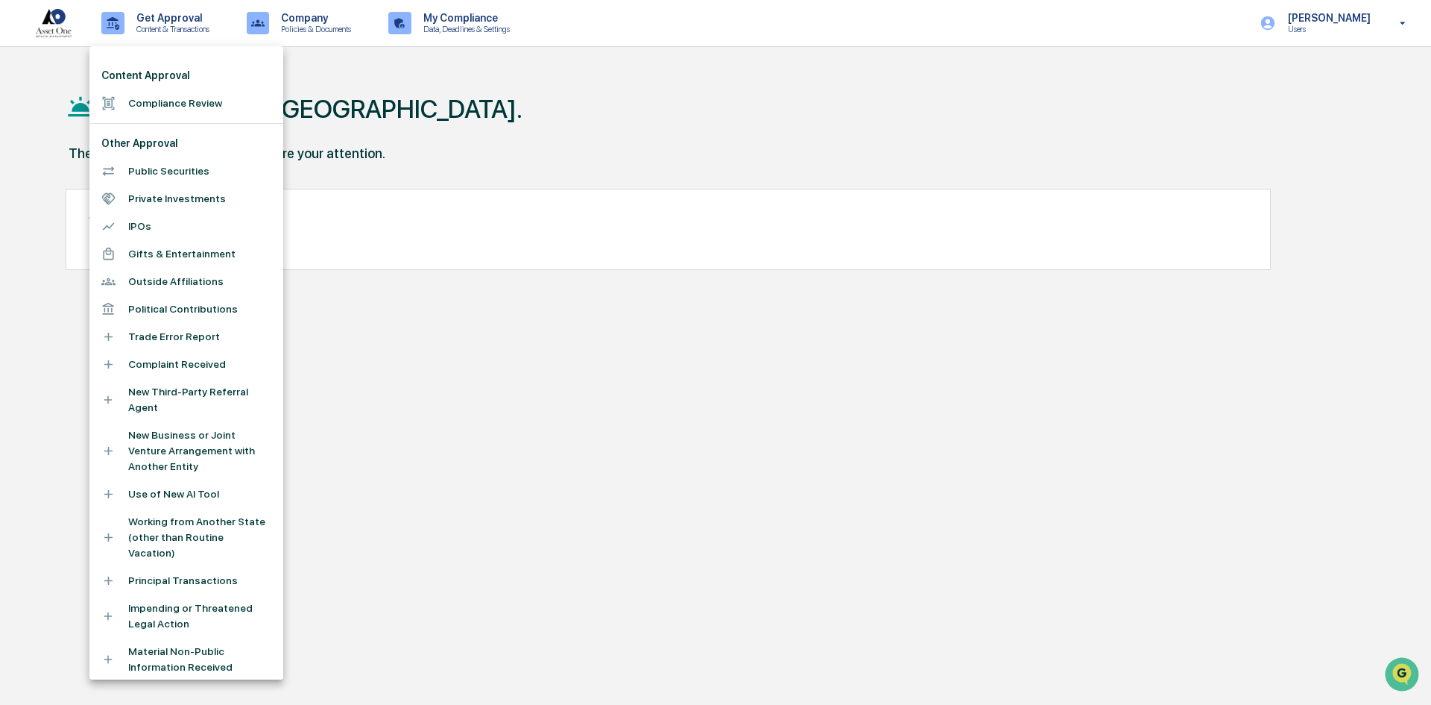
click at [544, 120] on div at bounding box center [715, 352] width 1431 height 705
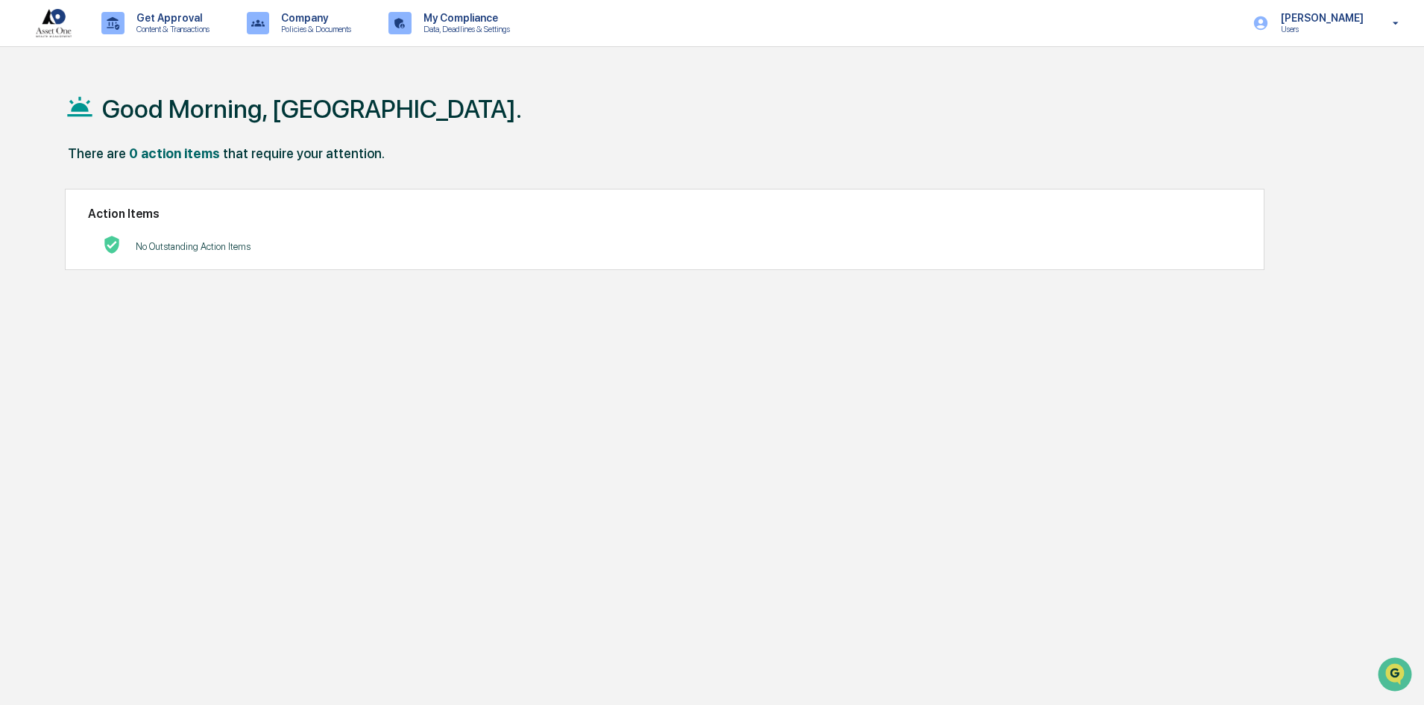
click at [43, 16] on img at bounding box center [54, 23] width 36 height 28
click at [174, 26] on p "Content & Transactions" at bounding box center [171, 29] width 92 height 10
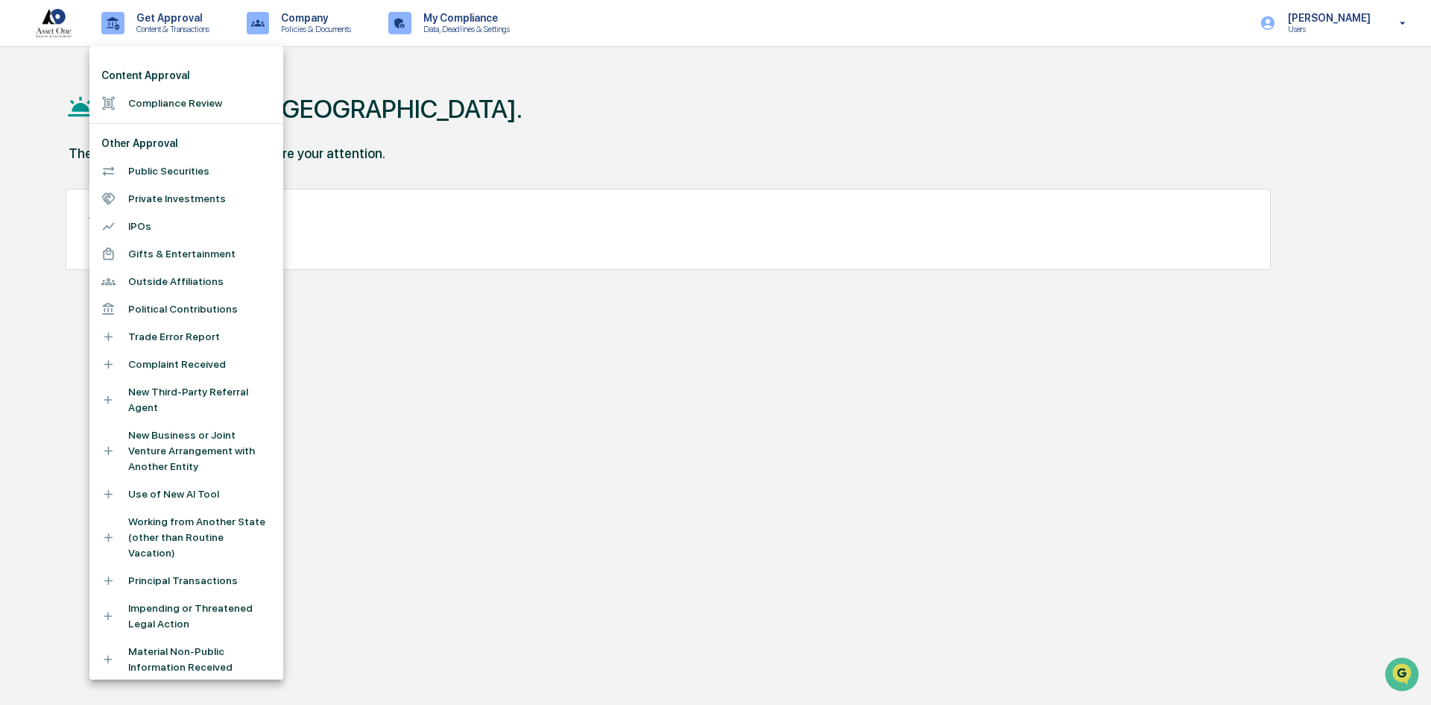
click at [299, 21] on div at bounding box center [715, 352] width 1431 height 705
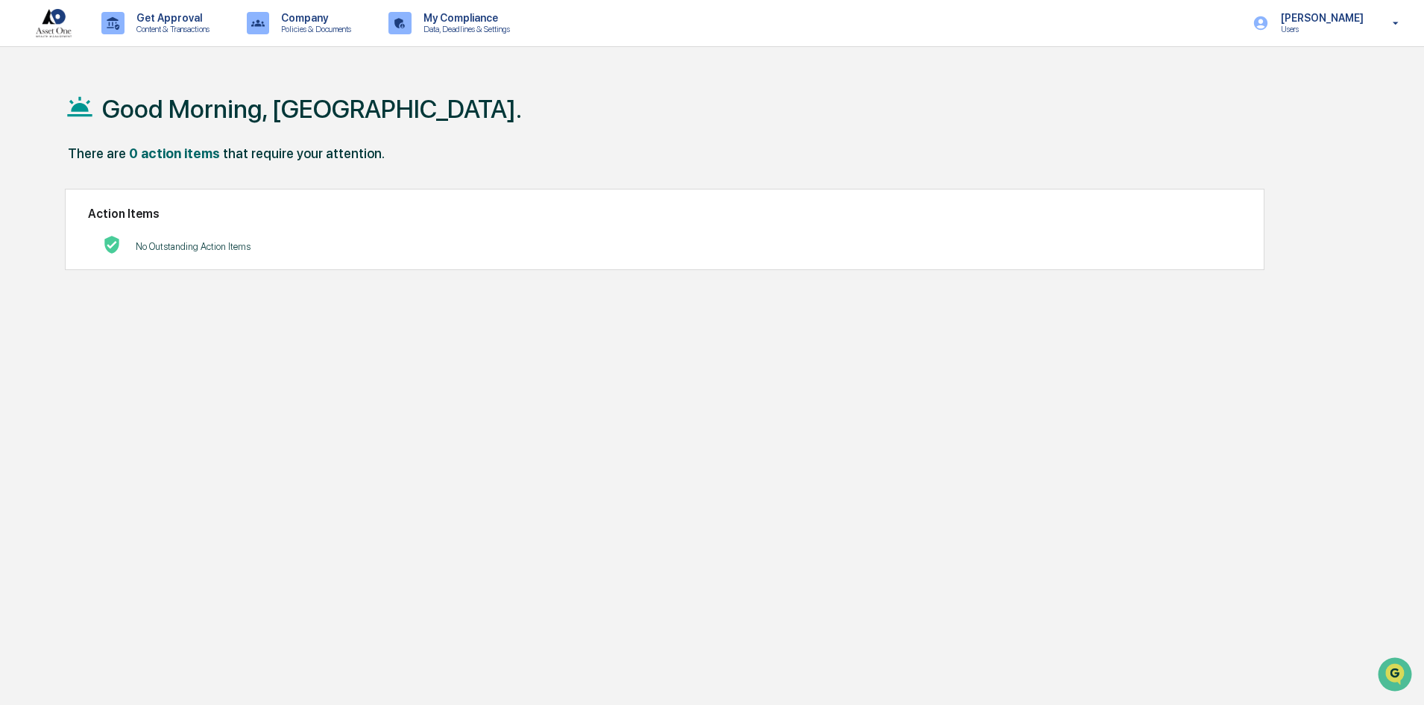
click at [322, 24] on p "Policies & Documents" at bounding box center [313, 29] width 89 height 10
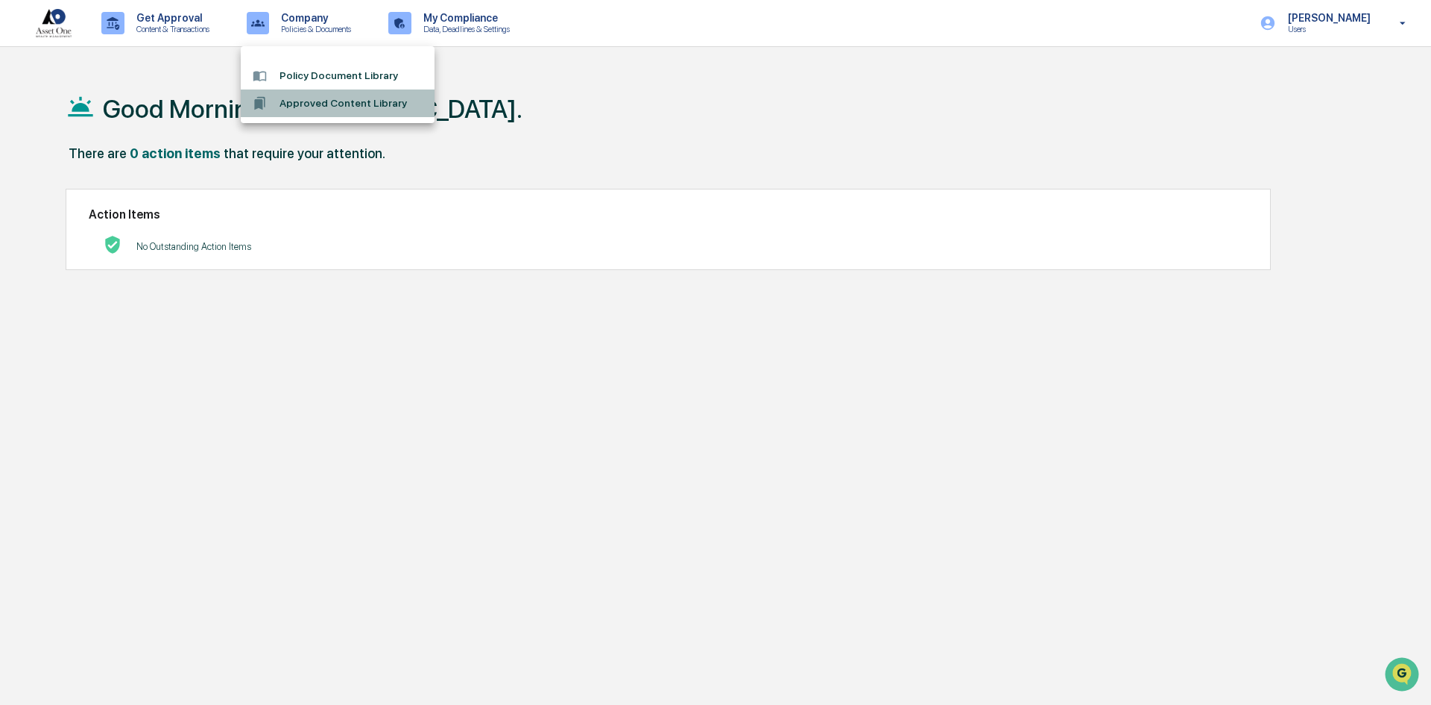
click at [333, 104] on li "Approved Content Library" at bounding box center [338, 103] width 194 height 28
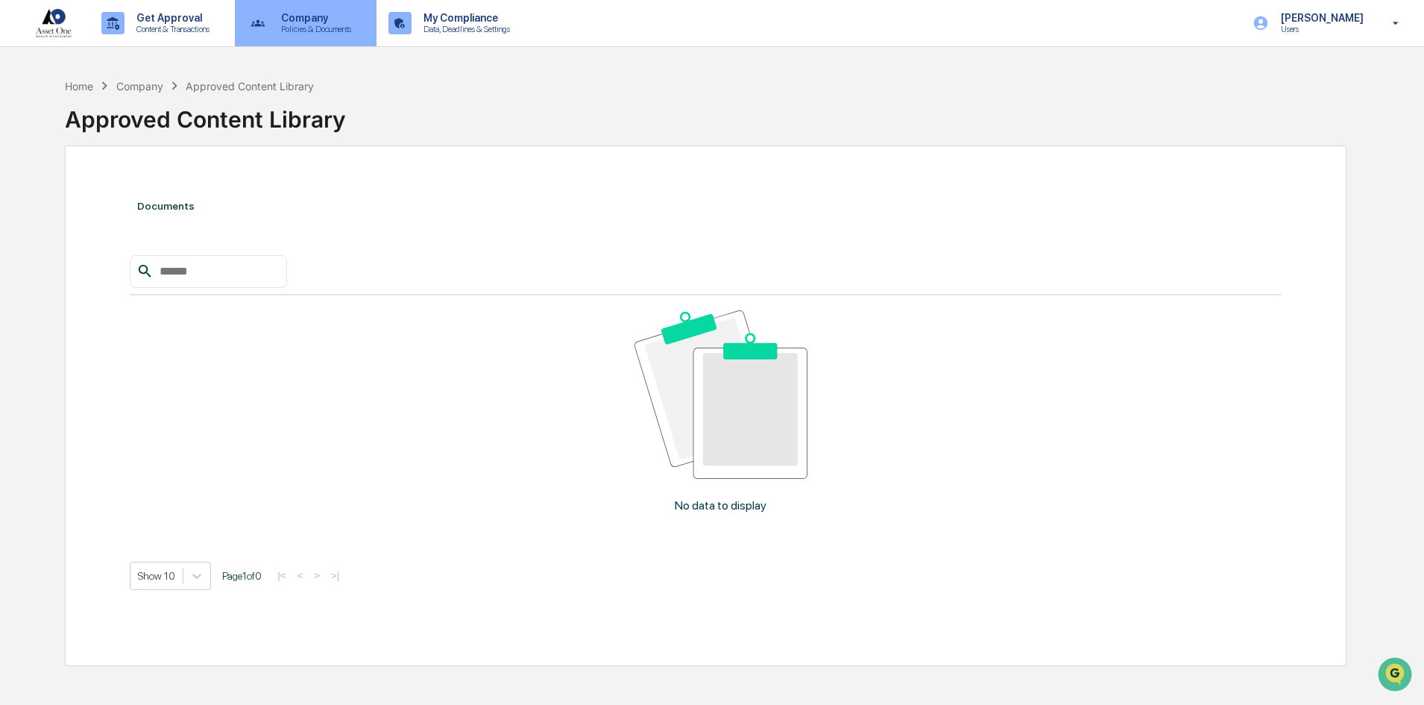
click at [315, 25] on p "Policies & Documents" at bounding box center [313, 29] width 89 height 10
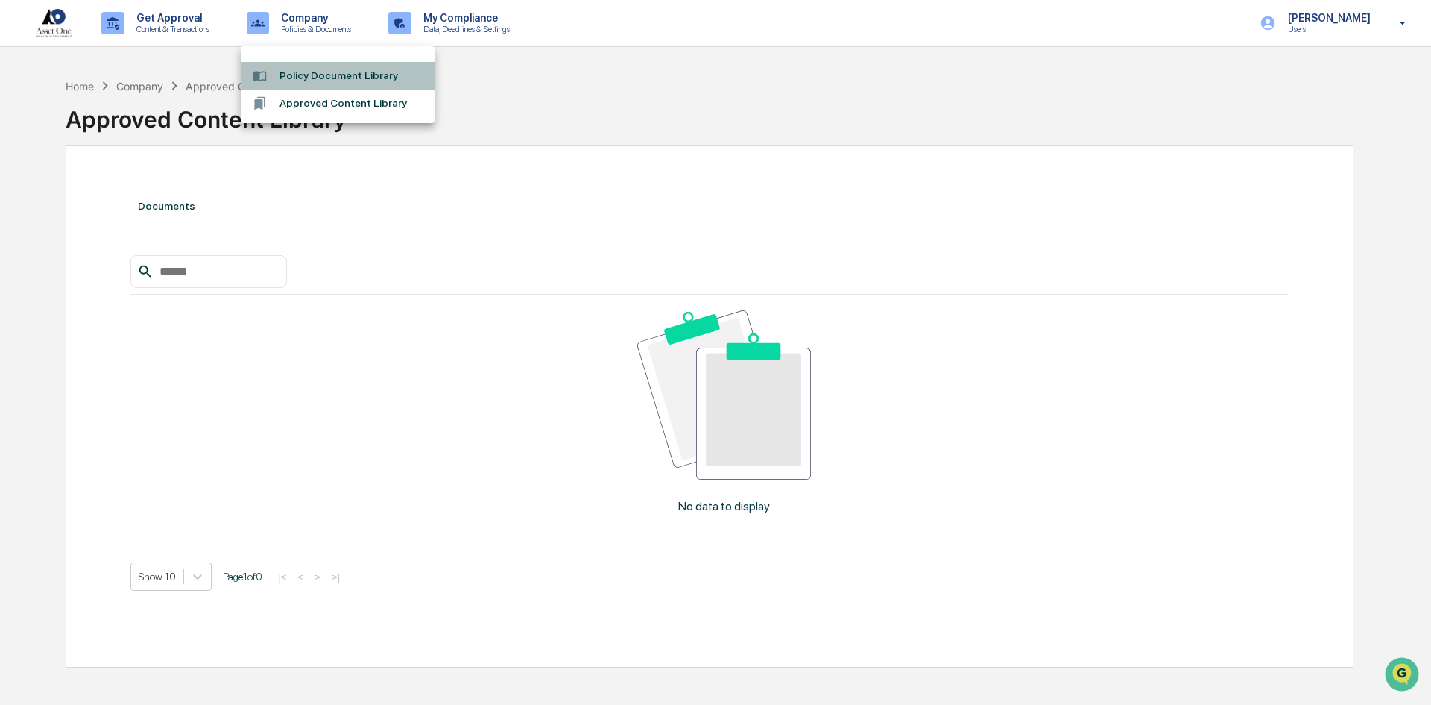
click at [320, 66] on li "Policy Document Library" at bounding box center [338, 76] width 194 height 28
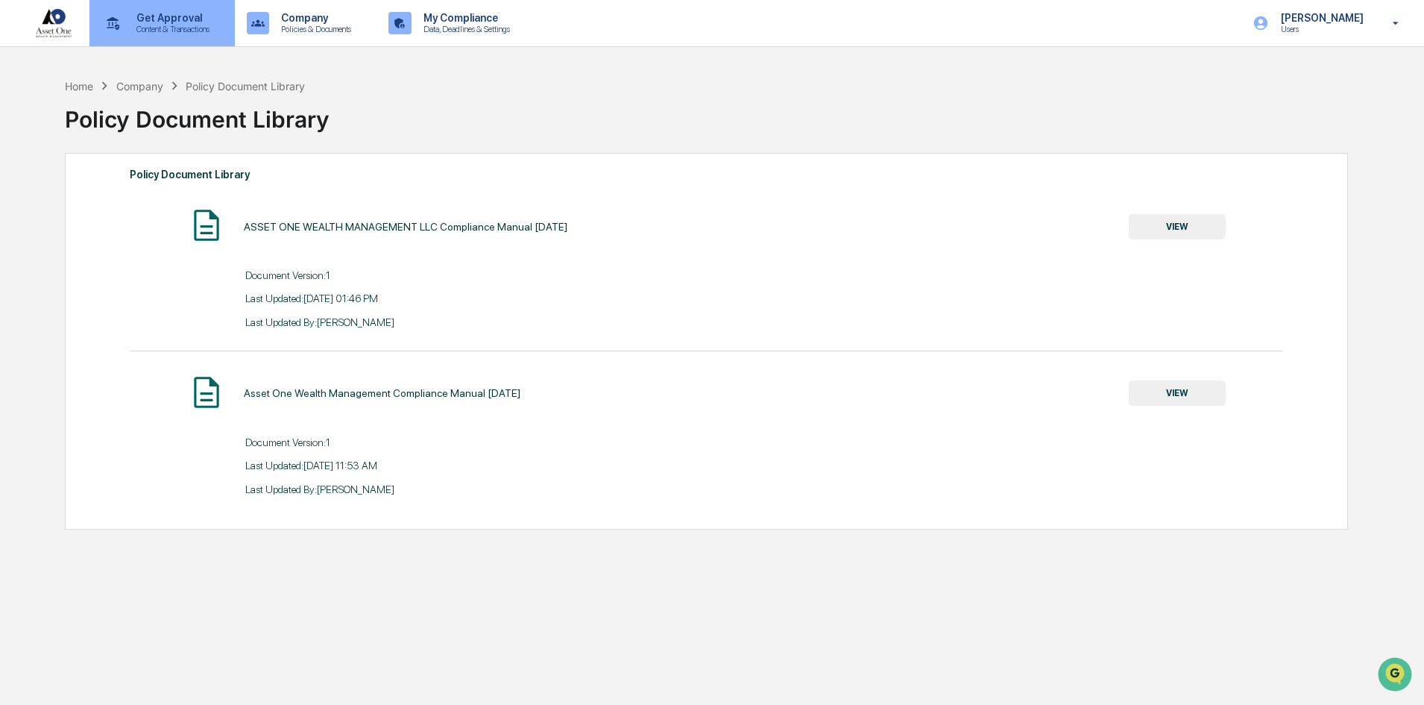
click at [164, 27] on p "Content & Transactions" at bounding box center [171, 29] width 92 height 10
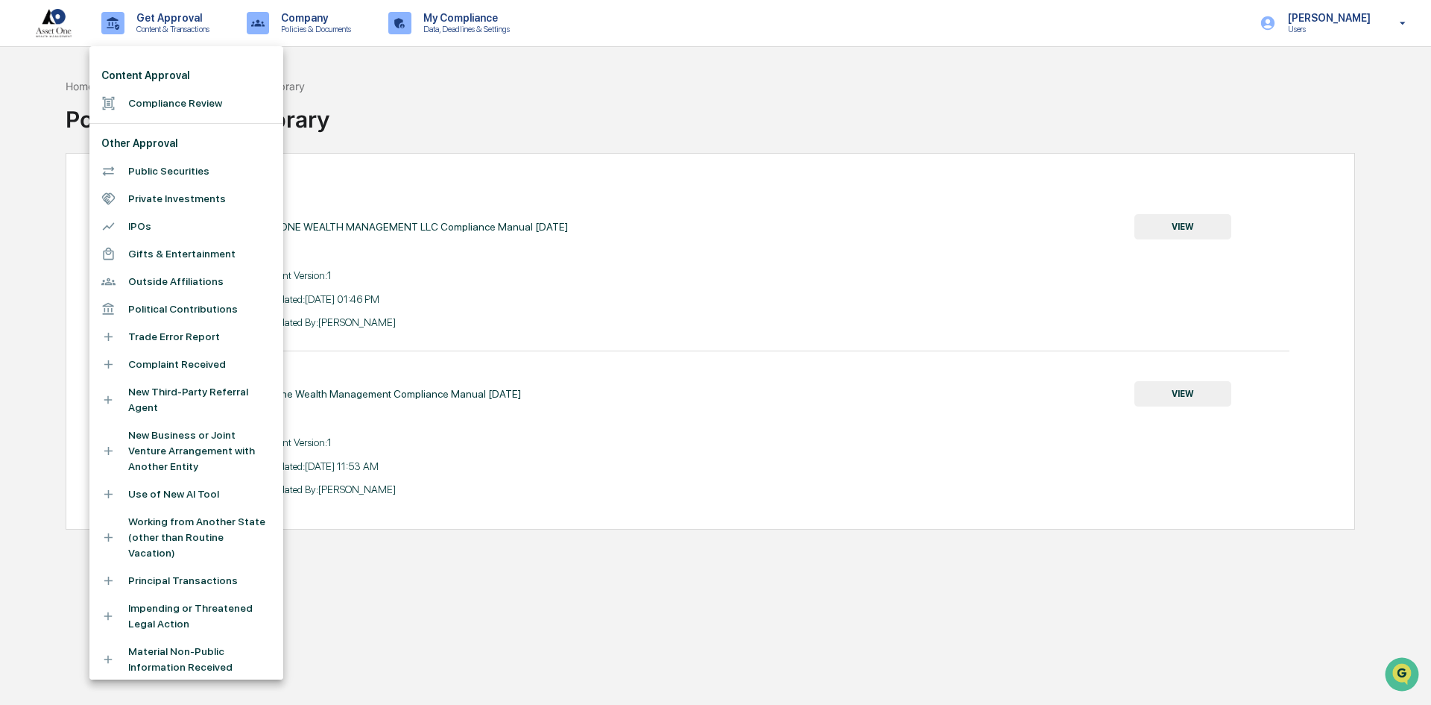
click at [600, 104] on div at bounding box center [715, 352] width 1431 height 705
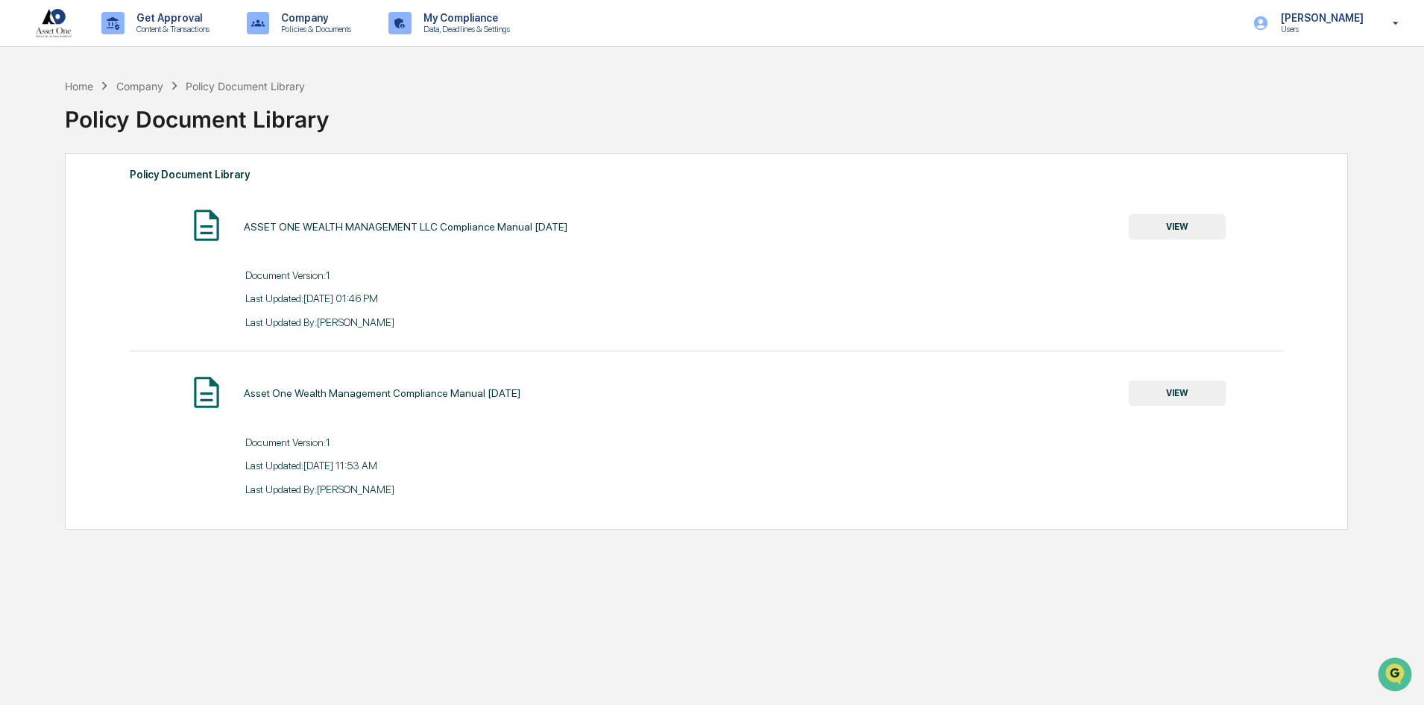
click at [58, 27] on img at bounding box center [54, 23] width 36 height 28
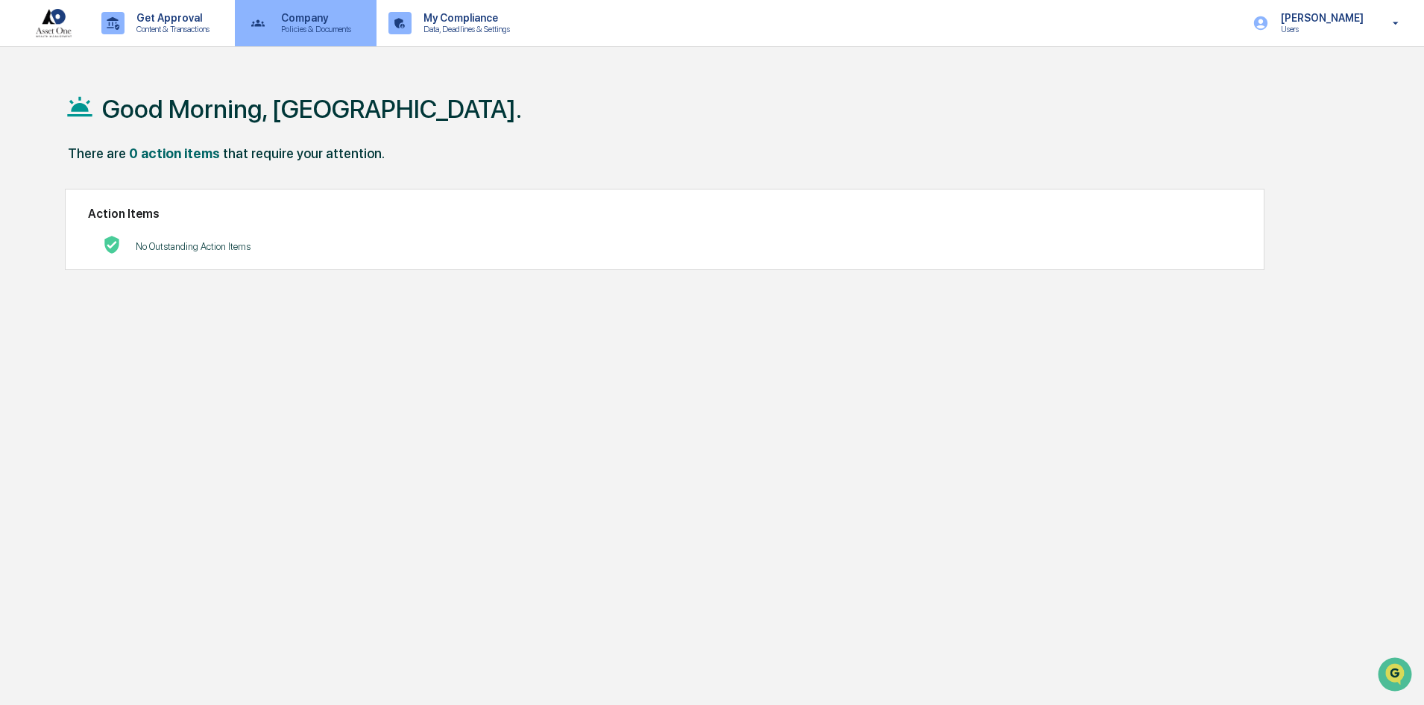
click at [300, 28] on p "Policies & Documents" at bounding box center [313, 29] width 89 height 10
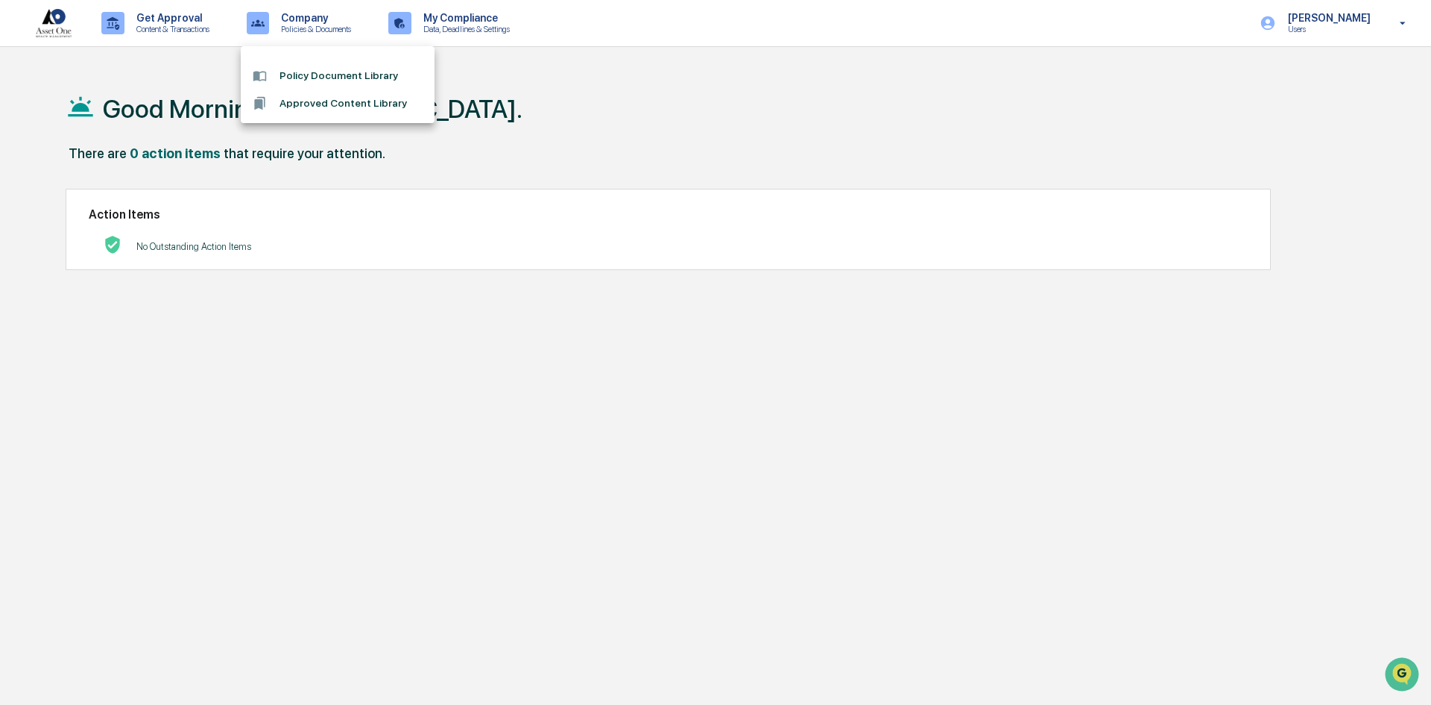
click at [447, 22] on div at bounding box center [715, 352] width 1431 height 705
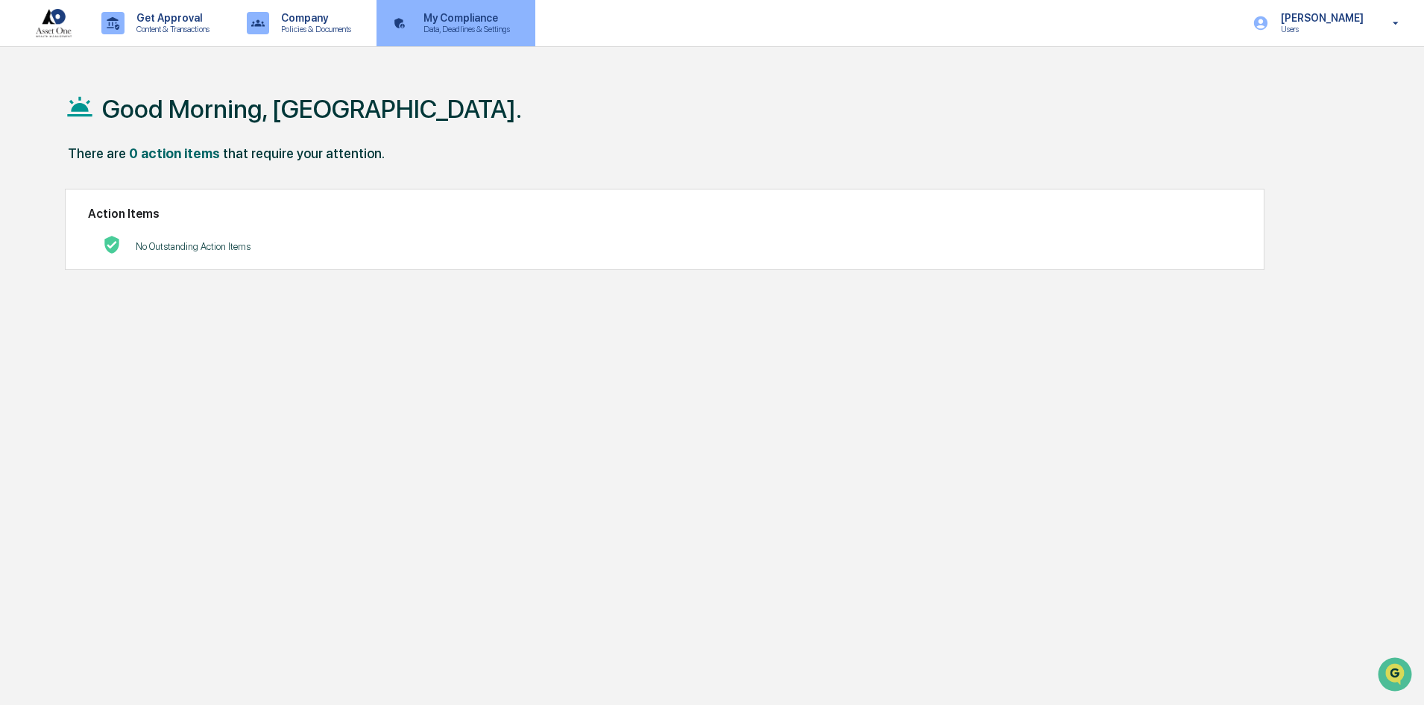
click at [490, 27] on p "Data, Deadlines & Settings" at bounding box center [465, 29] width 106 height 10
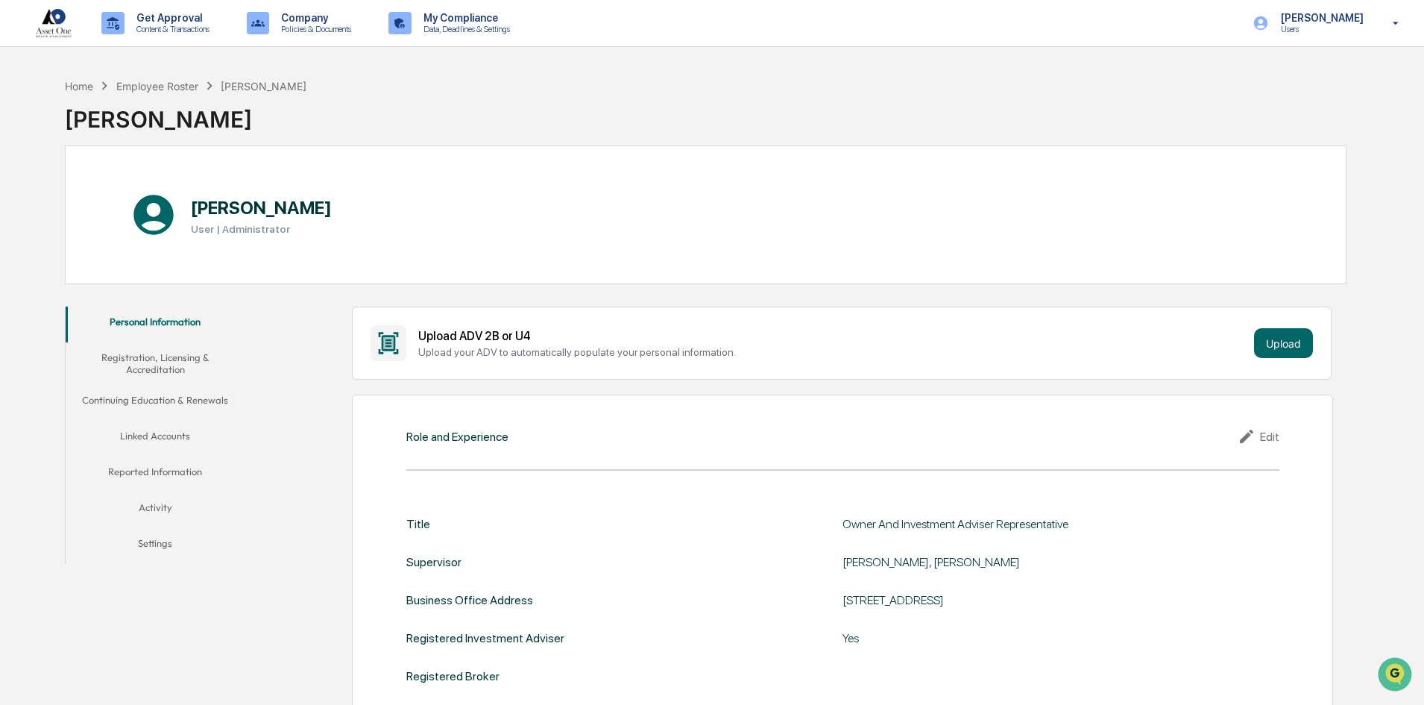
click at [747, 97] on div "Home Employee Roster Austin Velarde Austin Velarde" at bounding box center [706, 108] width 1282 height 75
click at [793, 101] on div "Home Employee Roster Austin Velarde Austin Velarde" at bounding box center [706, 108] width 1282 height 75
click at [40, 14] on img at bounding box center [54, 23] width 36 height 28
